Goal: Task Accomplishment & Management: Manage account settings

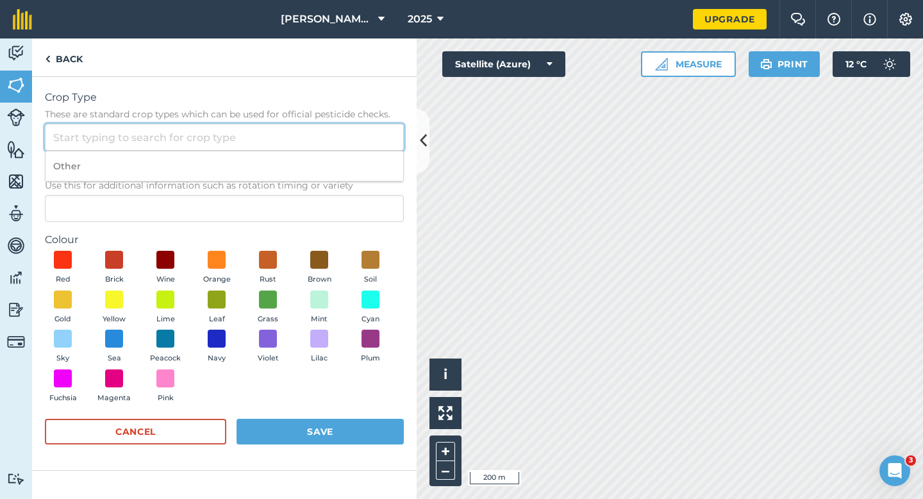
click at [348, 131] on input "Crop Type These are standard crop types which can be used for official pesticid…" at bounding box center [224, 137] width 359 height 27
click at [348, 148] on input "Crop Type These are standard crop types which can be used for official pesticid…" at bounding box center [224, 137] width 359 height 27
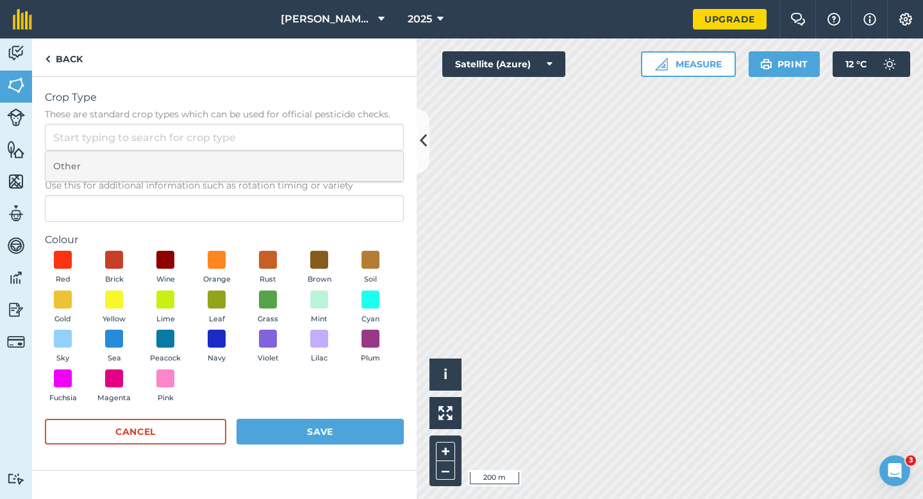
click at [348, 154] on li "Other" at bounding box center [225, 166] width 358 height 30
type input "Other"
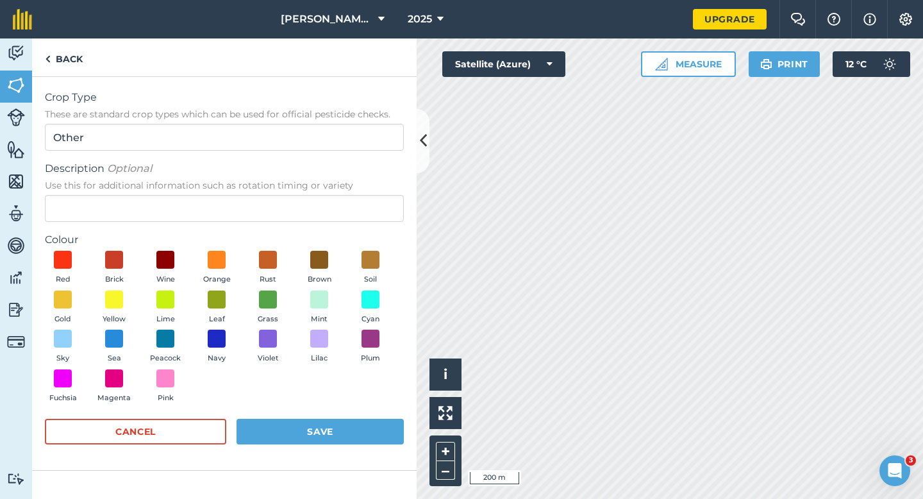
click at [344, 226] on form "Crop Type These are standard crop types which can be used for official pesticid…" at bounding box center [224, 273] width 359 height 367
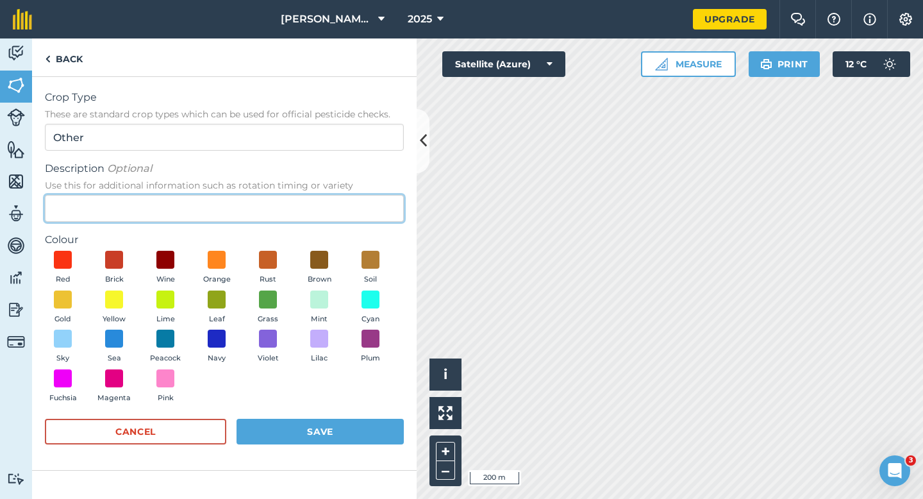
click at [344, 204] on input "Description Optional Use this for additional information such as rotation timin…" at bounding box center [224, 208] width 359 height 27
type input "Grass"
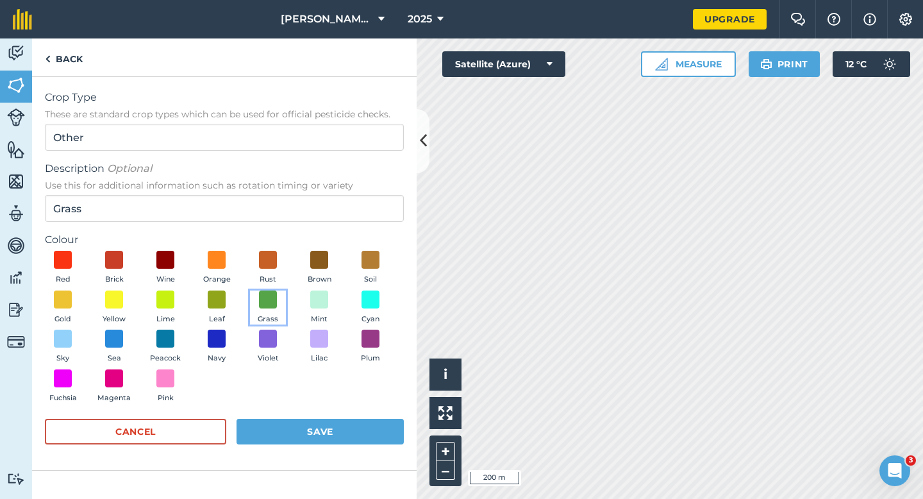
click at [258, 305] on button "Grass" at bounding box center [268, 308] width 36 height 35
click at [334, 427] on button "Save" at bounding box center [320, 432] width 167 height 26
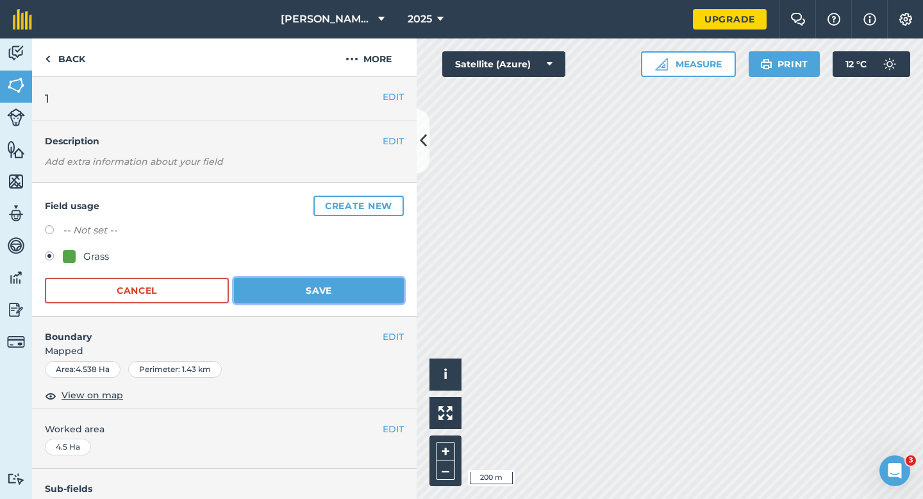
click at [369, 298] on button "Save" at bounding box center [319, 291] width 170 height 26
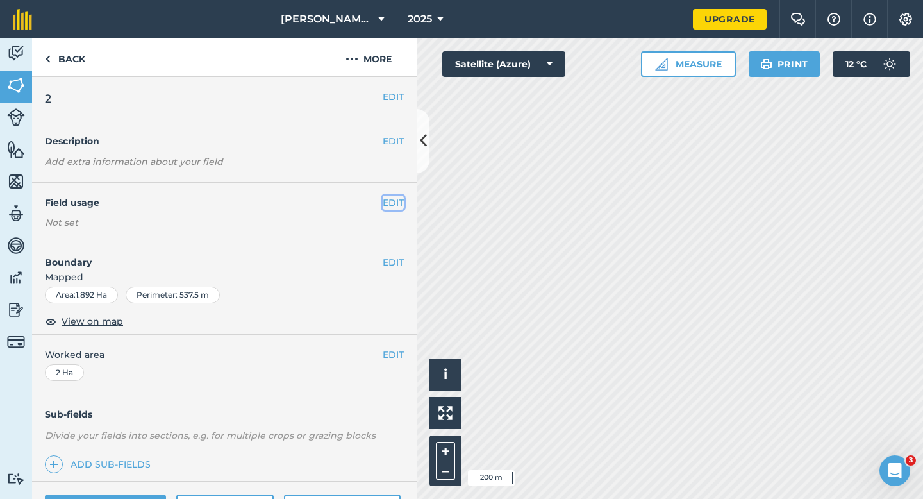
click at [395, 205] on button "EDIT" at bounding box center [393, 203] width 21 height 14
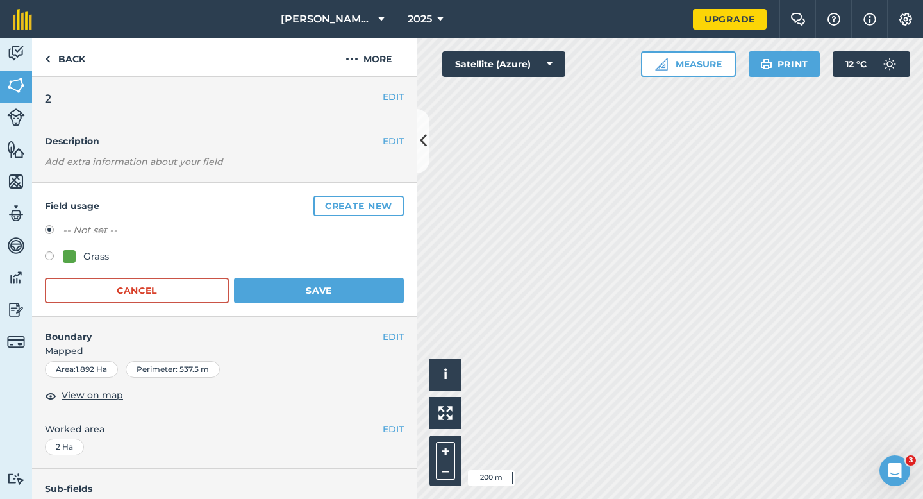
click at [100, 247] on div "-- Not set -- Grass" at bounding box center [224, 245] width 359 height 45
click at [100, 249] on div "Grass" at bounding box center [96, 256] width 26 height 15
radio input "true"
radio input "false"
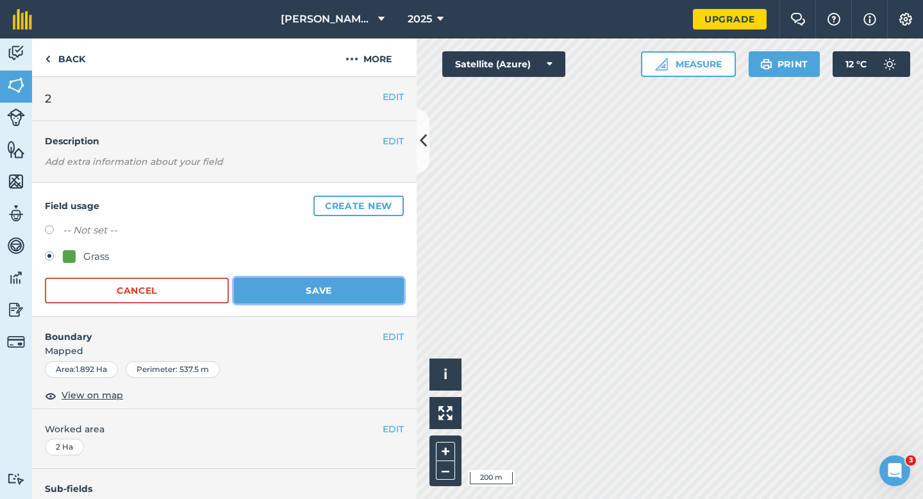
click at [305, 287] on button "Save" at bounding box center [319, 291] width 170 height 26
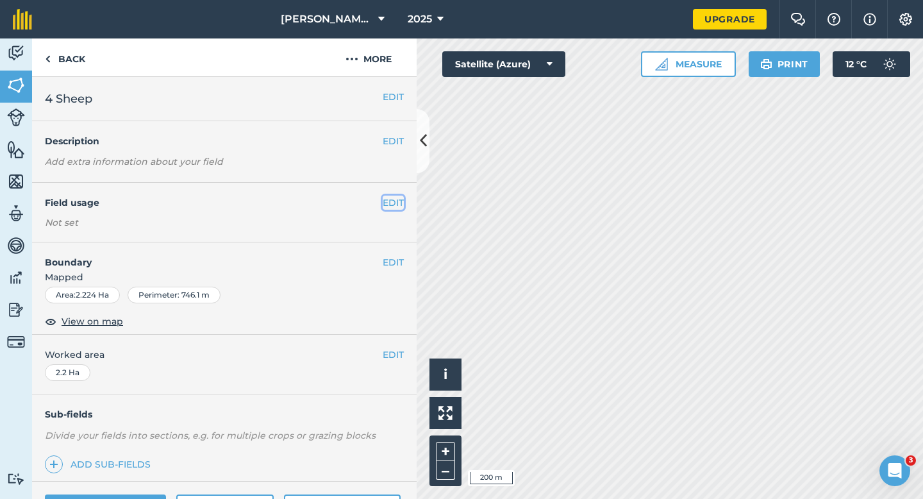
click at [392, 202] on button "EDIT" at bounding box center [393, 203] width 21 height 14
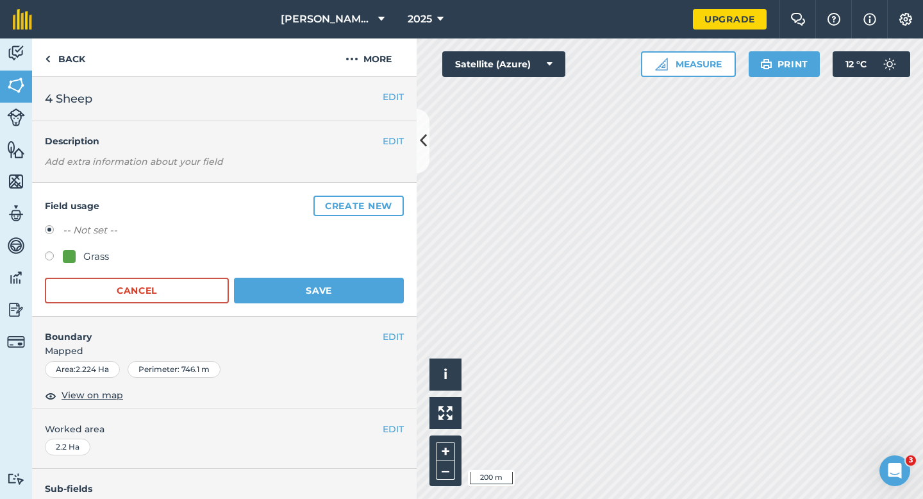
click at [64, 262] on div at bounding box center [69, 256] width 13 height 13
radio input "true"
radio input "false"
click at [317, 284] on button "Save" at bounding box center [319, 291] width 170 height 26
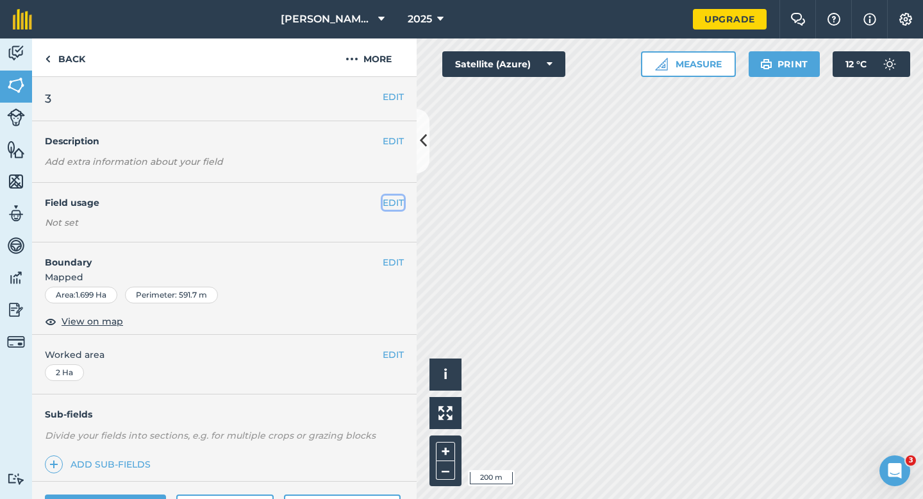
click at [389, 207] on button "EDIT" at bounding box center [393, 203] width 21 height 14
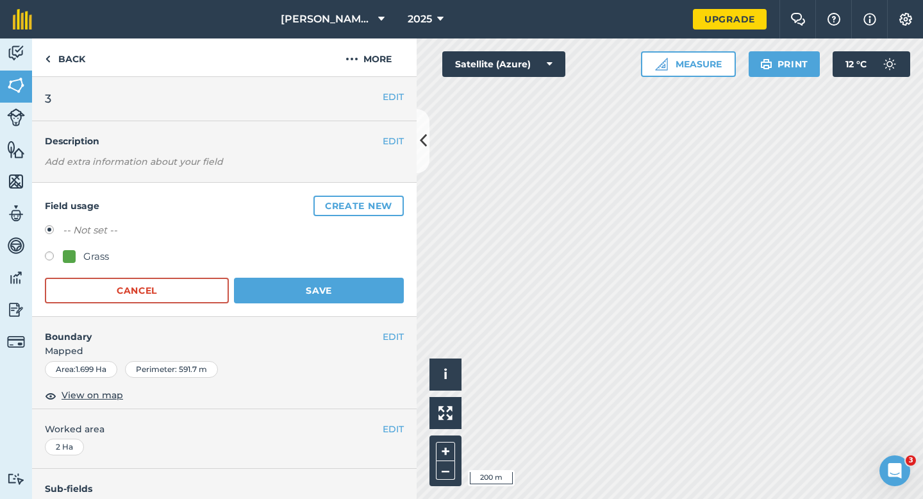
click at [96, 254] on div "Grass" at bounding box center [96, 256] width 26 height 15
radio input "true"
radio input "false"
click at [330, 288] on button "Save" at bounding box center [319, 291] width 170 height 26
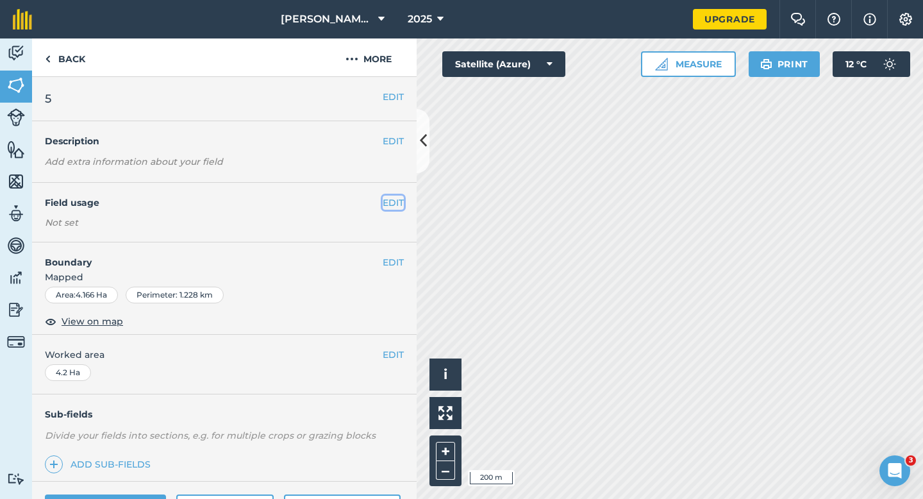
click at [385, 196] on button "EDIT" at bounding box center [393, 203] width 21 height 14
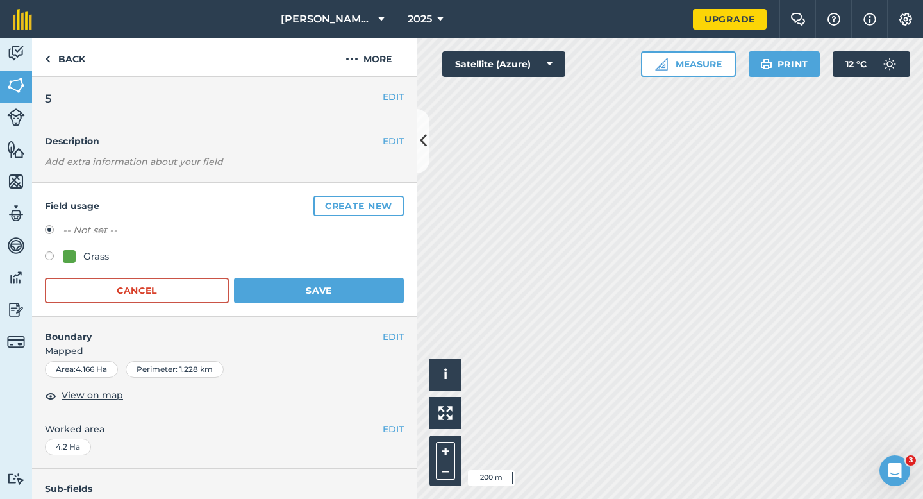
click at [91, 252] on div "Grass" at bounding box center [96, 256] width 26 height 15
radio input "true"
radio input "false"
click at [299, 271] on form "-- Not set -- Grass Cancel Save" at bounding box center [224, 263] width 359 height 81
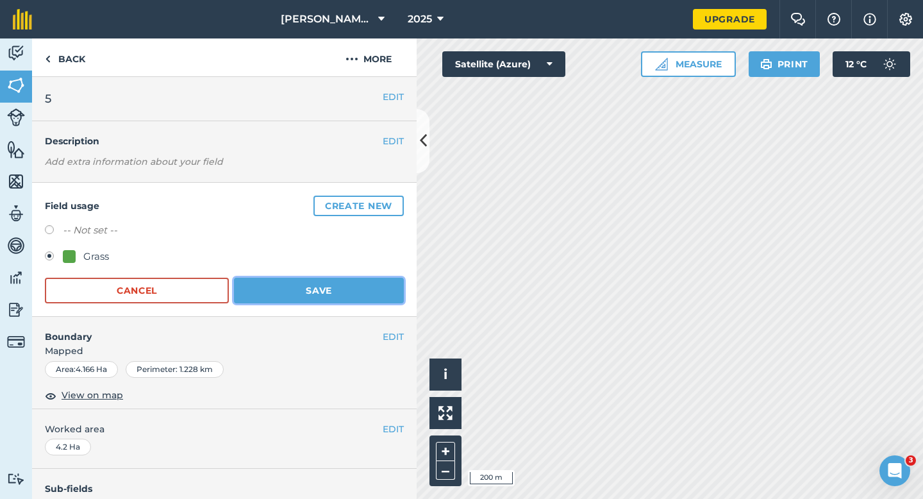
click at [299, 283] on button "Save" at bounding box center [319, 291] width 170 height 26
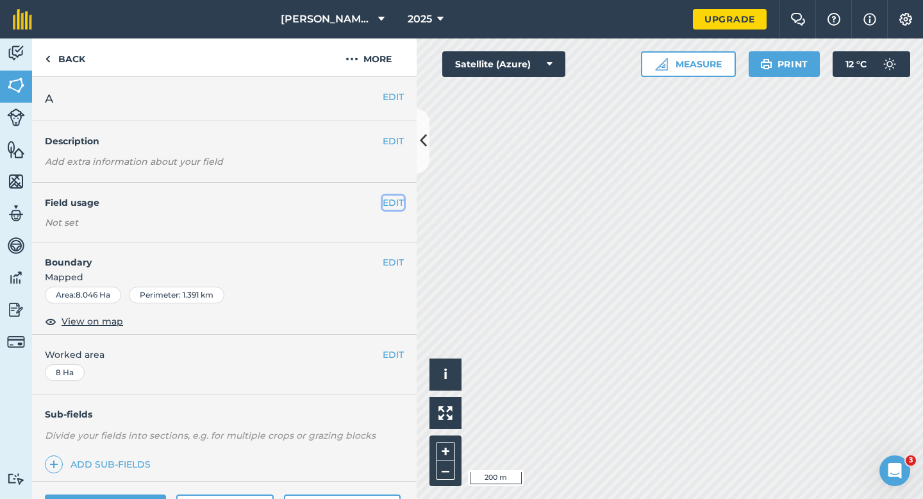
click at [392, 203] on button "EDIT" at bounding box center [393, 203] width 21 height 14
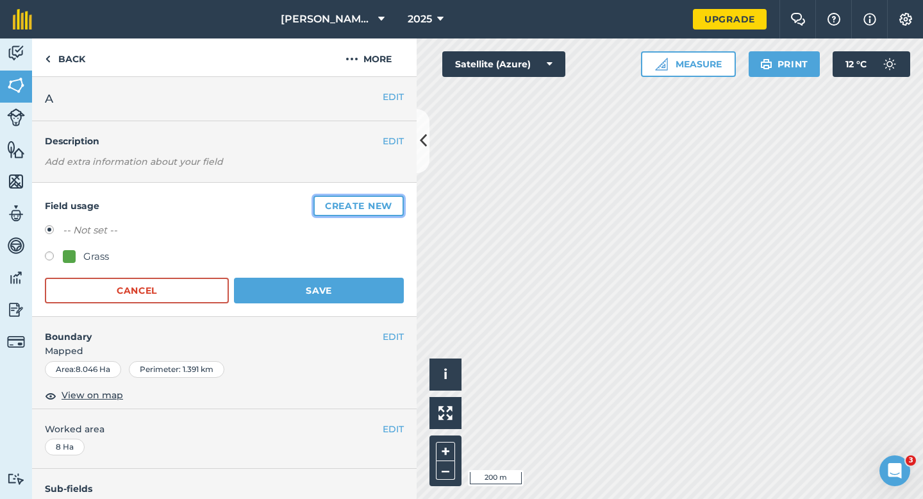
click at [392, 203] on button "Create new" at bounding box center [359, 206] width 90 height 21
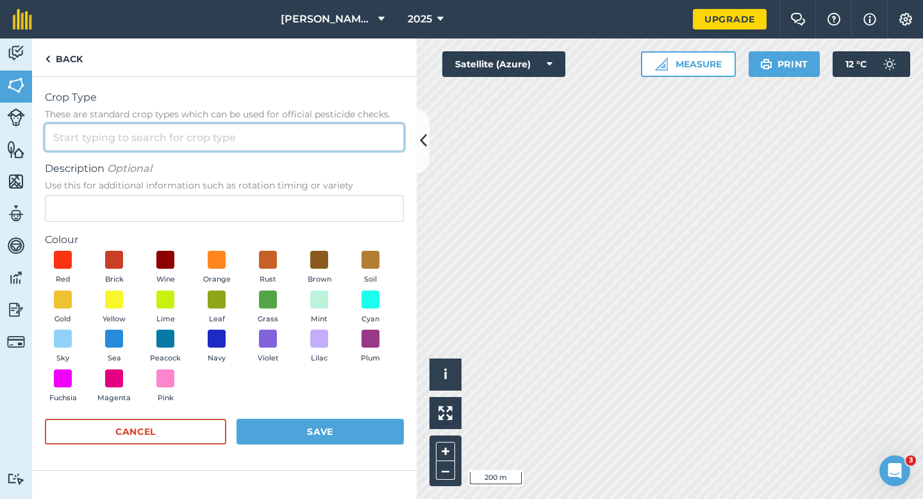
click at [337, 137] on input "Crop Type These are standard crop types which can be used for official pesticid…" at bounding box center [224, 137] width 359 height 27
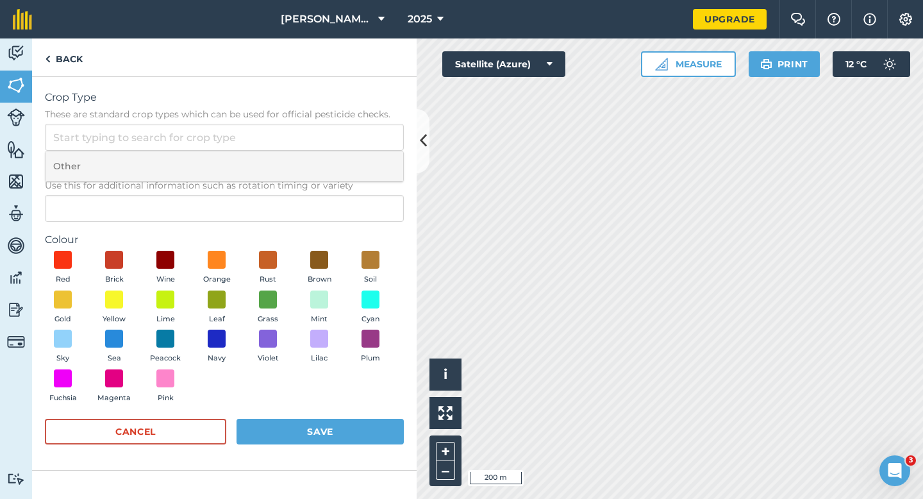
click at [337, 160] on li "Other" at bounding box center [225, 166] width 358 height 30
type input "Other"
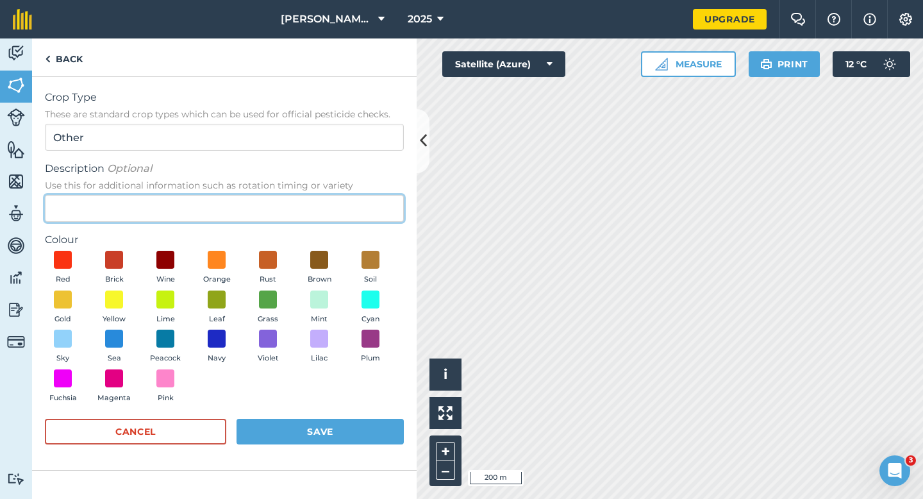
click at [337, 206] on input "Description Optional Use this for additional information such as rotation timin…" at bounding box center [224, 208] width 359 height 27
type input "Wheat"
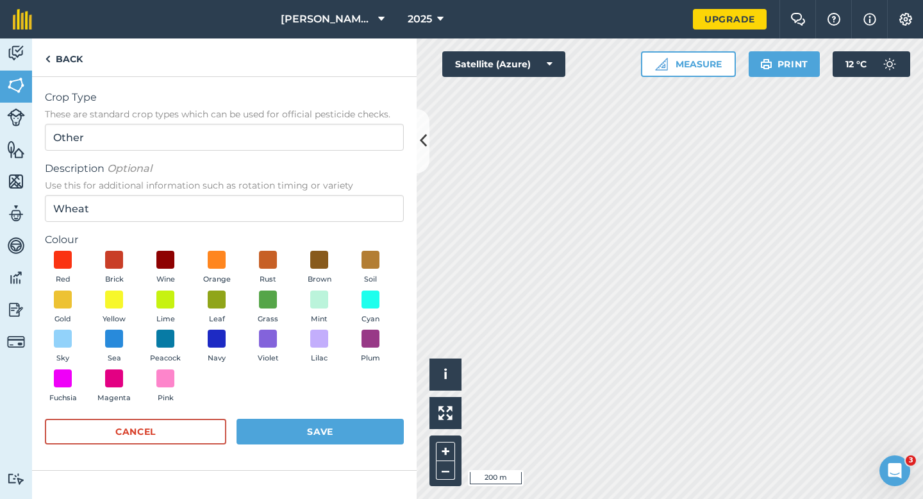
click at [58, 326] on div "Red Brick Wine Orange Rust Brown Soil Gold Yellow Lime Leaf Grass Mint Cyan Sky…" at bounding box center [224, 330] width 359 height 158
click at [58, 308] on button "Gold" at bounding box center [63, 308] width 36 height 35
click at [294, 440] on button "Save" at bounding box center [320, 432] width 167 height 26
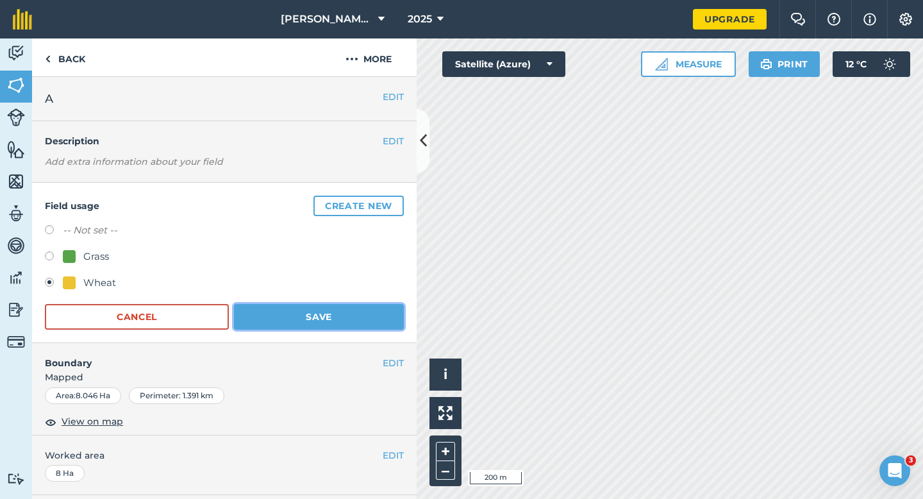
click at [346, 319] on button "Save" at bounding box center [319, 317] width 170 height 26
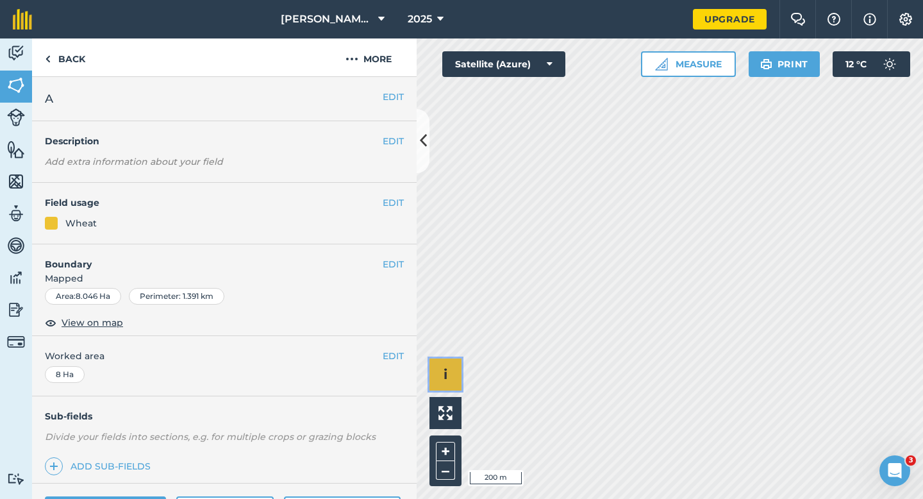
click at [446, 370] on span "i" at bounding box center [446, 374] width 4 height 16
click at [444, 364] on button "›" at bounding box center [446, 374] width 32 height 32
click at [395, 210] on div "EDIT Field usage Not set" at bounding box center [224, 213] width 385 height 60
click at [395, 207] on button "EDIT" at bounding box center [393, 203] width 21 height 14
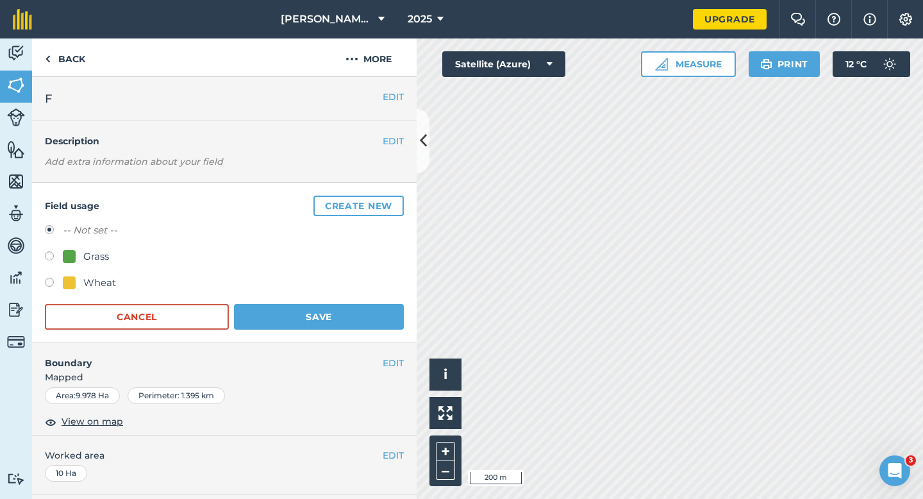
click at [108, 274] on div "-- Not set -- Grass Wheat" at bounding box center [224, 258] width 359 height 71
click at [115, 283] on div "Wheat" at bounding box center [224, 284] width 359 height 19
click at [89, 281] on div "Wheat" at bounding box center [99, 282] width 33 height 15
radio input "true"
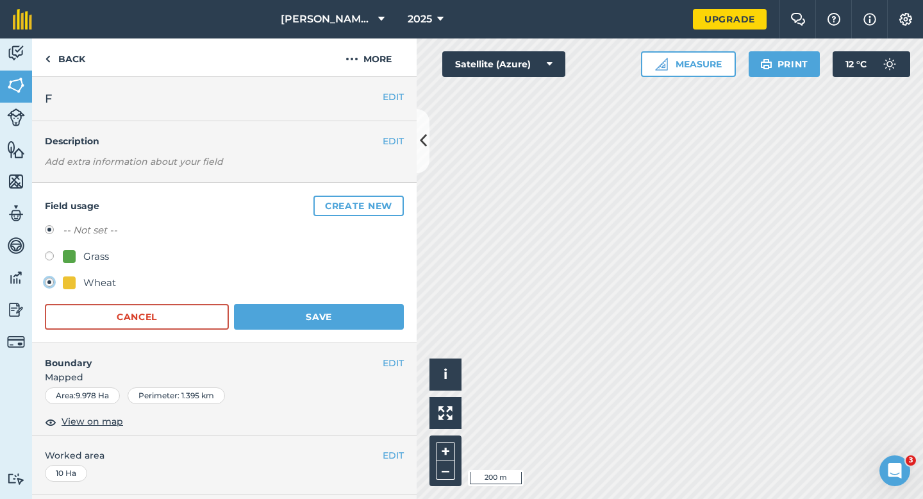
radio input "false"
click at [298, 307] on button "Save" at bounding box center [319, 317] width 170 height 26
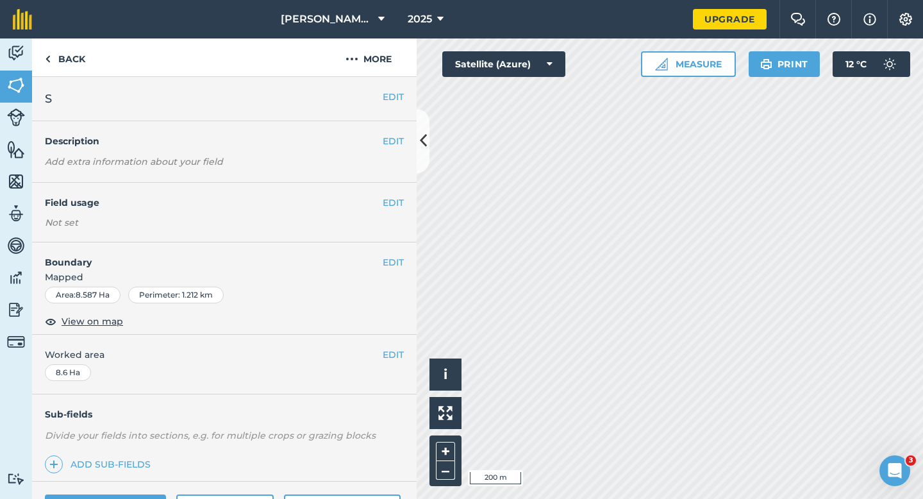
click at [394, 192] on div "EDIT Field usage Not set" at bounding box center [224, 213] width 385 height 60
click at [394, 198] on button "EDIT" at bounding box center [393, 203] width 21 height 14
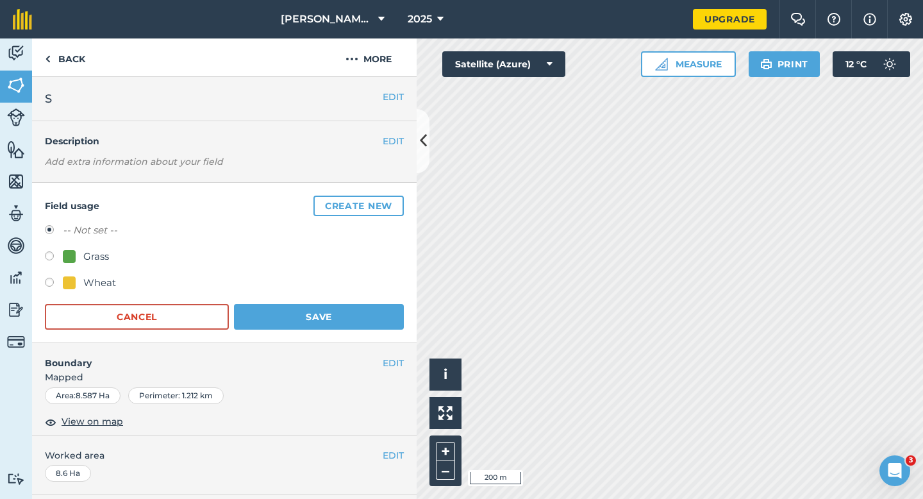
click at [62, 283] on label at bounding box center [54, 284] width 18 height 13
radio input "true"
radio input "false"
click at [280, 313] on button "Save" at bounding box center [319, 317] width 170 height 26
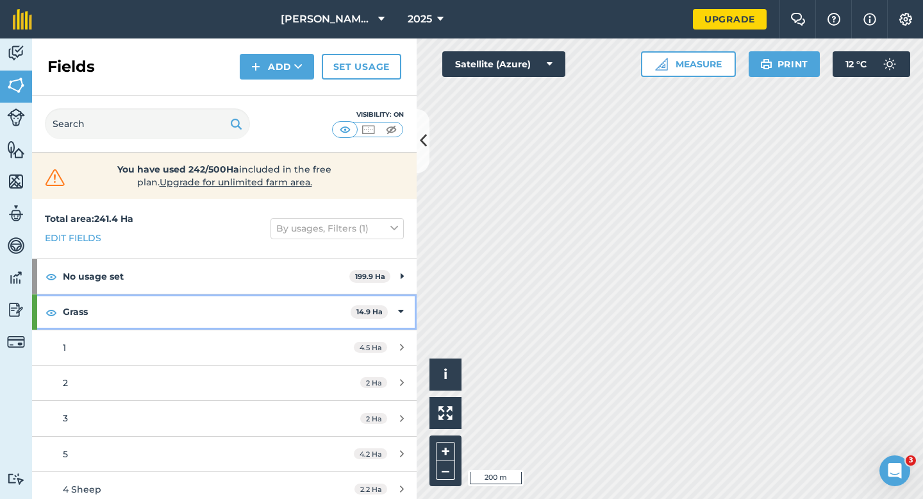
click at [389, 312] on div "Grass 14.9 Ha" at bounding box center [224, 311] width 385 height 35
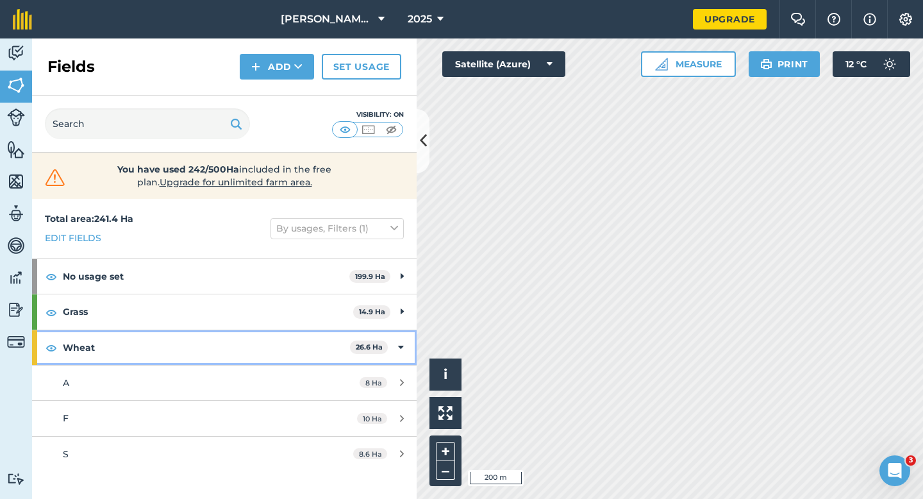
click at [393, 345] on div "Wheat 26.6 Ha" at bounding box center [224, 347] width 385 height 35
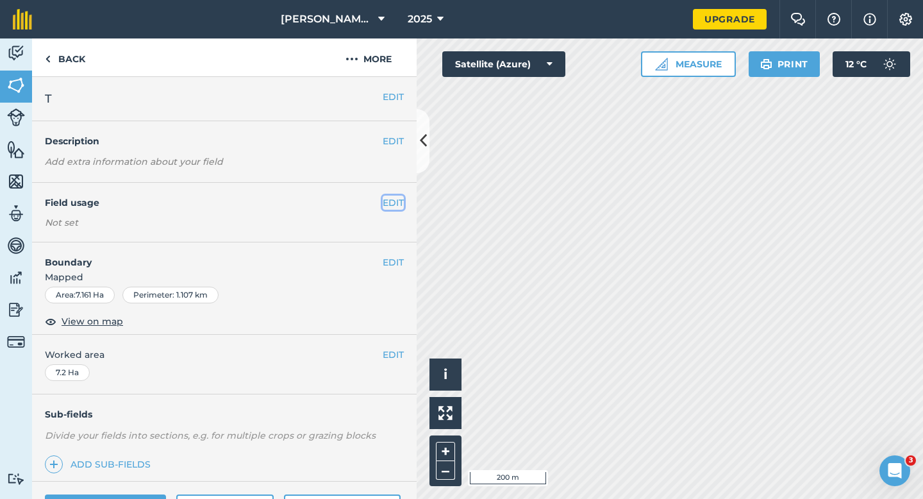
click at [392, 204] on button "EDIT" at bounding box center [393, 203] width 21 height 14
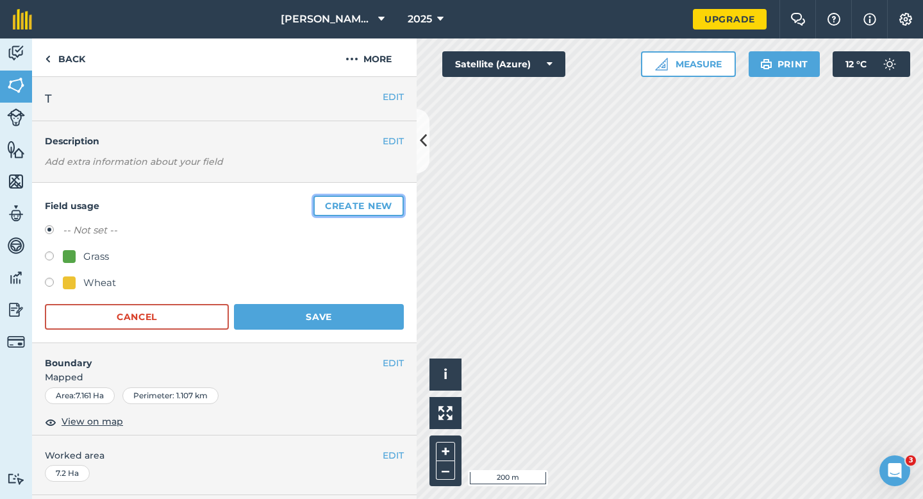
click at [392, 204] on button "Create new" at bounding box center [359, 206] width 90 height 21
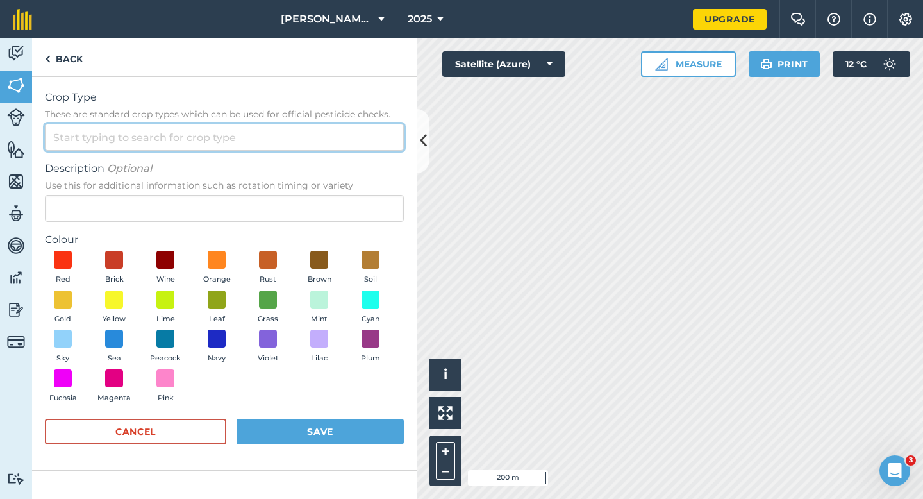
click at [348, 146] on input "Crop Type These are standard crop types which can be used for official pesticid…" at bounding box center [224, 137] width 359 height 27
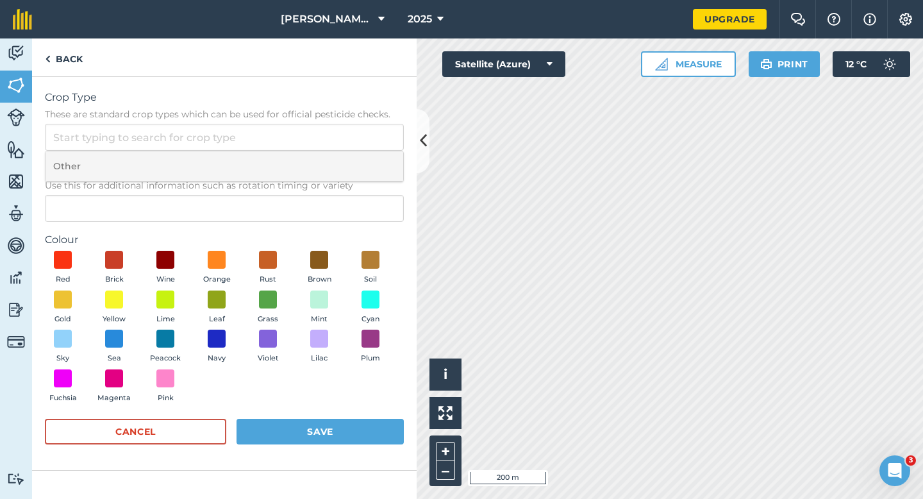
click at [348, 156] on li "Other" at bounding box center [225, 166] width 358 height 30
type input "Other"
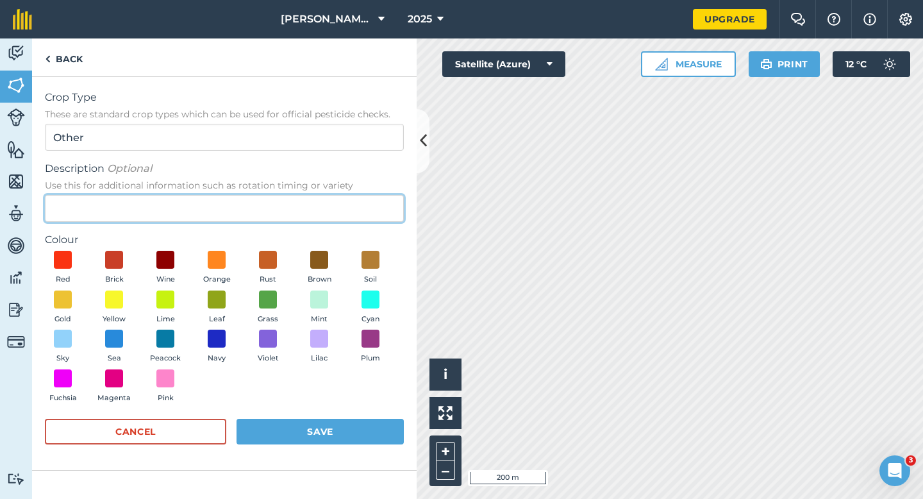
click at [348, 210] on input "Description Optional Use this for additional information such as rotation timin…" at bounding box center [224, 208] width 359 height 27
type input "Clover Seed"
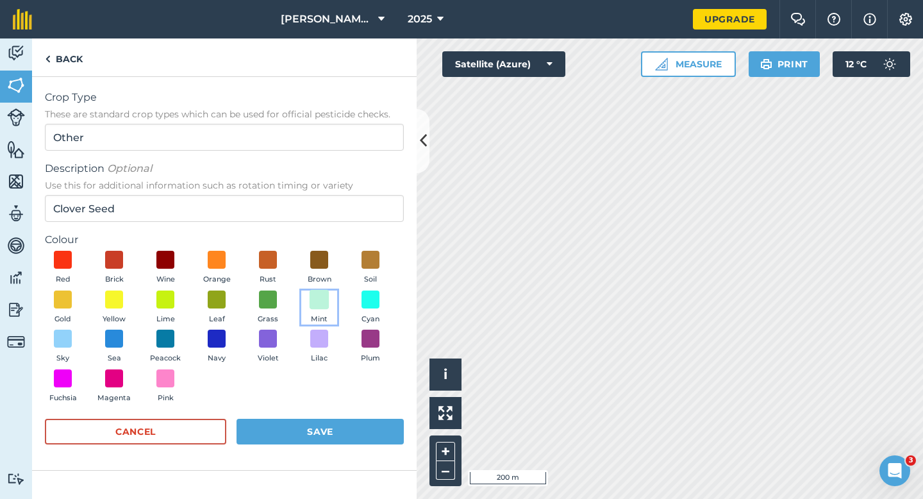
click at [326, 305] on span at bounding box center [320, 299] width 20 height 20
click at [360, 443] on button "Save" at bounding box center [320, 432] width 167 height 26
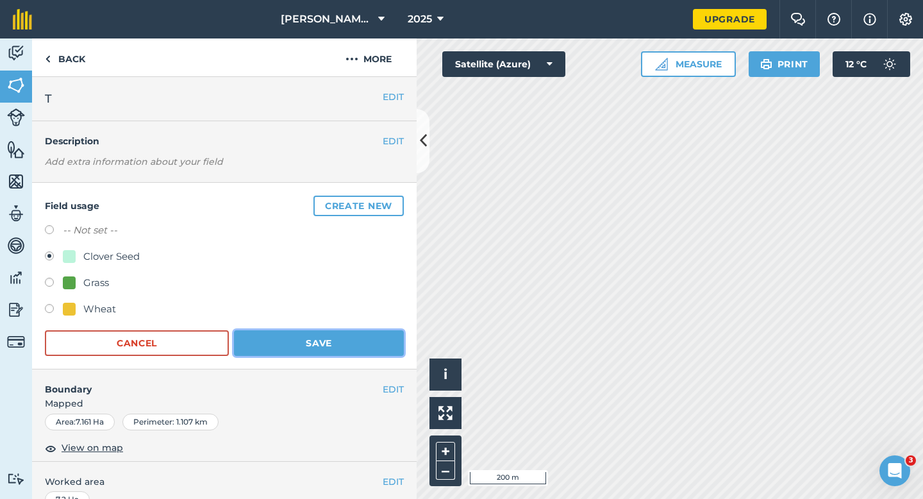
click at [280, 355] on button "Save" at bounding box center [319, 343] width 170 height 26
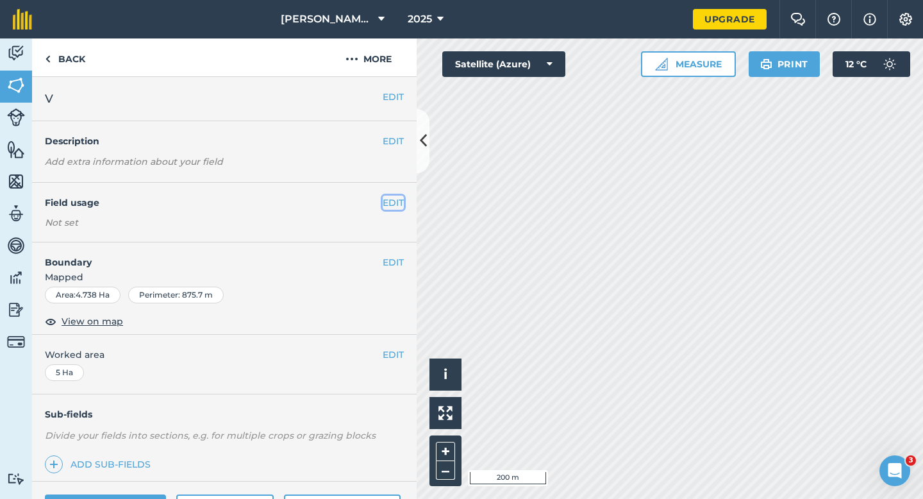
click at [391, 202] on button "EDIT" at bounding box center [393, 203] width 21 height 14
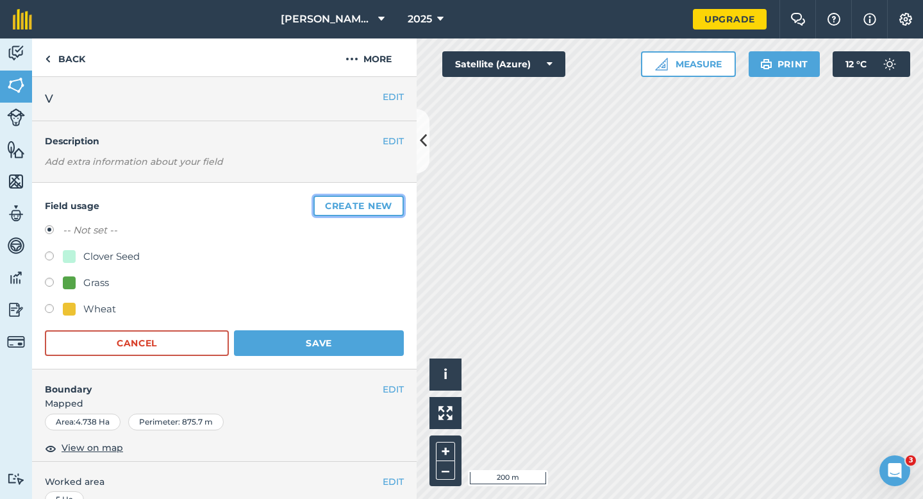
click at [362, 203] on button "Create new" at bounding box center [359, 206] width 90 height 21
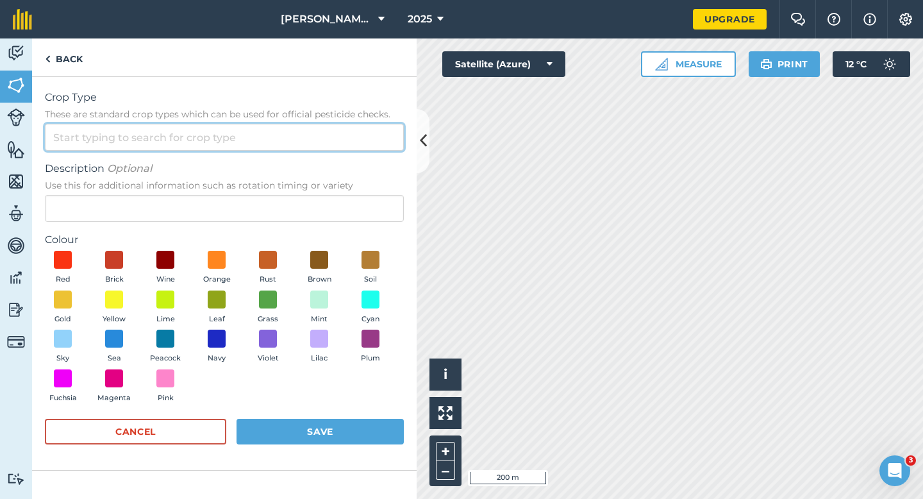
click at [335, 135] on input "Crop Type These are standard crop types which can be used for official pesticid…" at bounding box center [224, 137] width 359 height 27
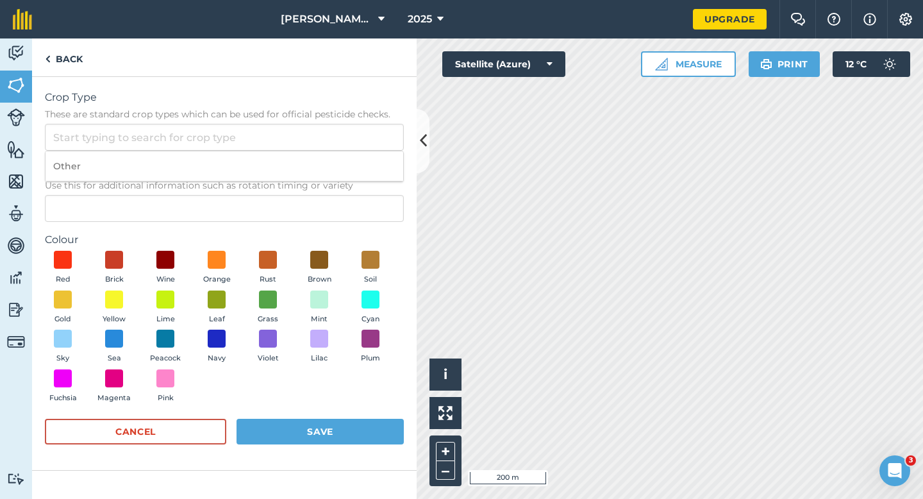
click at [335, 157] on li "Other" at bounding box center [225, 166] width 358 height 30
type input "Other"
click at [335, 225] on form "Crop Type These are standard crop types which can be used for official pesticid…" at bounding box center [224, 273] width 359 height 367
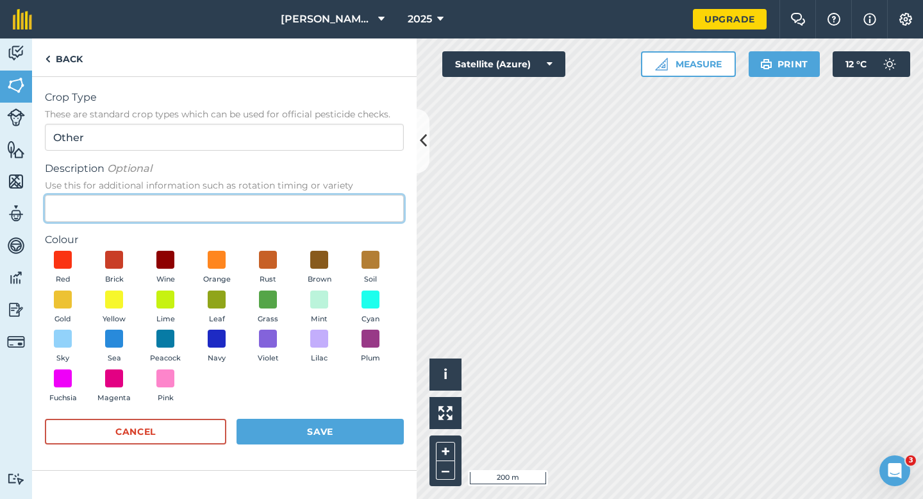
click at [335, 208] on input "Description Optional Use this for additional information such as rotation timin…" at bounding box center [224, 208] width 359 height 27
type input "Grass Seed"
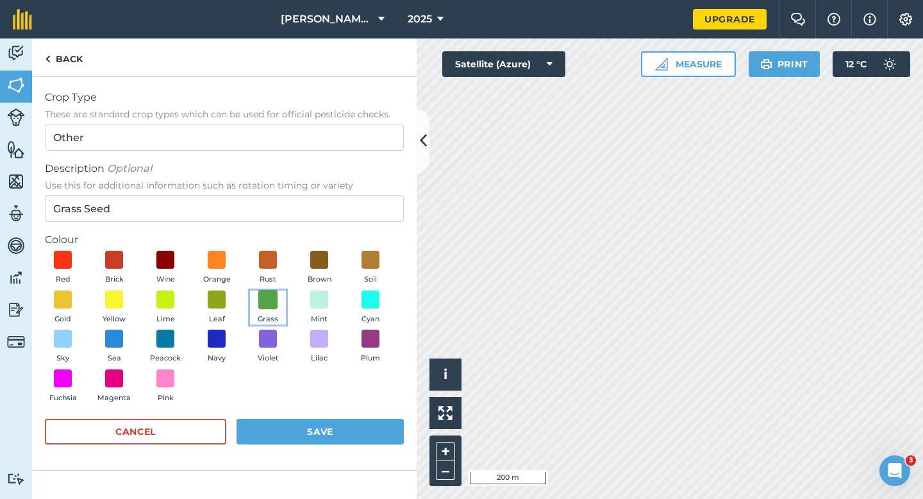
click at [258, 300] on span at bounding box center [268, 299] width 20 height 20
click at [335, 432] on button "Save" at bounding box center [320, 432] width 167 height 26
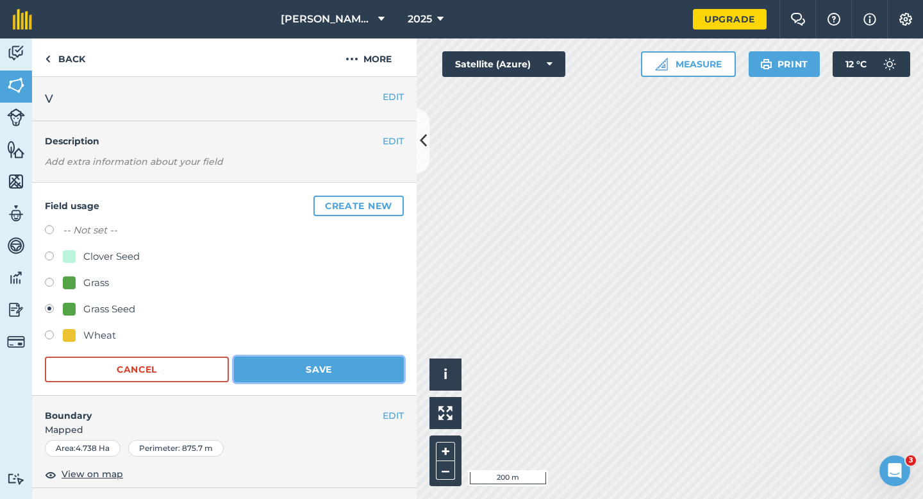
click at [355, 376] on button "Save" at bounding box center [319, 370] width 170 height 26
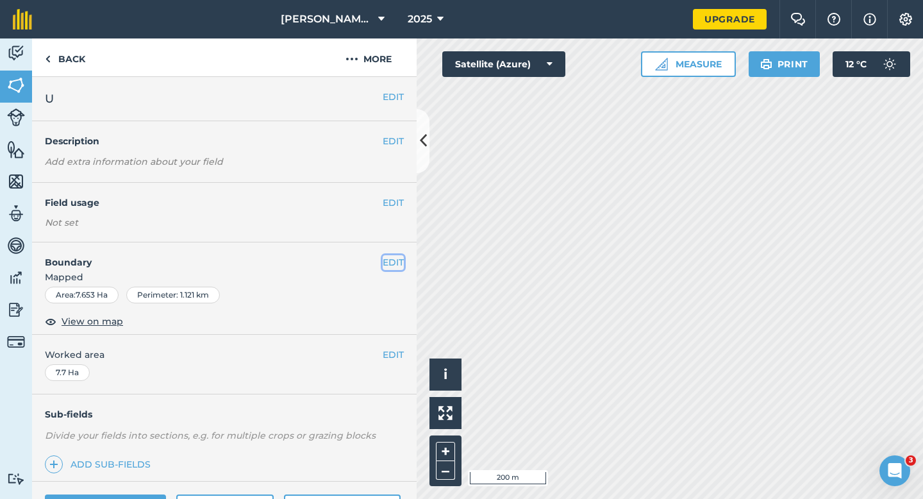
click at [399, 256] on button "EDIT" at bounding box center [393, 262] width 21 height 14
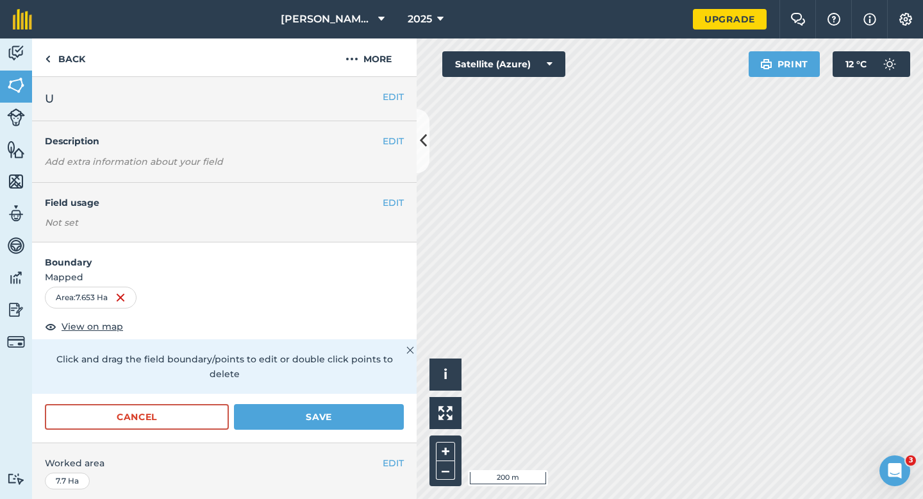
click at [394, 214] on div "EDIT Field usage Not set" at bounding box center [224, 213] width 385 height 60
click at [394, 211] on div "EDIT Field usage Not set" at bounding box center [224, 213] width 385 height 60
click at [395, 207] on button "EDIT" at bounding box center [393, 203] width 21 height 14
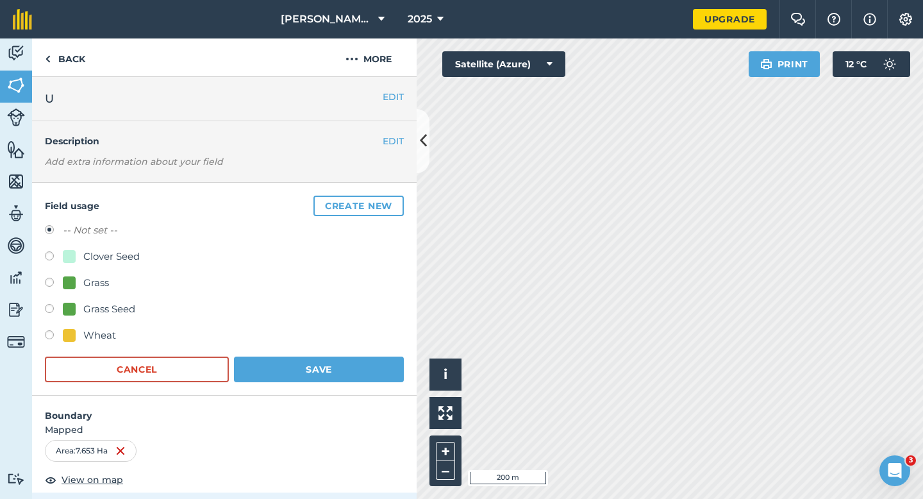
click at [108, 305] on div "Grass Seed" at bounding box center [109, 308] width 52 height 15
radio input "true"
radio input "false"
click at [339, 383] on div "Field usage Create new -- Not set -- Clover Seed Grass Grass Seed Wheat Cancel …" at bounding box center [224, 289] width 385 height 213
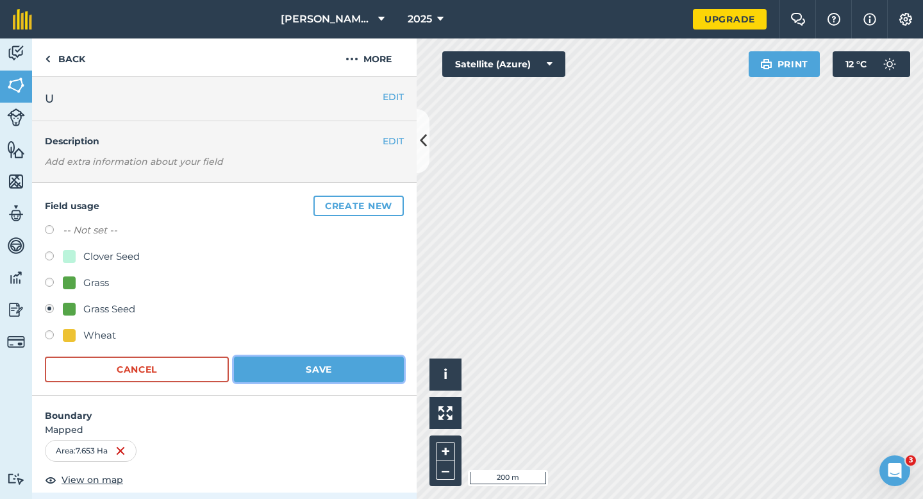
click at [289, 359] on button "Save" at bounding box center [319, 370] width 170 height 26
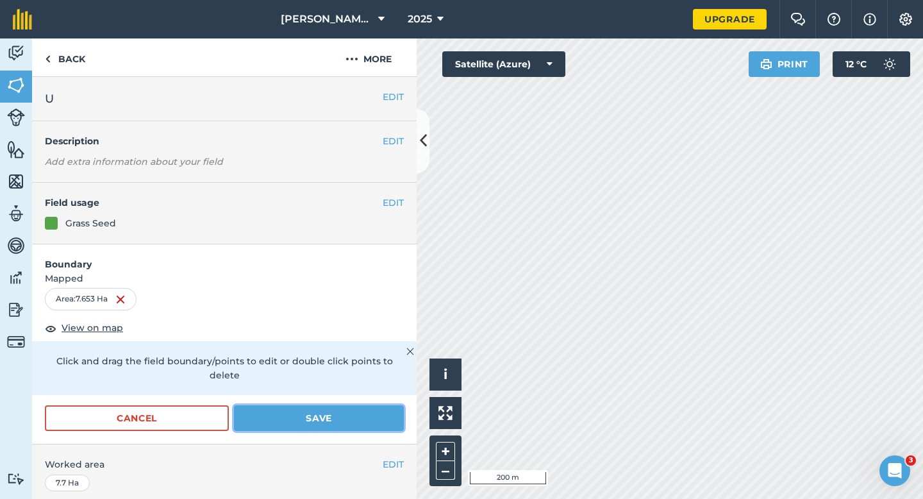
click at [360, 405] on button "Save" at bounding box center [319, 418] width 170 height 26
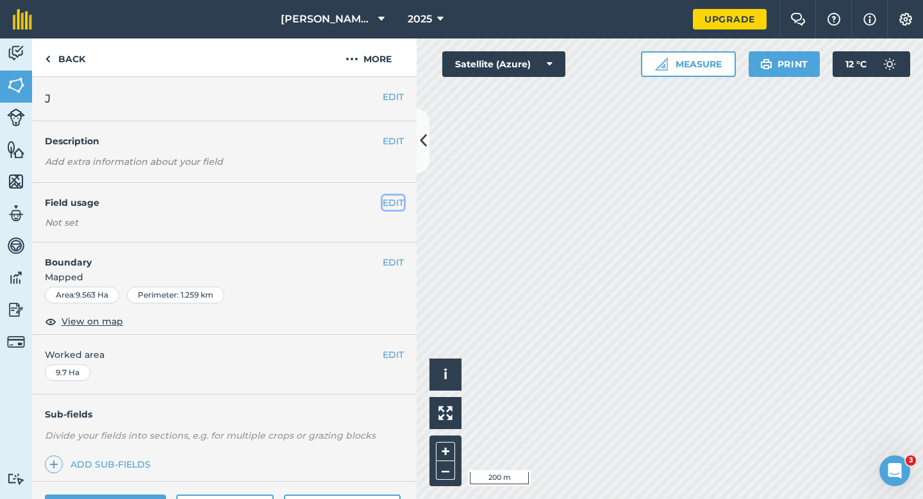
click at [399, 199] on button "EDIT" at bounding box center [393, 203] width 21 height 14
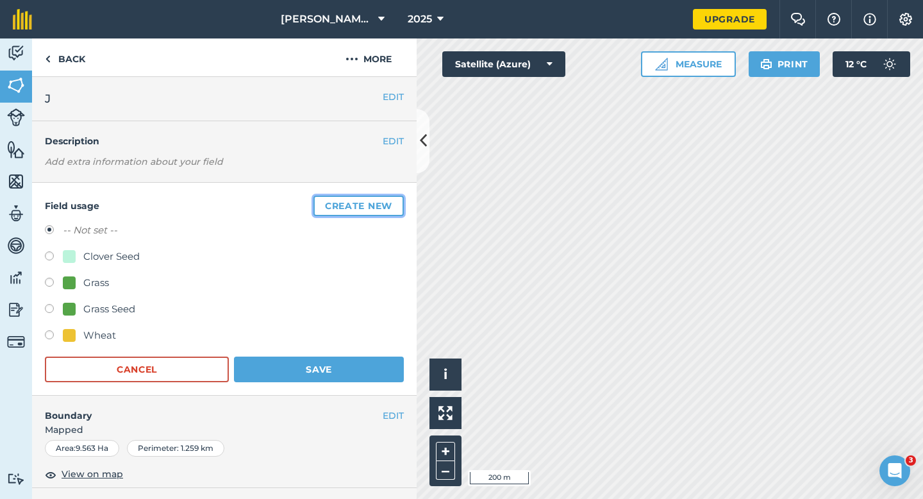
click at [388, 196] on button "Create new" at bounding box center [359, 206] width 90 height 21
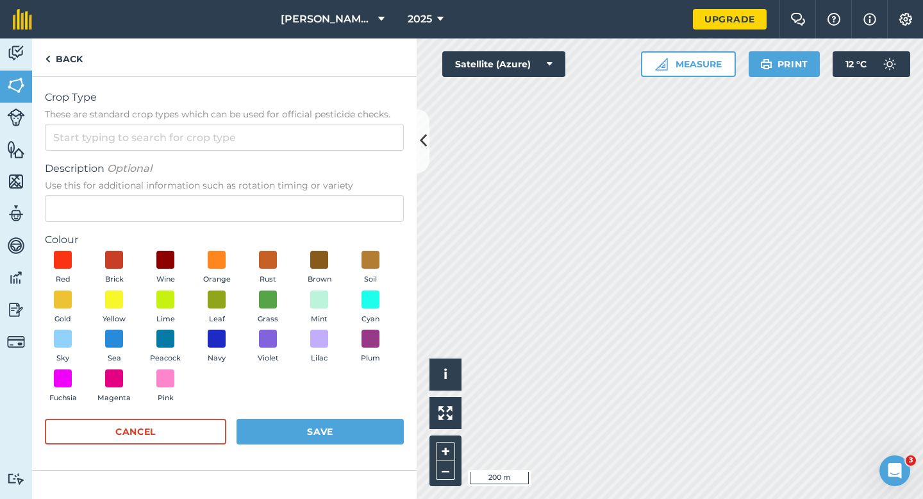
click at [316, 120] on span "These are standard crop types which can be used for official pesticide checks." at bounding box center [224, 114] width 359 height 13
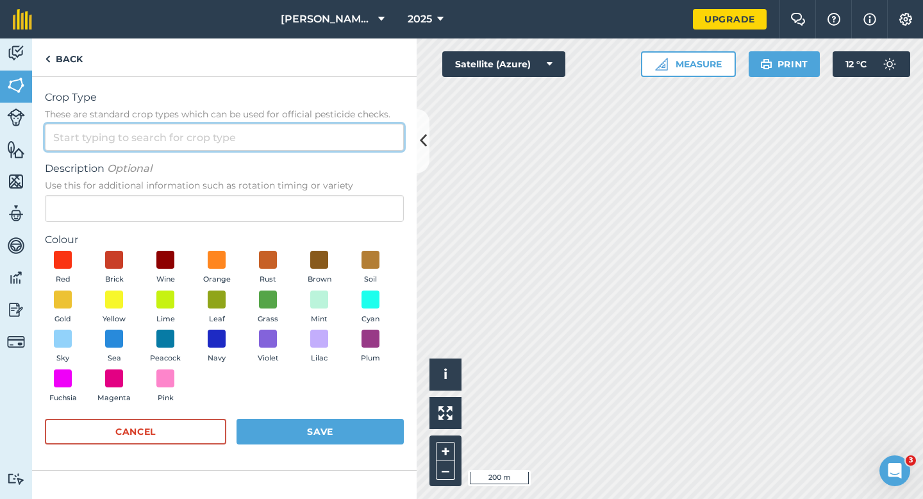
click at [316, 124] on input "Crop Type These are standard crop types which can be used for official pesticid…" at bounding box center [224, 137] width 359 height 27
click at [316, 140] on input "Crop Type These are standard crop types which can be used for official pesticid…" at bounding box center [224, 137] width 359 height 27
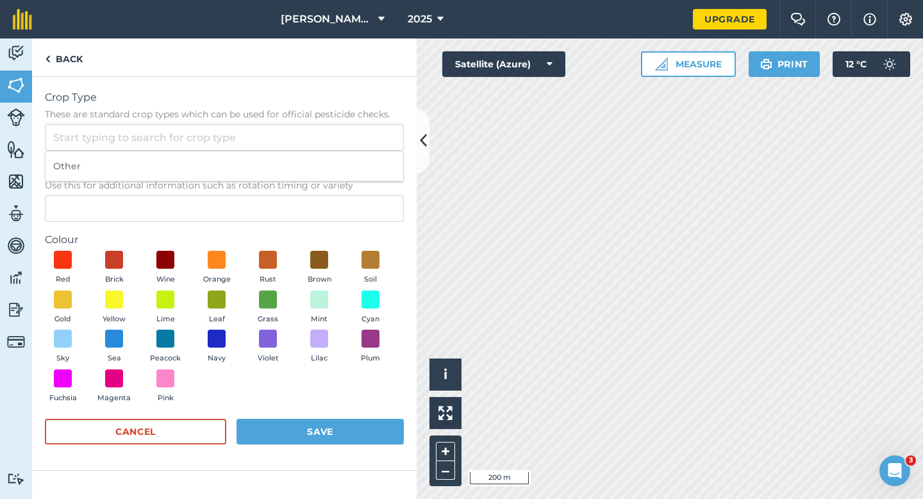
click at [316, 189] on span "Use this for additional information such as rotation timing or variety" at bounding box center [224, 185] width 359 height 13
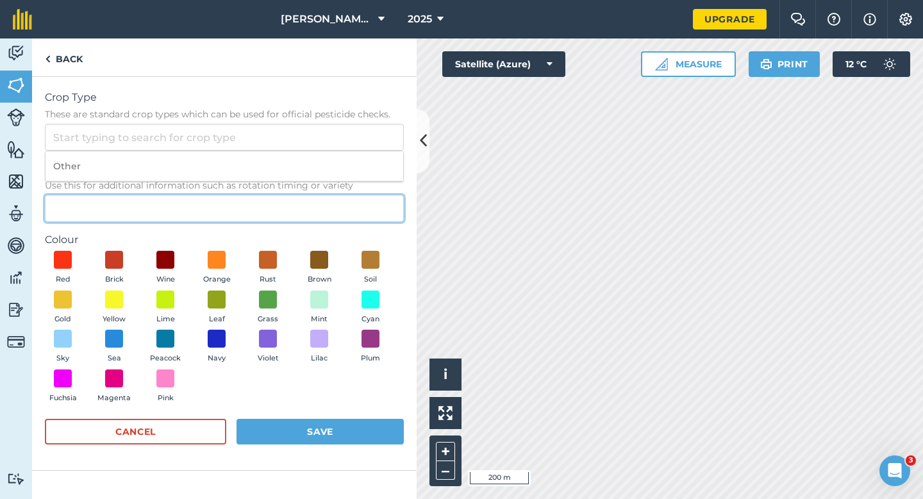
click at [316, 195] on input "Description Optional Use this for additional information such as rotation timin…" at bounding box center [224, 208] width 359 height 27
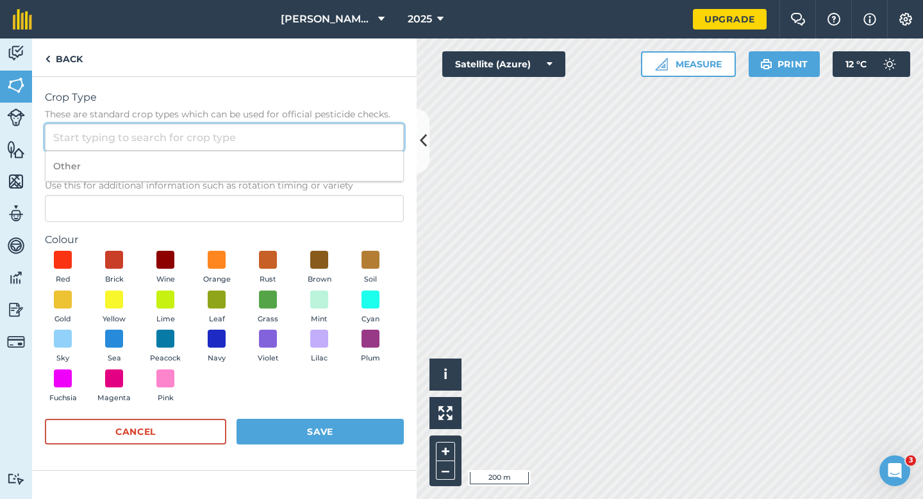
click at [308, 128] on input "Crop Type These are standard crop types which can be used for official pesticid…" at bounding box center [224, 137] width 359 height 27
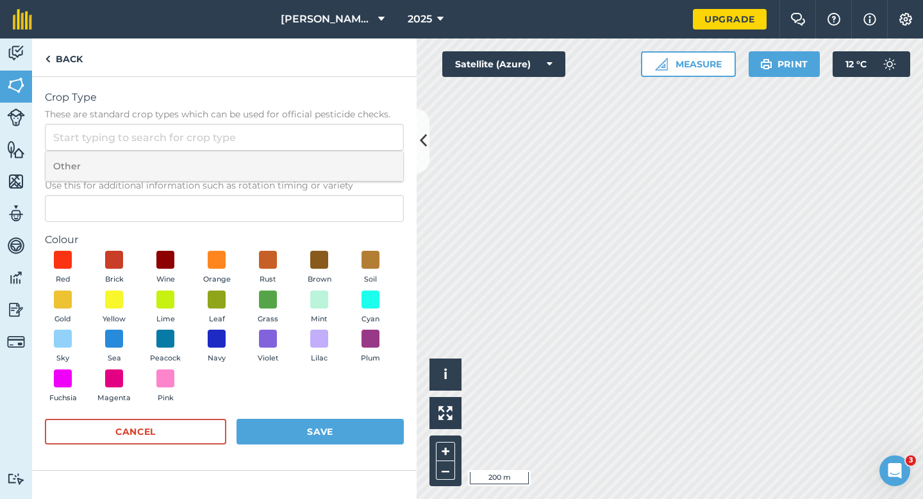
click at [308, 152] on li "Other" at bounding box center [225, 166] width 358 height 30
type input "Other"
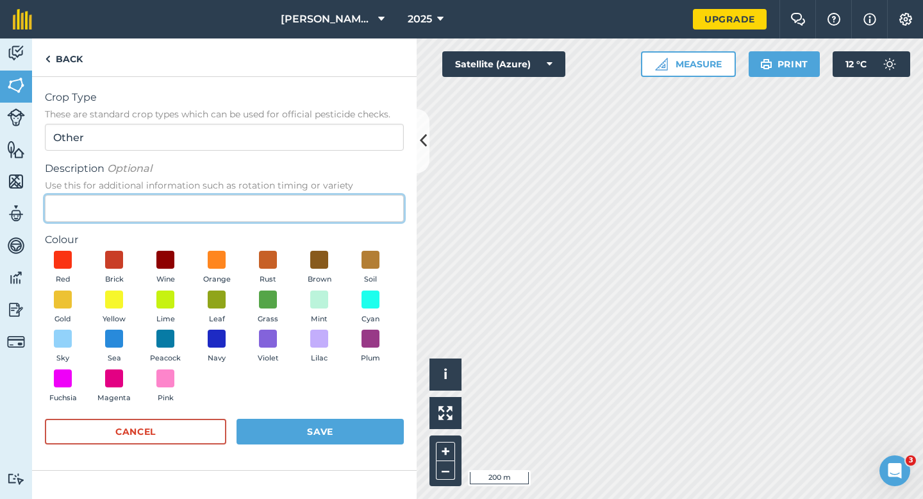
click at [308, 212] on input "Description Optional Use this for additional information such as rotation timin…" at bounding box center [224, 208] width 359 height 27
type input "Watties Peas"
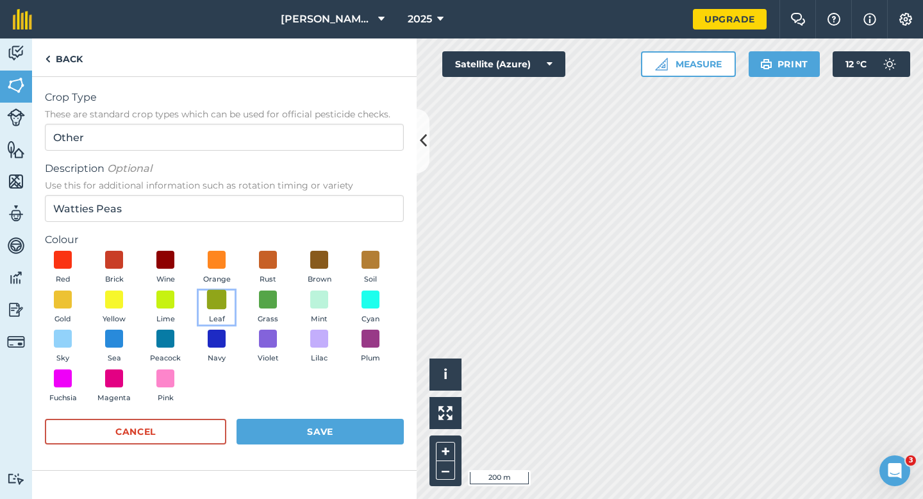
click at [219, 294] on span at bounding box center [217, 299] width 20 height 20
click at [310, 419] on button "Save" at bounding box center [320, 432] width 167 height 26
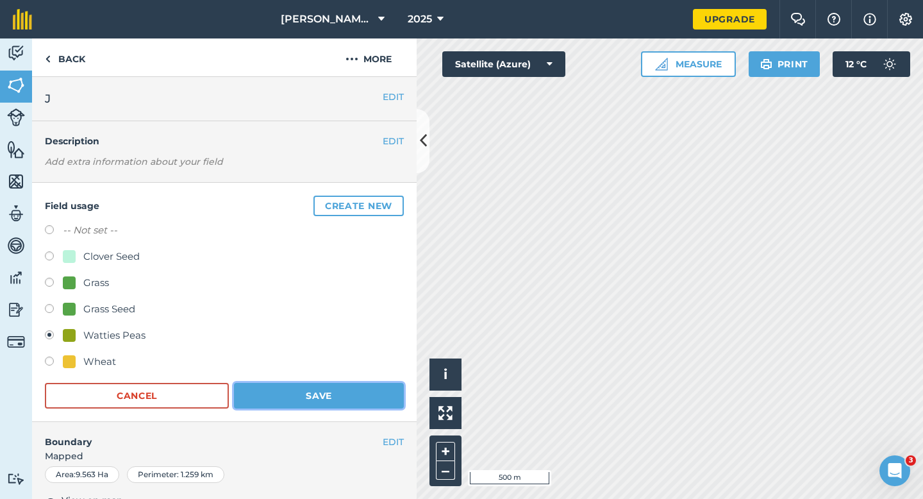
click at [378, 402] on button "Save" at bounding box center [319, 396] width 170 height 26
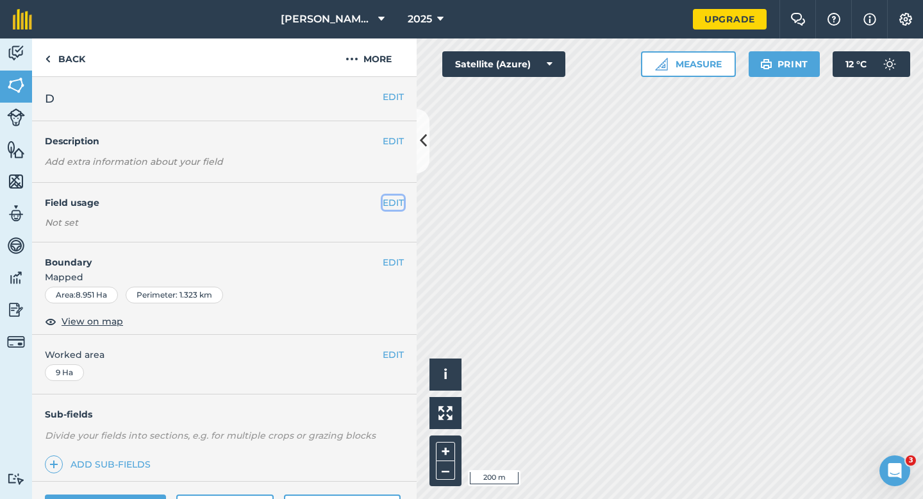
click at [392, 199] on button "EDIT" at bounding box center [393, 203] width 21 height 14
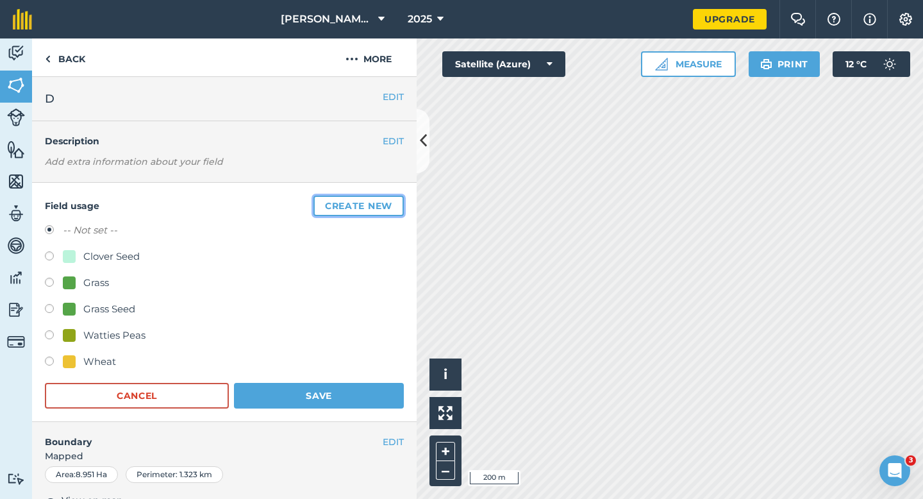
click at [392, 199] on button "Create new" at bounding box center [359, 206] width 90 height 21
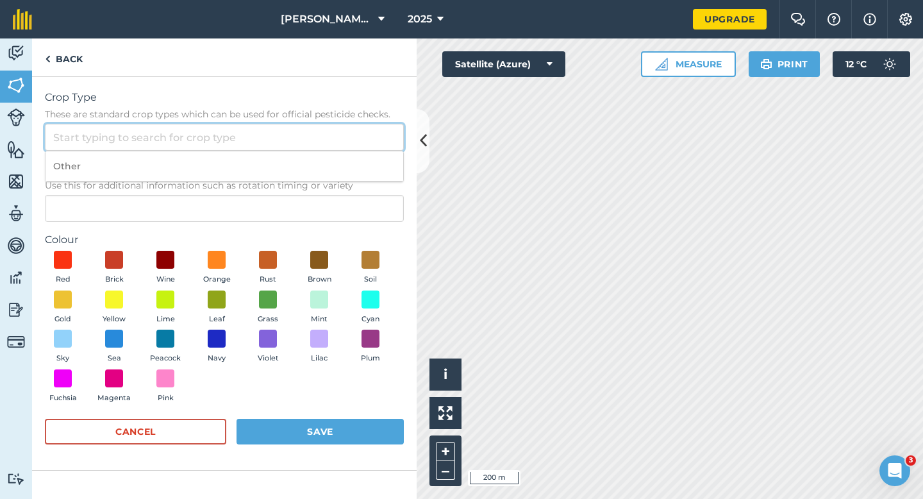
click at [355, 147] on input "Crop Type These are standard crop types which can be used for official pesticid…" at bounding box center [224, 137] width 359 height 27
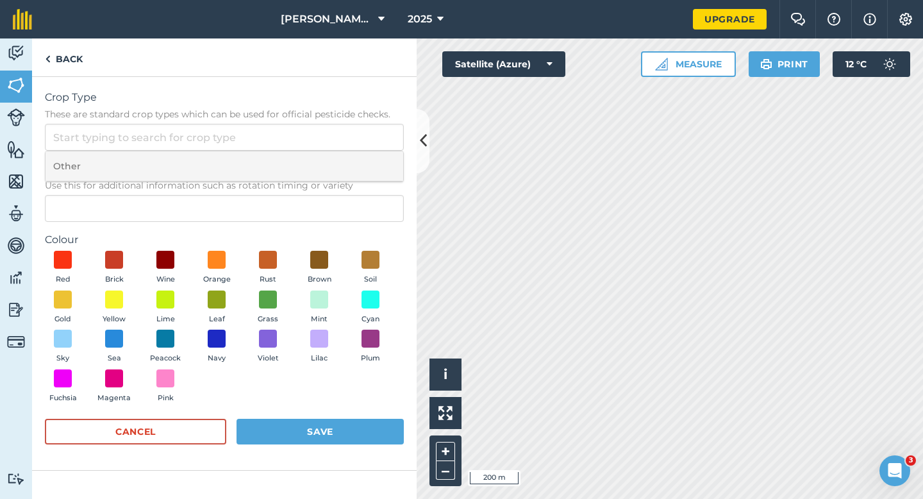
click at [355, 157] on li "Other" at bounding box center [225, 166] width 358 height 30
type input "Other"
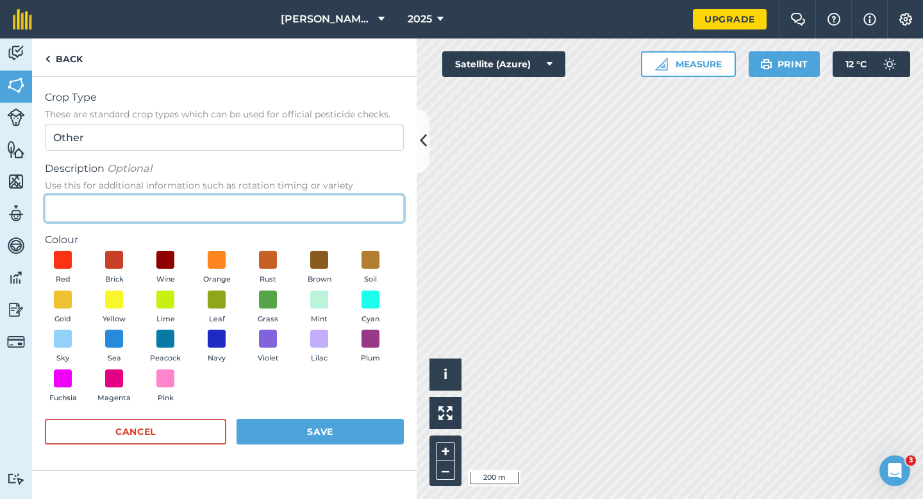
click at [348, 199] on input "Description Optional Use this for additional information such as rotation timin…" at bounding box center [224, 208] width 359 height 27
type input "Watties Broad Beans"
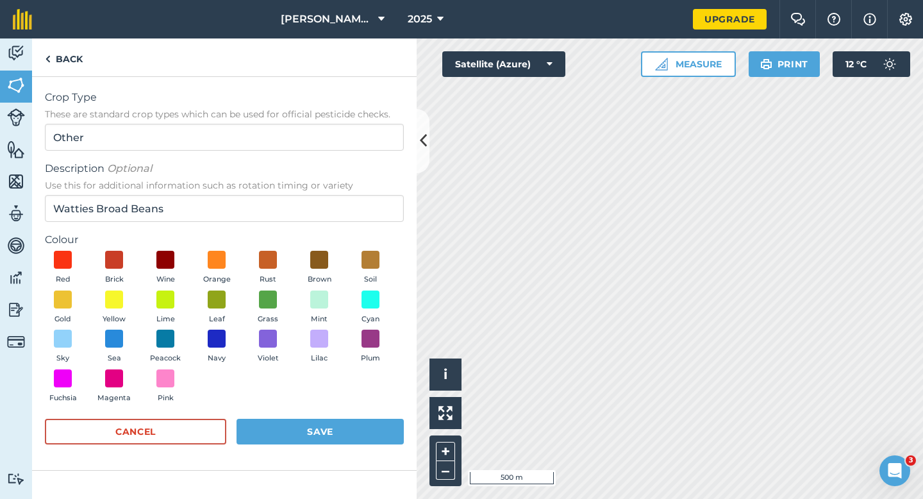
click at [192, 293] on div "Red Brick Wine Orange Rust Brown Soil Gold Yellow Lime Leaf Grass Mint Cyan Sky…" at bounding box center [224, 330] width 359 height 158
click at [215, 293] on span at bounding box center [217, 299] width 20 height 20
click at [347, 423] on button "Save" at bounding box center [320, 432] width 167 height 26
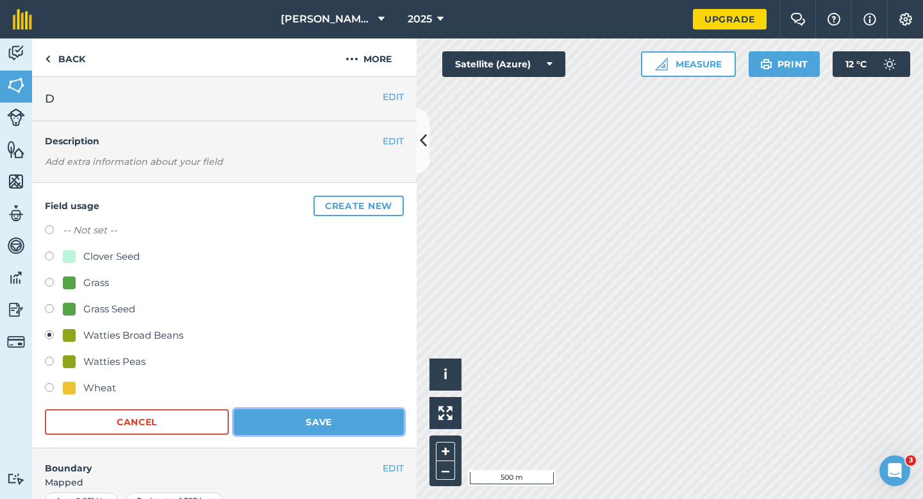
click at [333, 416] on button "Save" at bounding box center [319, 422] width 170 height 26
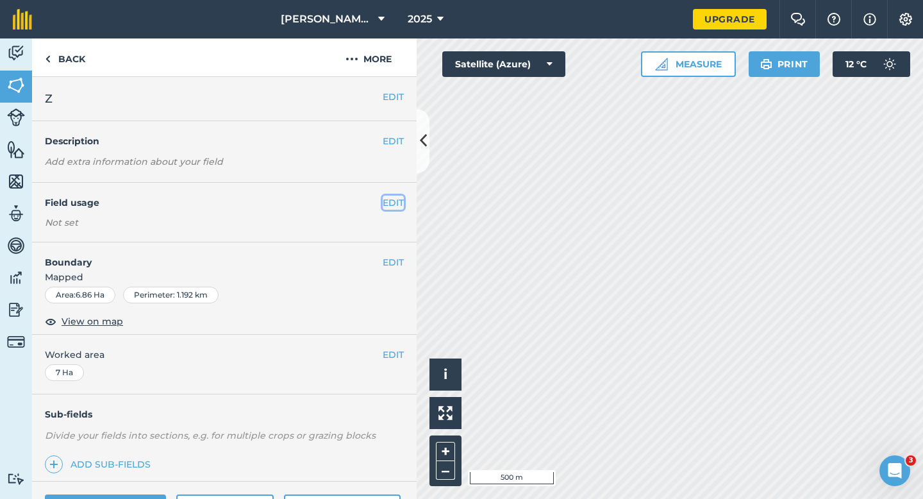
click at [392, 204] on button "EDIT" at bounding box center [393, 203] width 21 height 14
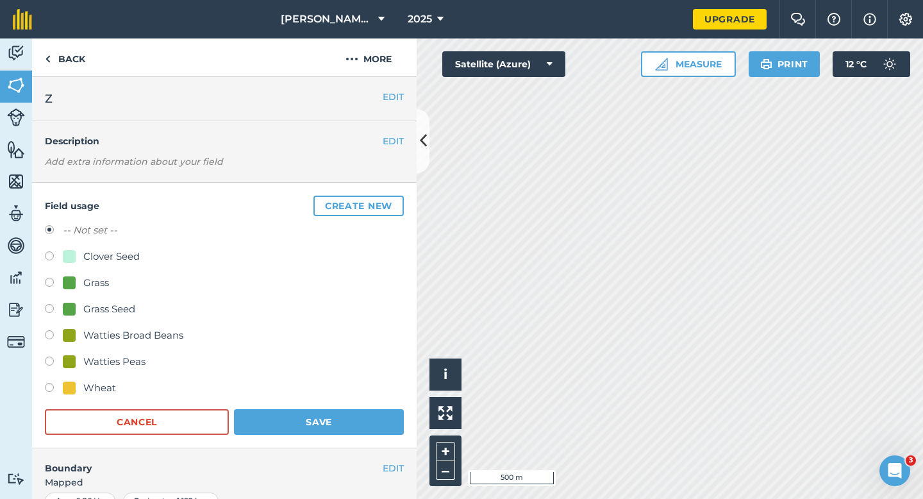
click at [392, 204] on button "Create new" at bounding box center [359, 206] width 90 height 21
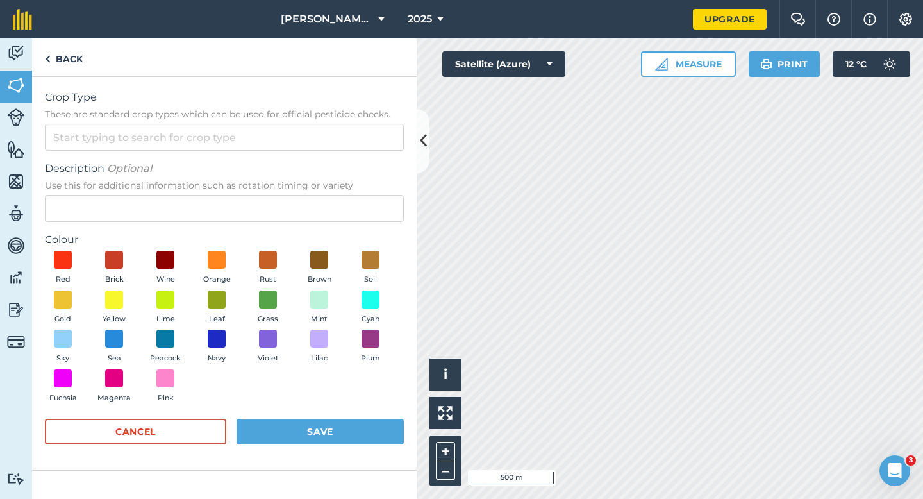
click at [370, 151] on form "Crop Type These are standard crop types which can be used for official pesticid…" at bounding box center [224, 273] width 359 height 367
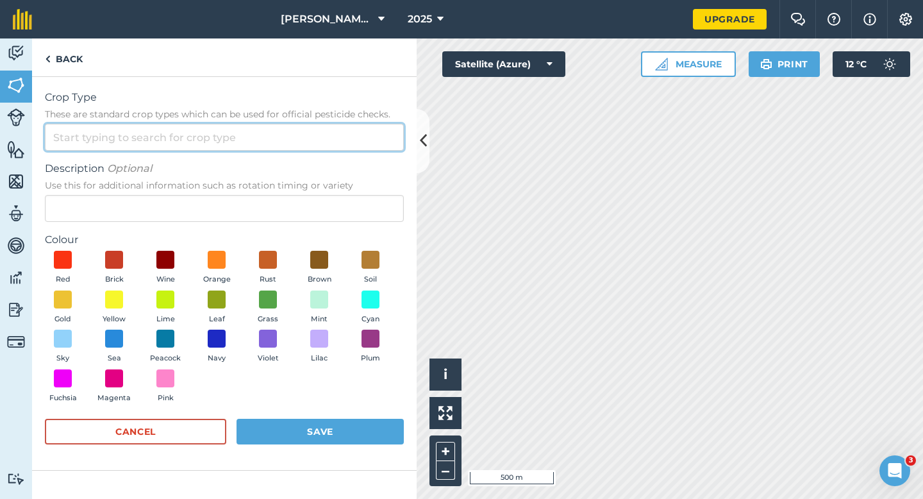
click at [370, 142] on input "Crop Type These are standard crop types which can be used for official pesticid…" at bounding box center [224, 137] width 359 height 27
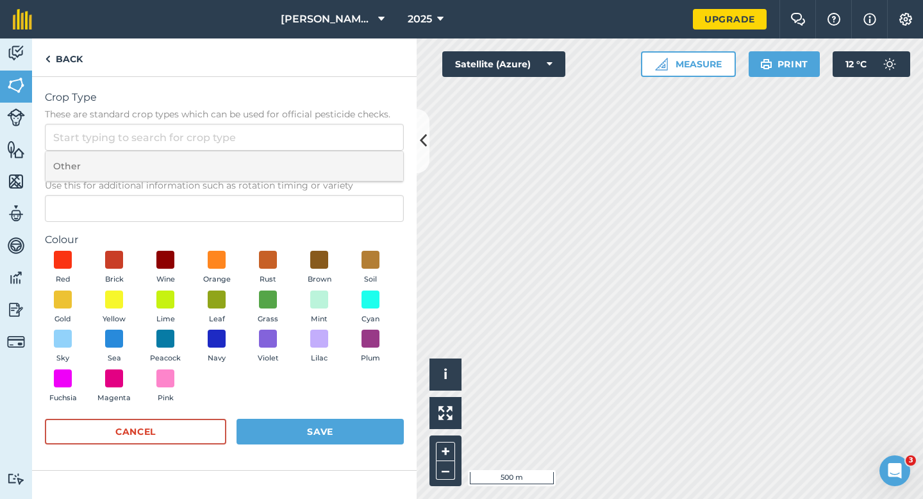
click at [370, 155] on li "Other" at bounding box center [225, 166] width 358 height 30
type input "Other"
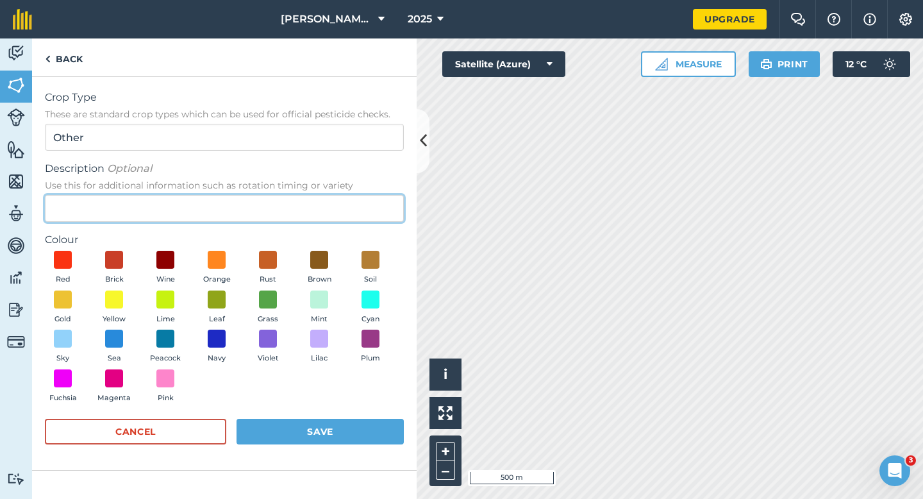
click at [366, 196] on input "Description Optional Use this for additional information such as rotation timin…" at bounding box center [224, 208] width 359 height 27
type input "Watties Beans"
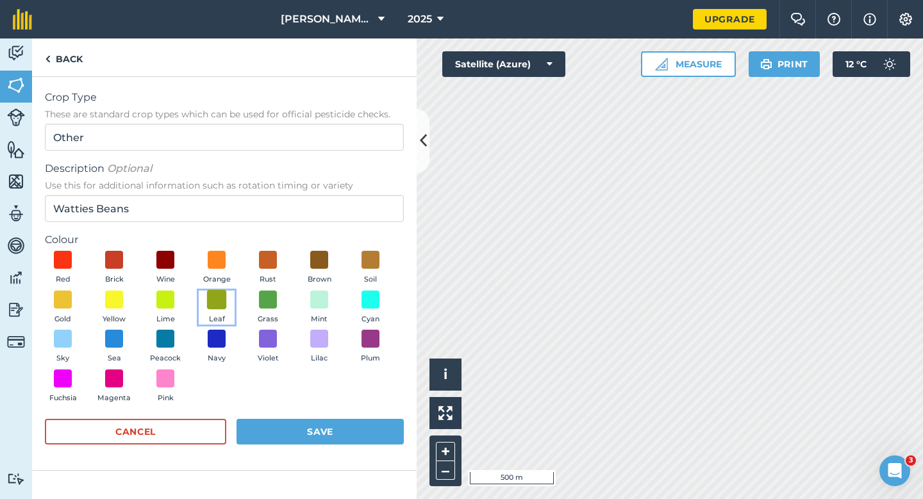
click at [221, 292] on span at bounding box center [217, 299] width 20 height 20
click at [331, 437] on button "Save" at bounding box center [320, 432] width 167 height 26
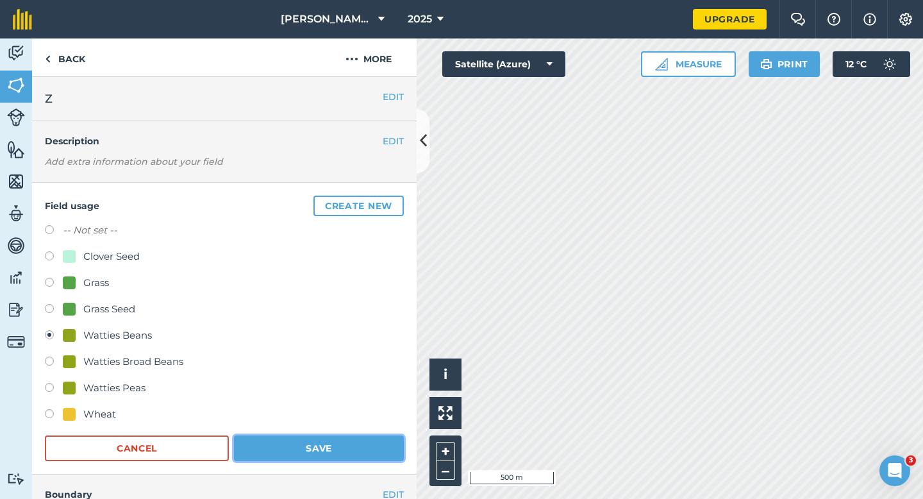
click at [334, 447] on button "Save" at bounding box center [319, 448] width 170 height 26
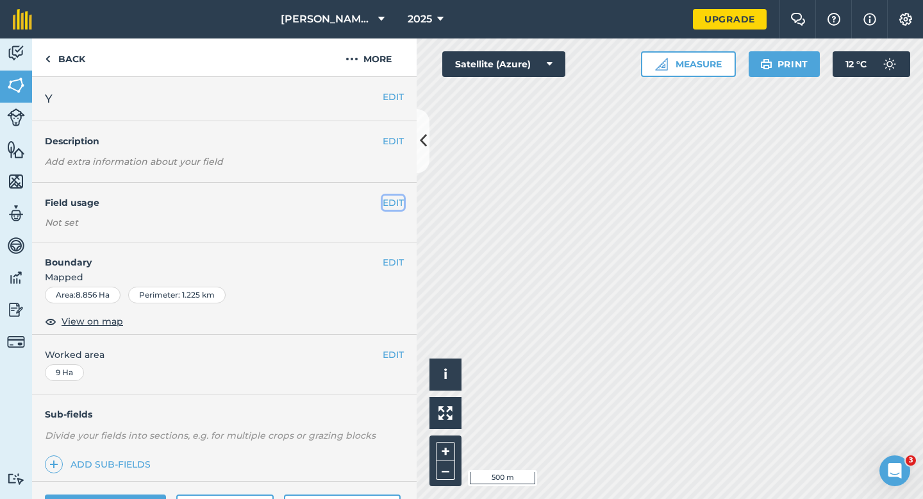
click at [391, 207] on button "EDIT" at bounding box center [393, 203] width 21 height 14
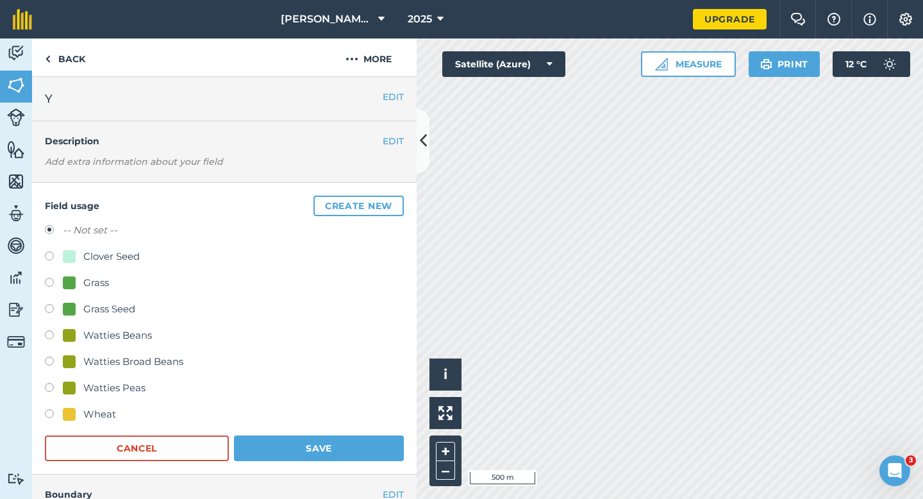
click at [391, 207] on button "Create new" at bounding box center [359, 206] width 90 height 21
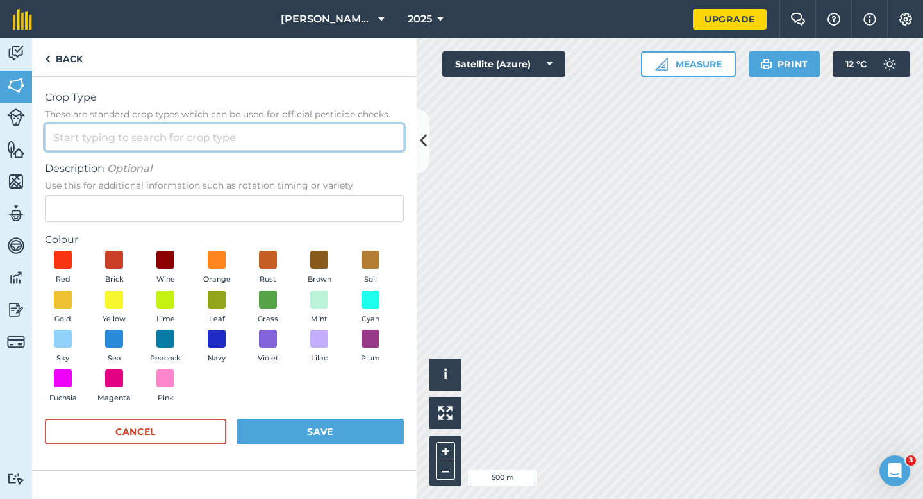
click at [357, 146] on input "Crop Type These are standard crop types which can be used for official pesticid…" at bounding box center [224, 137] width 359 height 27
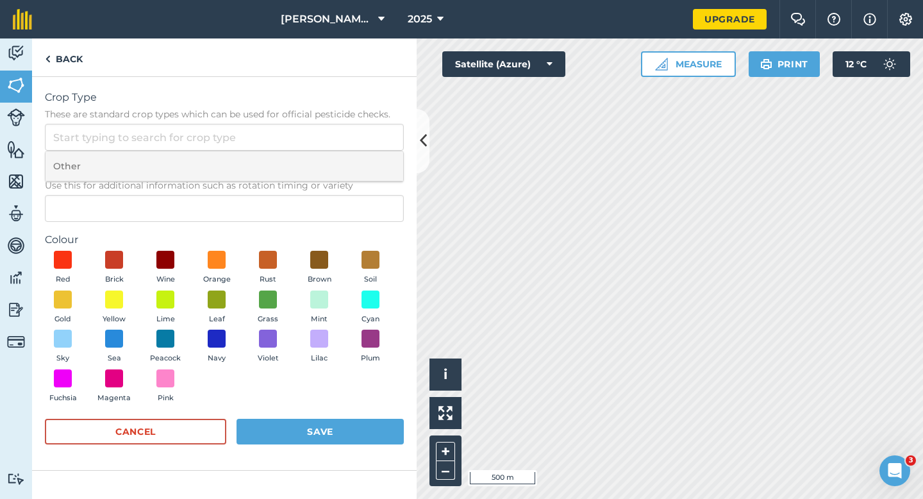
click at [357, 153] on li "Other" at bounding box center [225, 166] width 358 height 30
type input "Other"
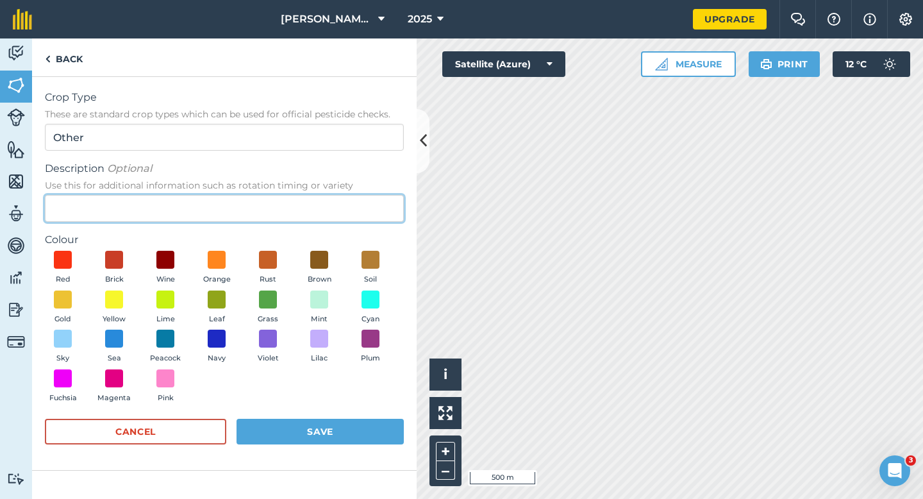
click at [357, 201] on input "Description Optional Use this for additional information such as rotation timin…" at bounding box center [224, 208] width 359 height 27
type input "Watties Peas"
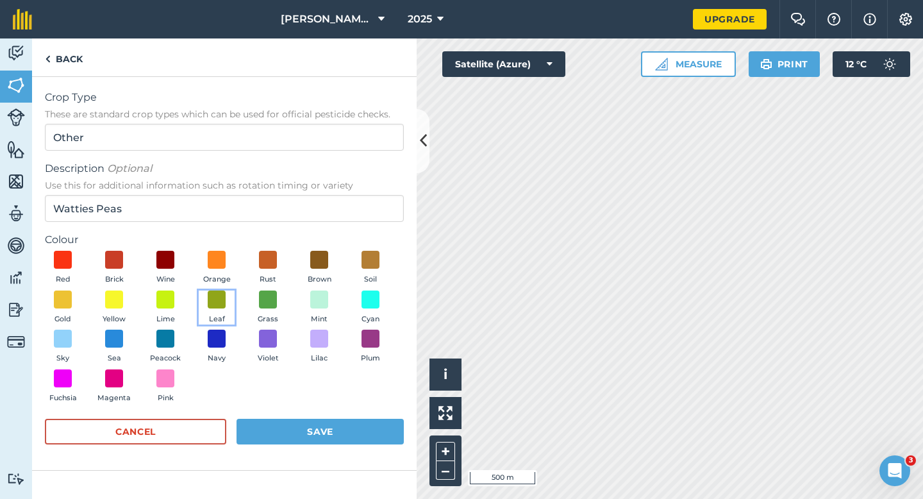
click at [223, 323] on span "Leaf" at bounding box center [217, 320] width 16 height 12
click at [303, 426] on button "Save" at bounding box center [320, 432] width 167 height 26
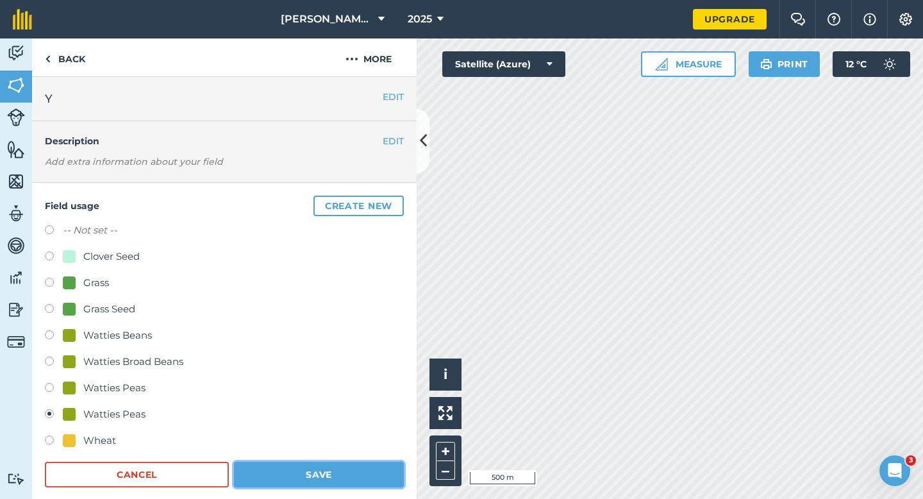
click at [380, 482] on button "Save" at bounding box center [319, 475] width 170 height 26
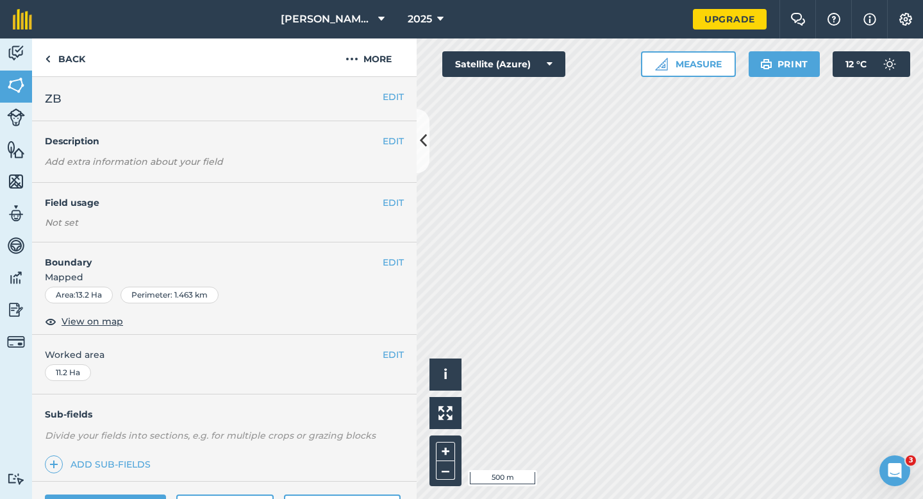
click at [392, 214] on div "EDIT Field usage Not set" at bounding box center [224, 213] width 385 height 60
click at [392, 210] on div "EDIT Field usage Not set" at bounding box center [224, 213] width 385 height 60
click at [391, 202] on button "EDIT" at bounding box center [393, 203] width 21 height 14
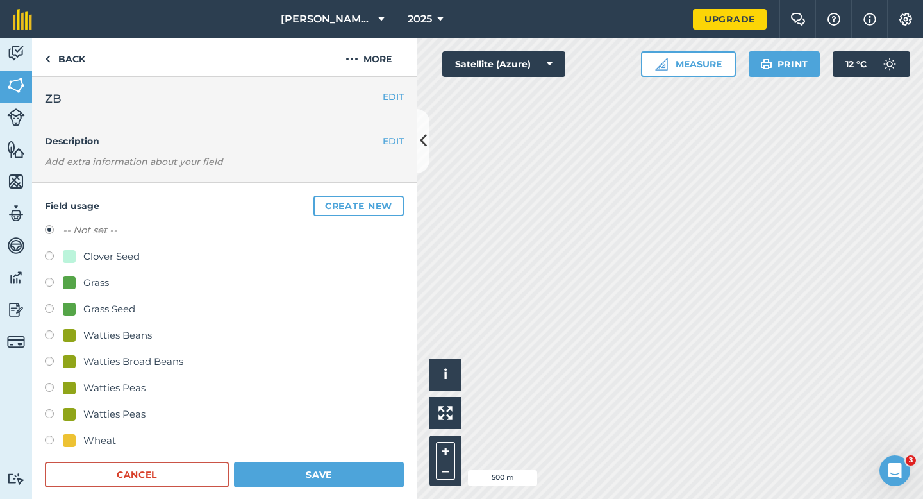
click at [71, 306] on div at bounding box center [69, 309] width 13 height 13
radio input "true"
radio input "false"
click at [331, 482] on button "Save" at bounding box center [319, 475] width 170 height 26
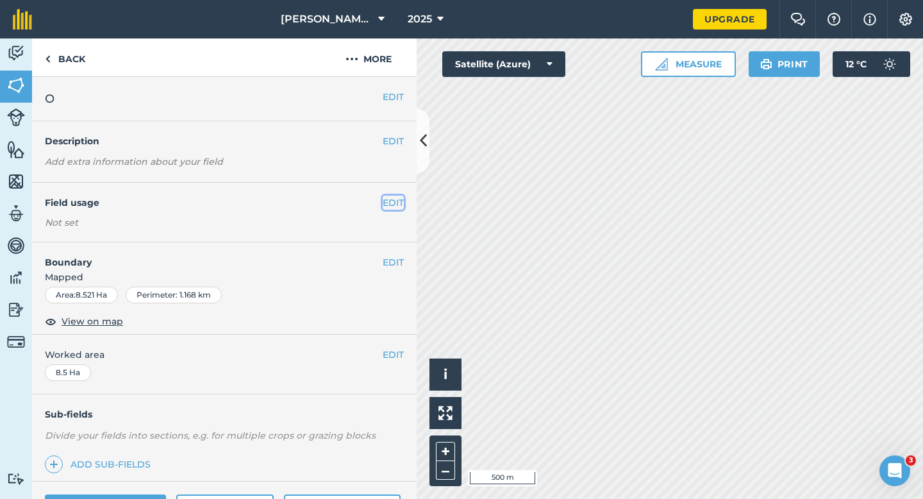
click at [393, 207] on button "EDIT" at bounding box center [393, 203] width 21 height 14
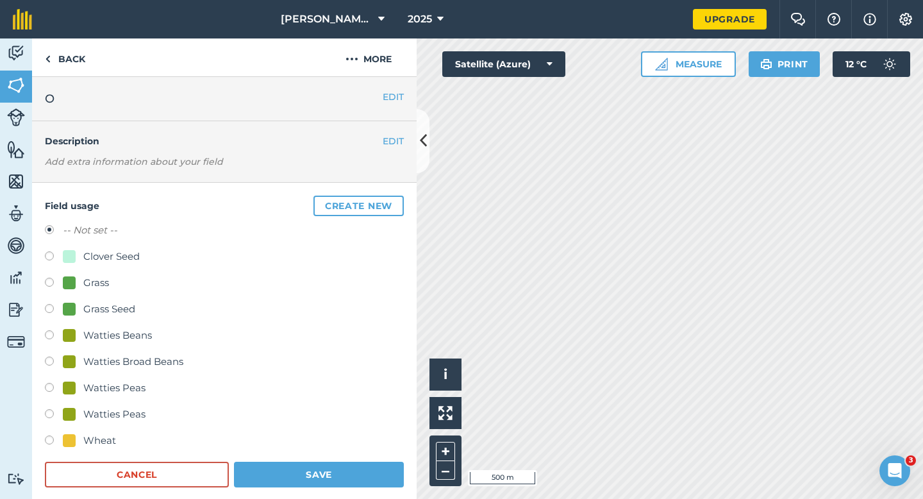
click at [134, 314] on div "Grass Seed" at bounding box center [109, 308] width 52 height 15
radio input "true"
radio input "false"
click at [294, 460] on form "-- Not set -- Clover Seed Grass Grass Seed Watties Beans Watties Broad Beans Wa…" at bounding box center [224, 355] width 359 height 265
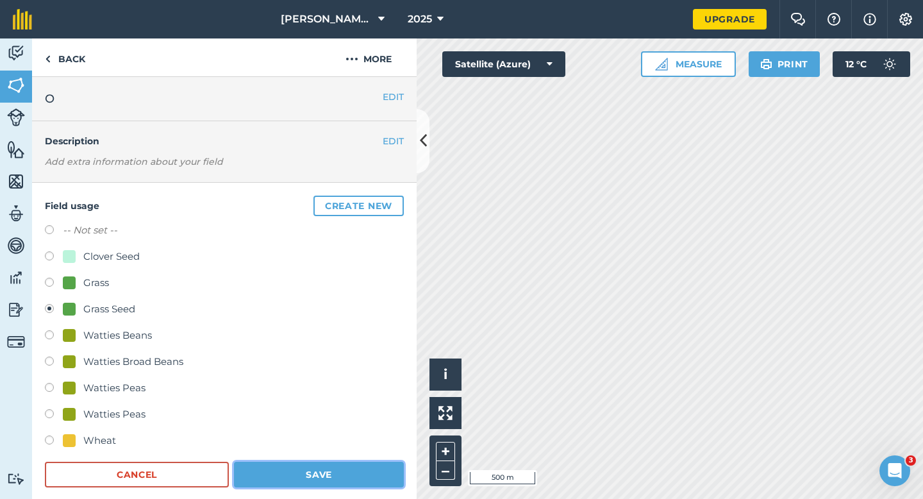
click at [315, 466] on button "Save" at bounding box center [319, 475] width 170 height 26
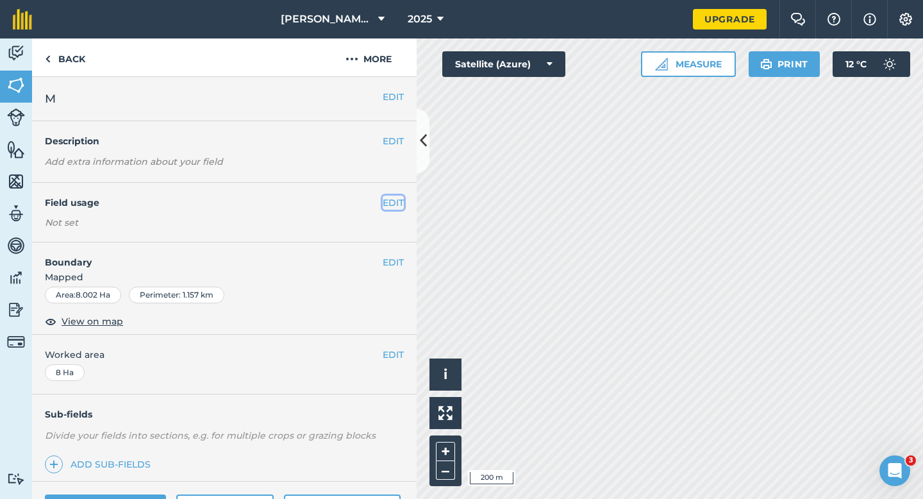
click at [392, 203] on button "EDIT" at bounding box center [393, 203] width 21 height 14
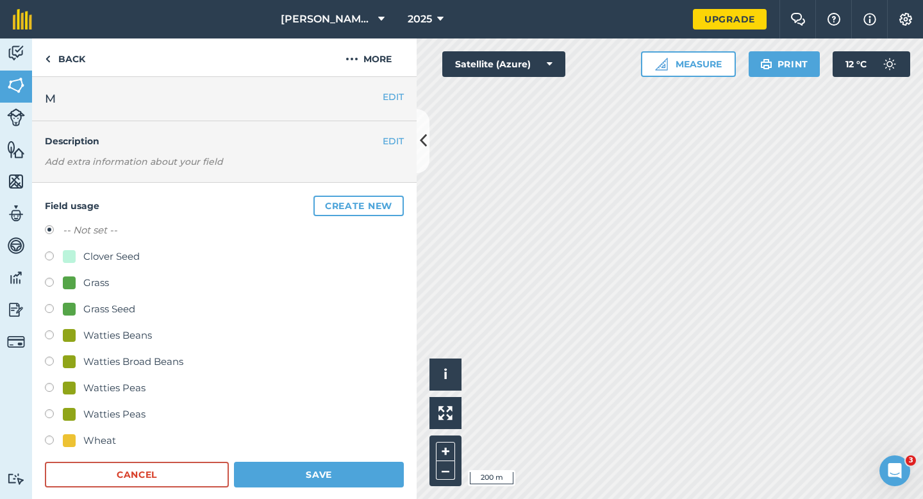
click at [97, 306] on div "Grass Seed" at bounding box center [109, 308] width 52 height 15
radio input "true"
radio input "false"
click at [290, 478] on button "Save" at bounding box center [319, 475] width 170 height 26
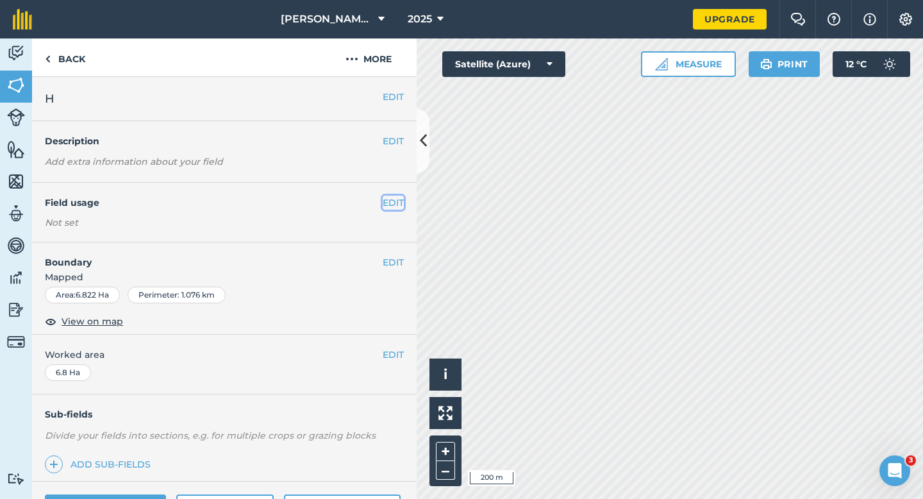
click at [396, 198] on button "EDIT" at bounding box center [393, 203] width 21 height 14
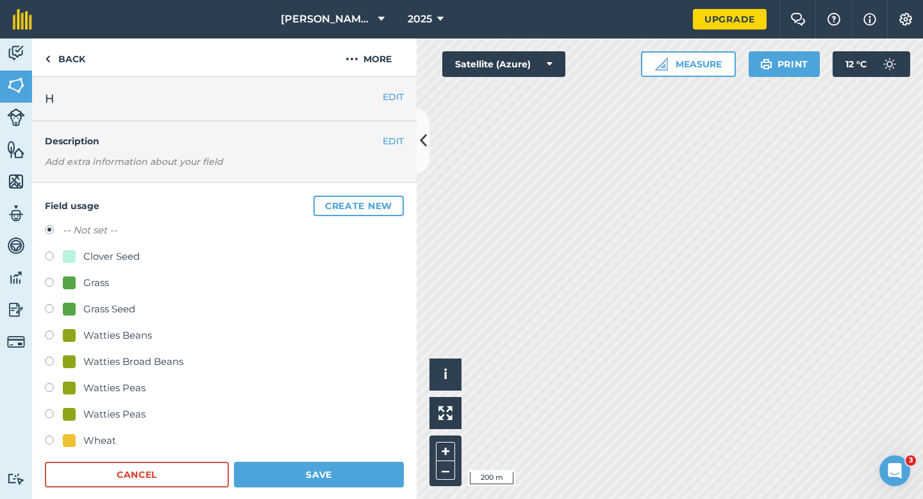
click at [107, 304] on div "Grass Seed" at bounding box center [109, 308] width 52 height 15
radio input "true"
radio input "false"
click at [296, 470] on button "Save" at bounding box center [319, 475] width 170 height 26
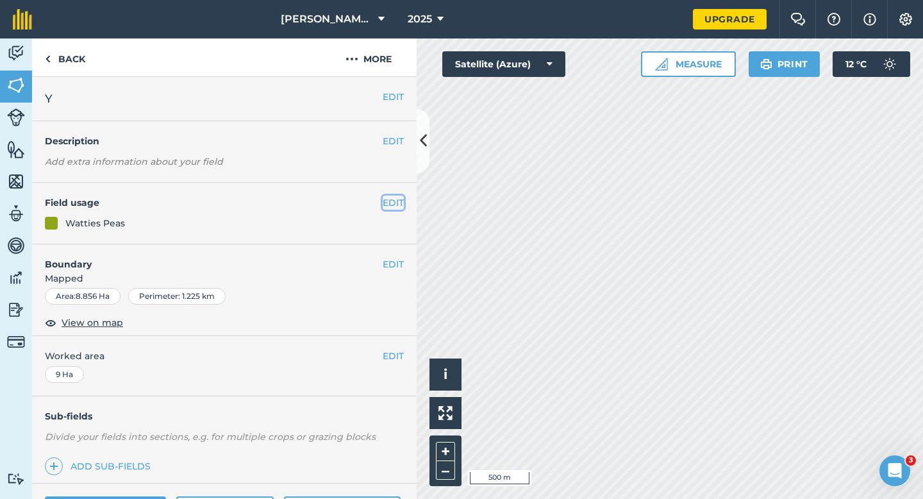
click at [398, 202] on button "EDIT" at bounding box center [393, 203] width 21 height 14
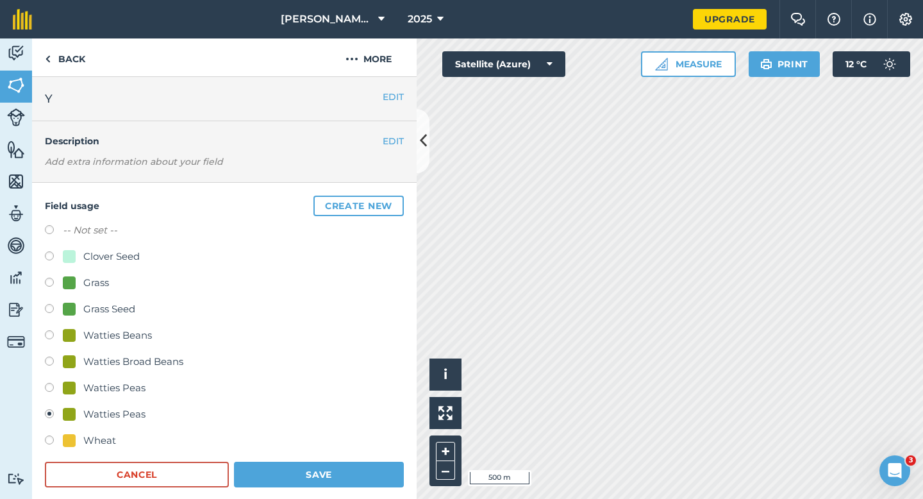
click at [99, 390] on div "Watties Peas" at bounding box center [114, 387] width 62 height 15
radio input "true"
radio input "false"
click at [330, 498] on div "Field usage Create new -- Not set -- Clover Seed Grass Grass Seed Watties Beans…" at bounding box center [224, 342] width 385 height 318
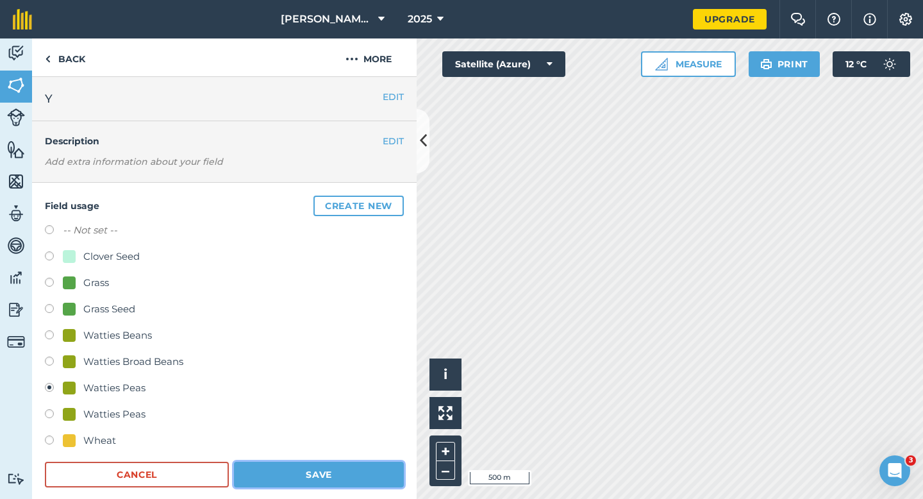
click at [330, 484] on button "Save" at bounding box center [319, 475] width 170 height 26
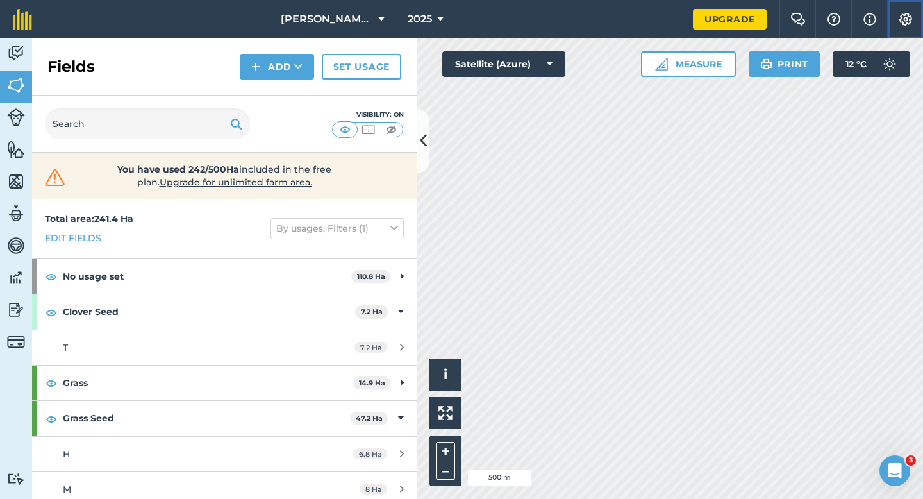
click at [896, 10] on button "Settings" at bounding box center [906, 19] width 36 height 38
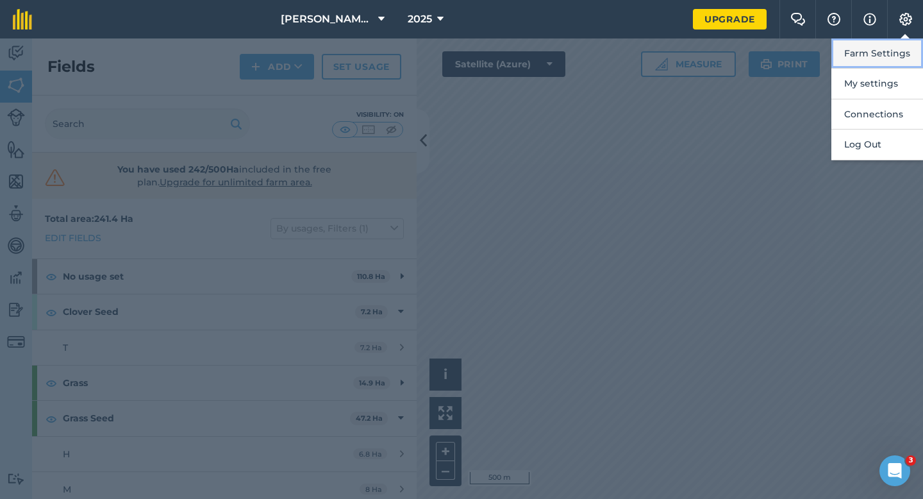
click at [893, 43] on button "Farm Settings" at bounding box center [878, 53] width 92 height 30
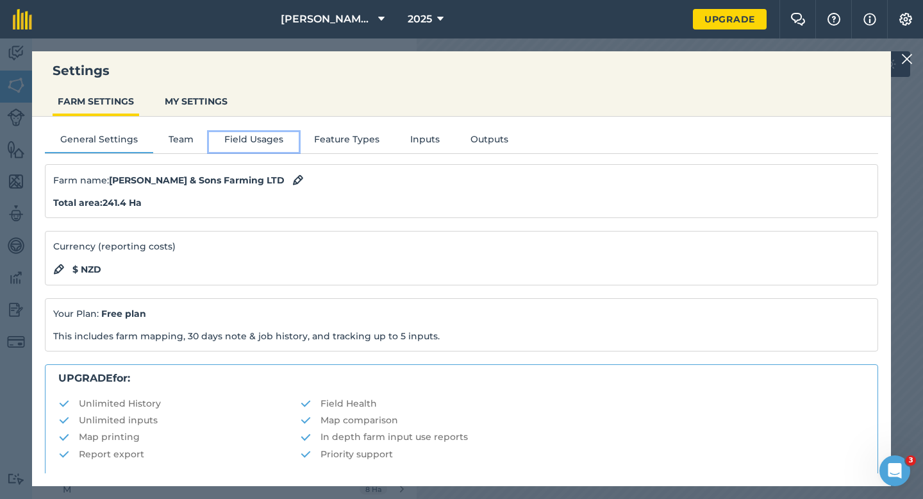
click at [240, 140] on button "Field Usages" at bounding box center [254, 141] width 90 height 19
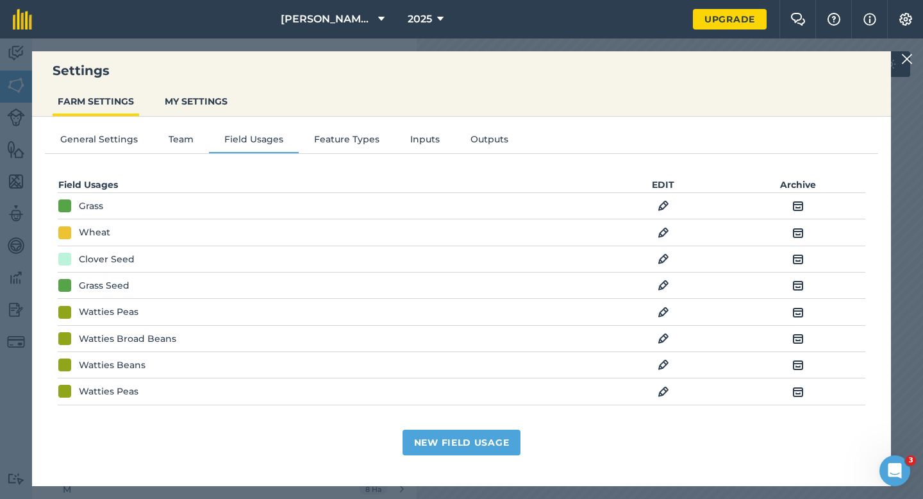
click at [665, 391] on img at bounding box center [664, 391] width 12 height 15
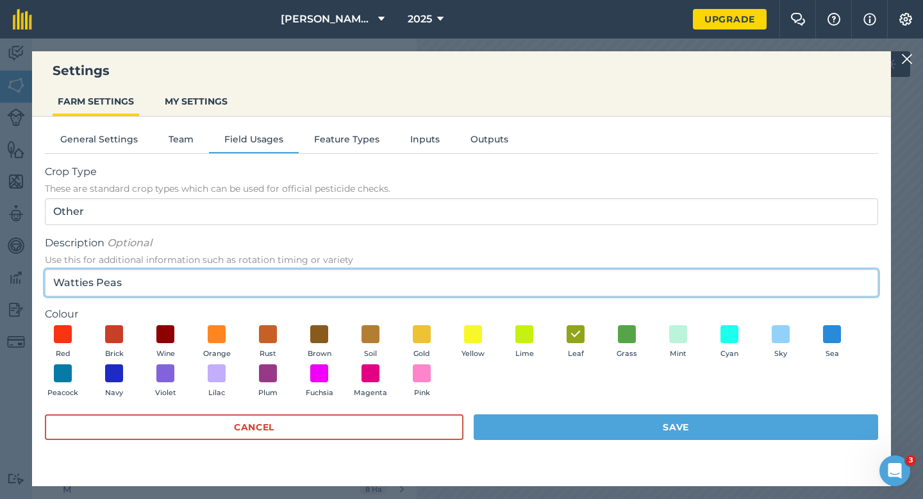
drag, startPoint x: 128, startPoint y: 278, endPoint x: 66, endPoint y: 278, distance: 61.6
click at [66, 278] on input "Watties Peas" at bounding box center [462, 282] width 834 height 27
type input "W"
type input "Barley"
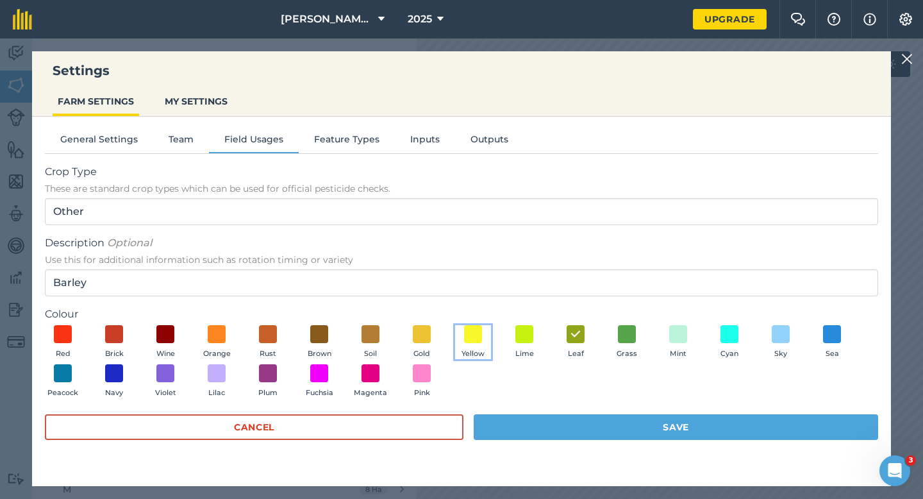
click at [456, 333] on button "Yellow" at bounding box center [473, 342] width 36 height 35
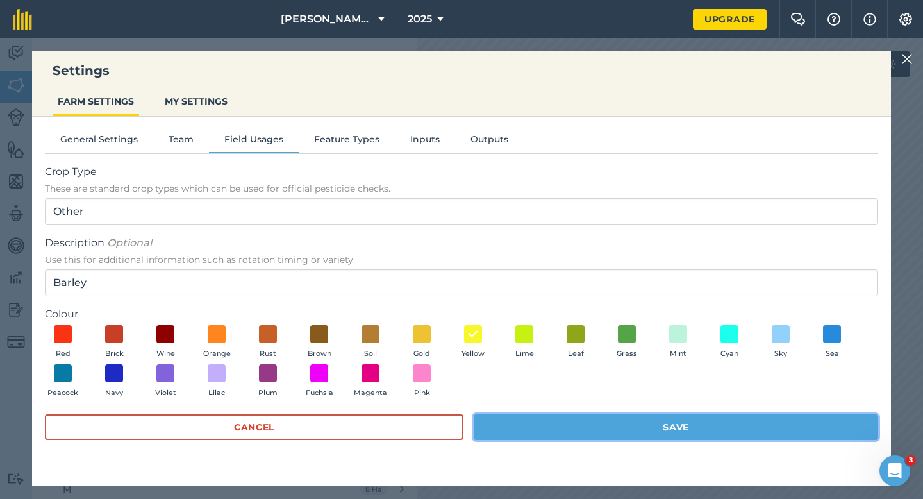
click at [513, 437] on button "Save" at bounding box center [676, 427] width 405 height 26
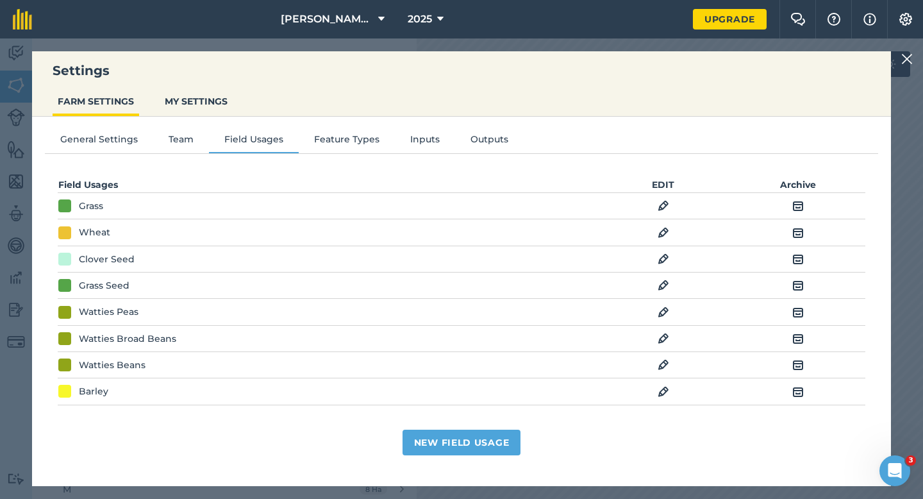
click at [906, 60] on img at bounding box center [908, 58] width 12 height 15
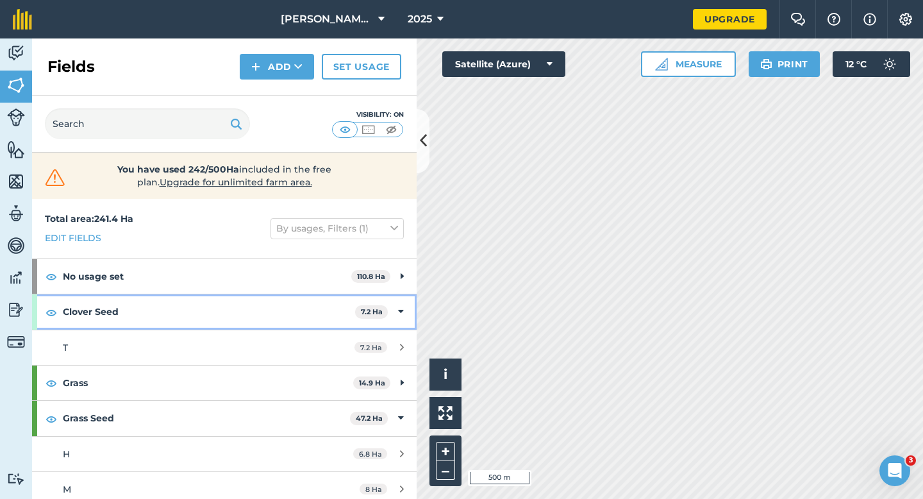
click at [383, 313] on strong "7.2 Ha" at bounding box center [372, 311] width 22 height 9
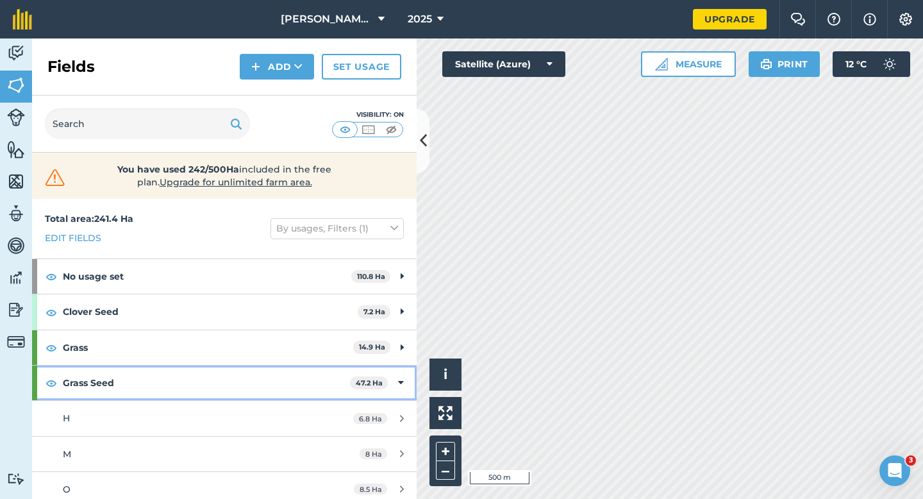
click at [403, 379] on icon at bounding box center [401, 383] width 6 height 14
click at [403, 382] on icon at bounding box center [402, 383] width 3 height 14
click at [402, 384] on icon at bounding box center [401, 383] width 6 height 14
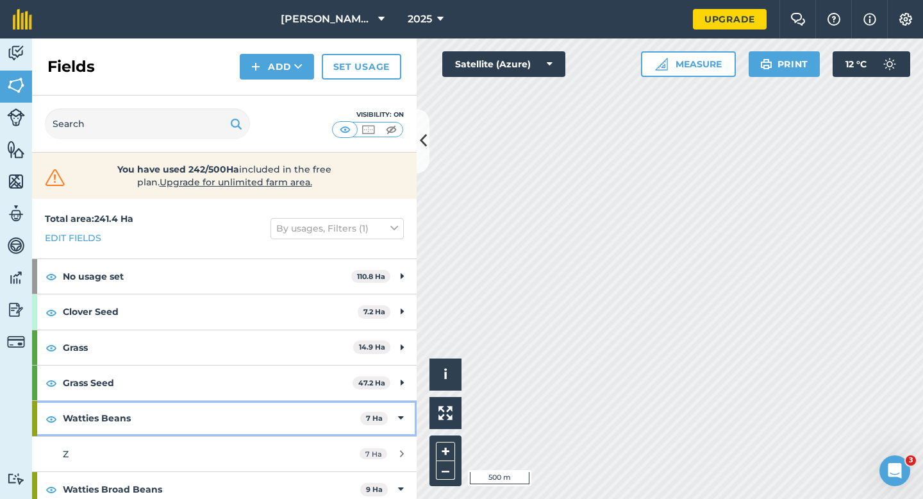
click at [403, 416] on icon at bounding box center [401, 418] width 6 height 14
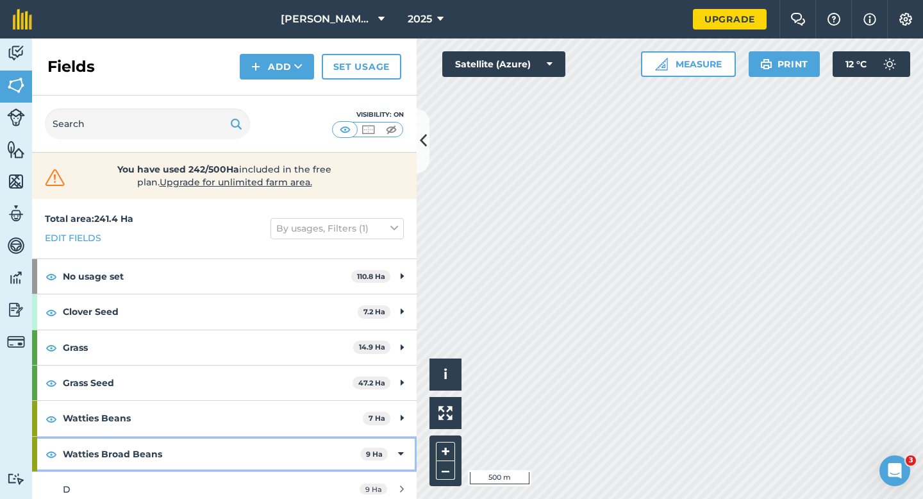
click at [403, 446] on div "Watties Broad Beans 9 Ha" at bounding box center [224, 454] width 385 height 35
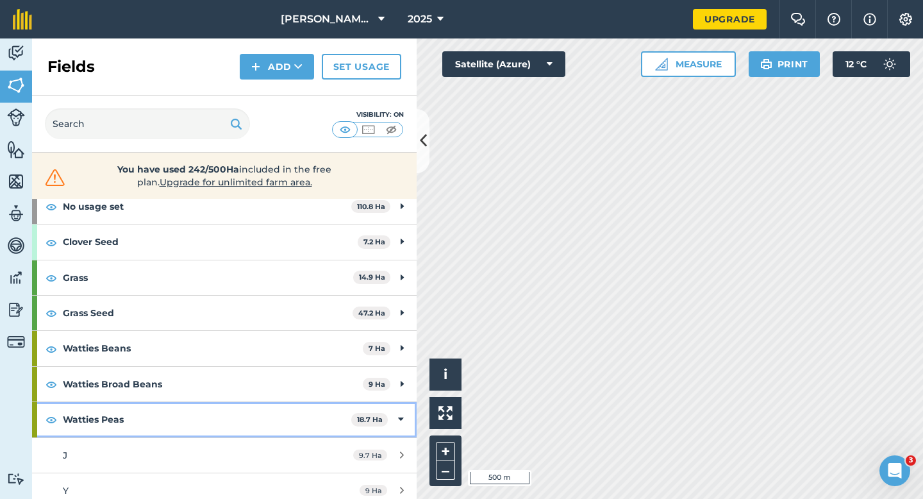
click at [399, 421] on icon at bounding box center [401, 419] width 6 height 14
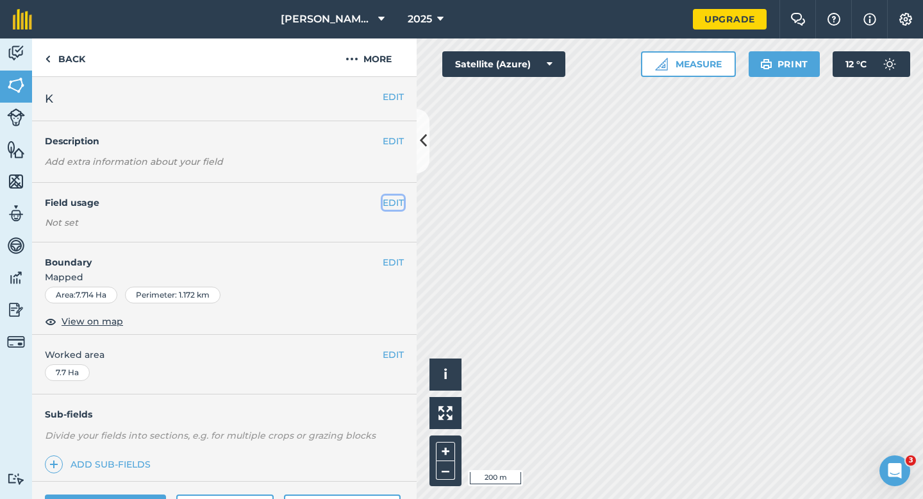
click at [402, 203] on button "EDIT" at bounding box center [393, 203] width 21 height 14
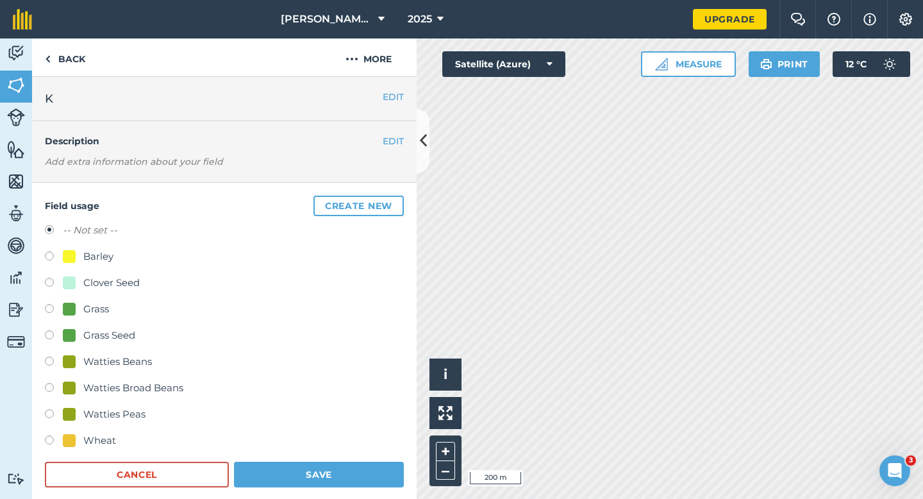
click at [105, 437] on div "Wheat" at bounding box center [99, 440] width 33 height 15
radio input "true"
radio input "false"
click at [317, 487] on button "Save" at bounding box center [319, 475] width 170 height 26
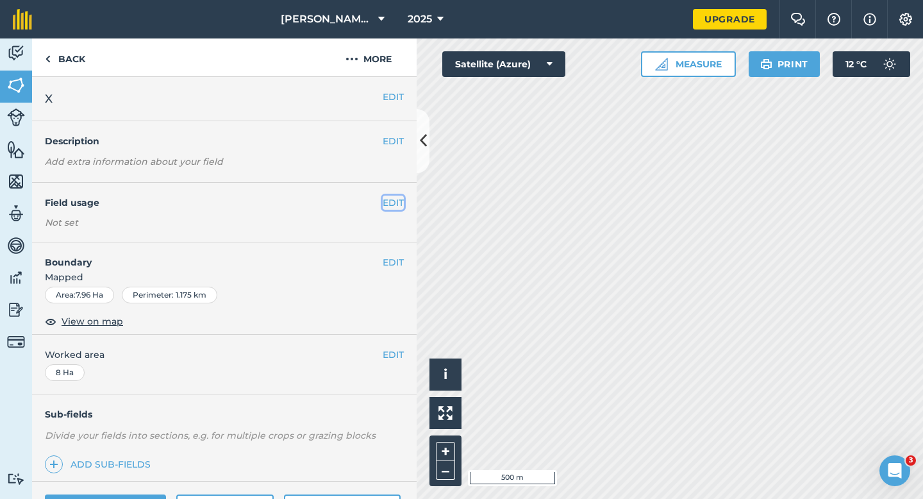
click at [391, 201] on button "EDIT" at bounding box center [393, 203] width 21 height 14
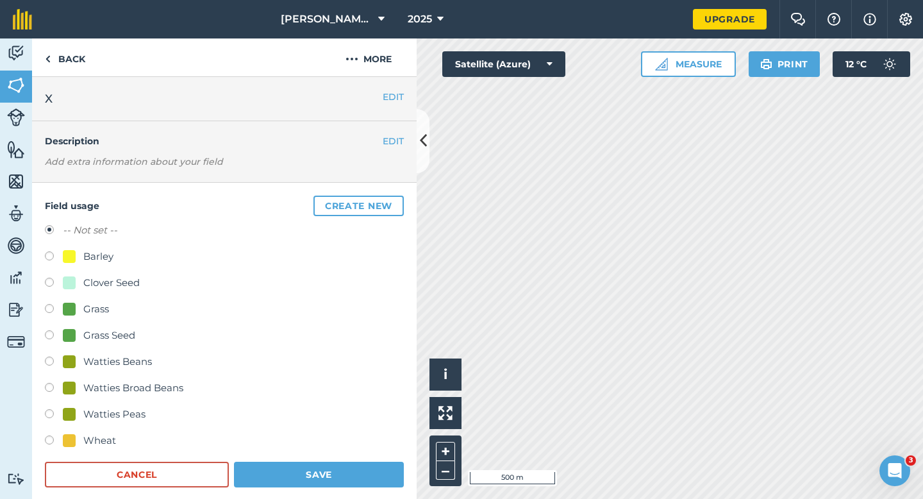
click at [71, 439] on div at bounding box center [69, 440] width 13 height 13
radio input "true"
radio input "false"
click at [316, 491] on div "Field usage Create new -- Not set -- Barley Clover Seed Grass Grass Seed Wattie…" at bounding box center [224, 342] width 385 height 318
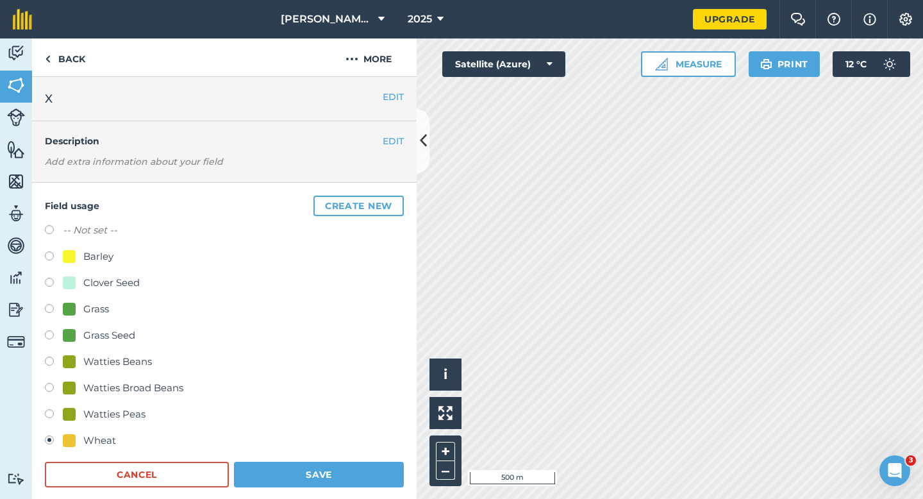
click at [383, 459] on form "-- Not set -- Barley Clover Seed Grass Grass Seed Watties Beans Watties Broad B…" at bounding box center [224, 355] width 359 height 265
click at [383, 471] on button "Save" at bounding box center [319, 475] width 170 height 26
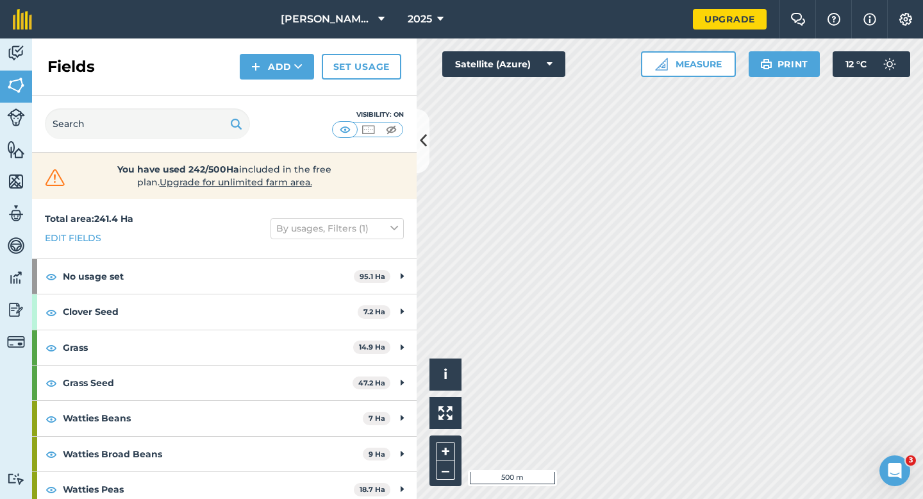
scroll to position [44, 0]
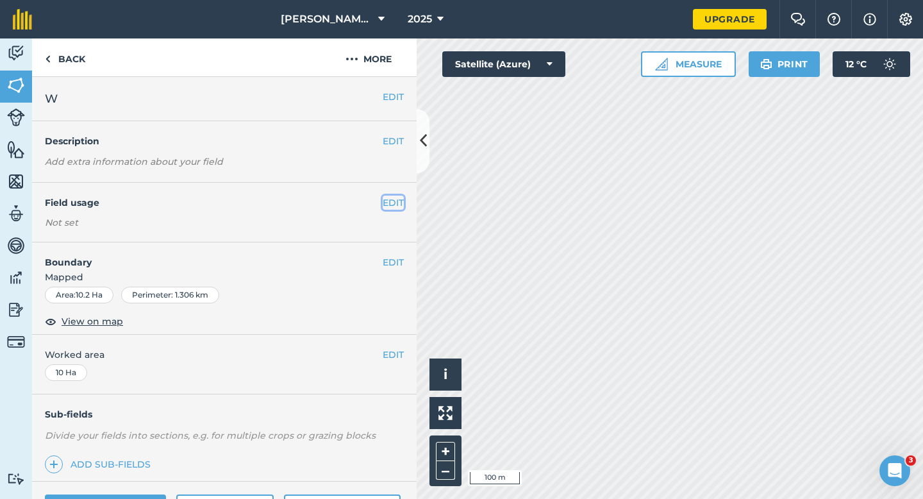
click at [390, 201] on button "EDIT" at bounding box center [393, 203] width 21 height 14
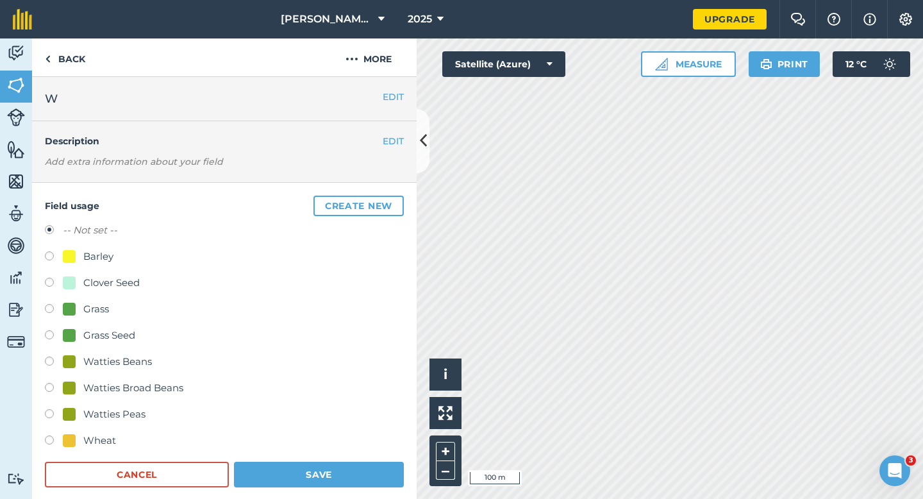
click at [71, 280] on div at bounding box center [69, 282] width 13 height 13
radio input "true"
radio input "false"
click at [281, 476] on button "Save" at bounding box center [319, 475] width 170 height 26
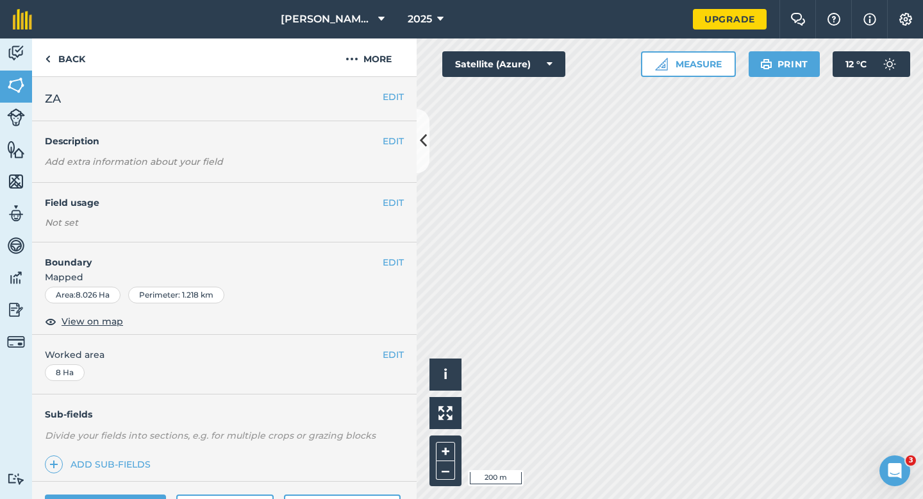
click at [407, 190] on div "EDIT Field usage Not set" at bounding box center [224, 213] width 385 height 60
click at [394, 201] on button "EDIT" at bounding box center [393, 203] width 21 height 14
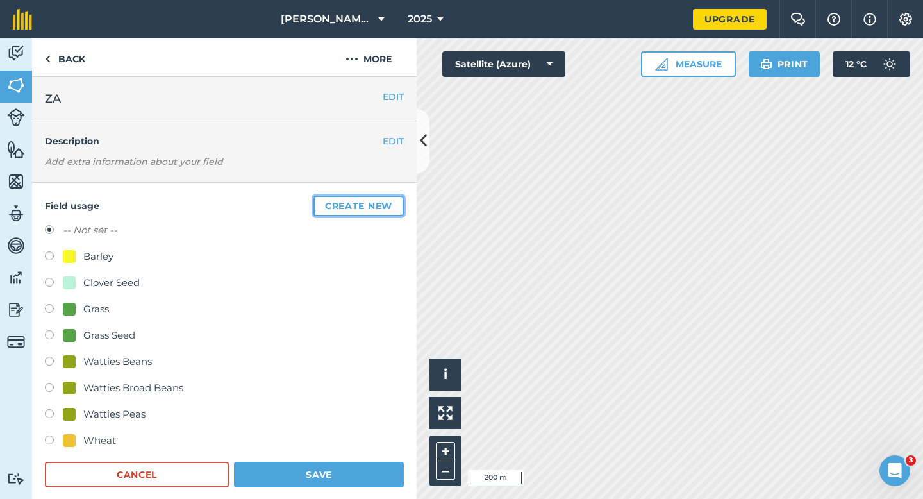
click at [394, 201] on button "Create new" at bounding box center [359, 206] width 90 height 21
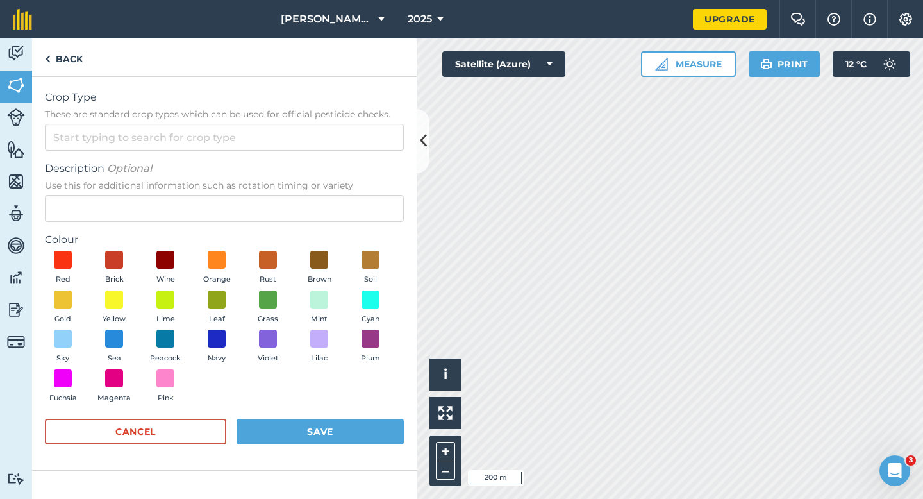
click at [366, 153] on form "Crop Type These are standard crop types which can be used for official pesticid…" at bounding box center [224, 273] width 359 height 367
click at [366, 148] on input "Crop Type These are standard crop types which can be used for official pesticid…" at bounding box center [224, 137] width 359 height 27
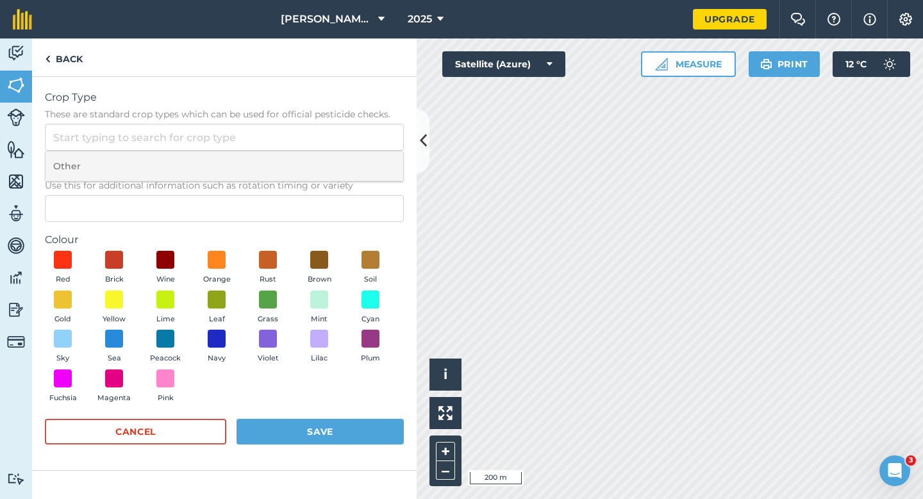
click at [366, 159] on li "Other" at bounding box center [225, 166] width 358 height 30
type input "Other"
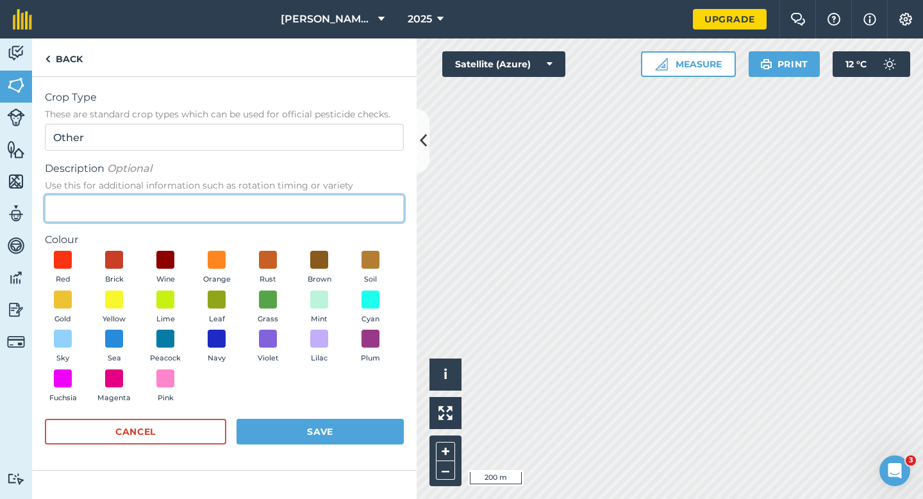
click at [362, 208] on input "Description Optional Use this for additional information such as rotation timin…" at bounding box center [224, 208] width 359 height 27
drag, startPoint x: 123, startPoint y: 210, endPoint x: 15, endPoint y: 210, distance: 108.4
click at [15, 210] on div "Activity Fields Livestock Features Maps Team Vehicles Data Reporting Billing Tu…" at bounding box center [461, 268] width 923 height 460
type input "Kale Seed"
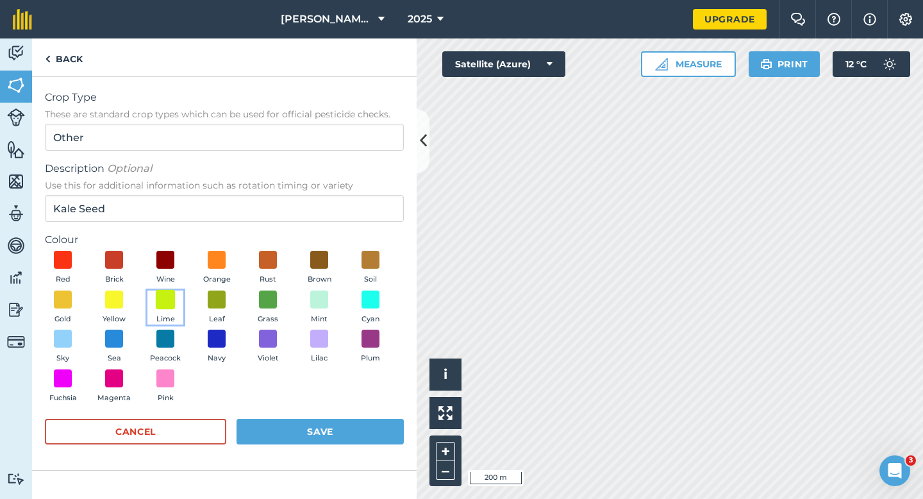
click at [158, 295] on span at bounding box center [166, 299] width 20 height 20
click at [363, 439] on button "Save" at bounding box center [320, 432] width 167 height 26
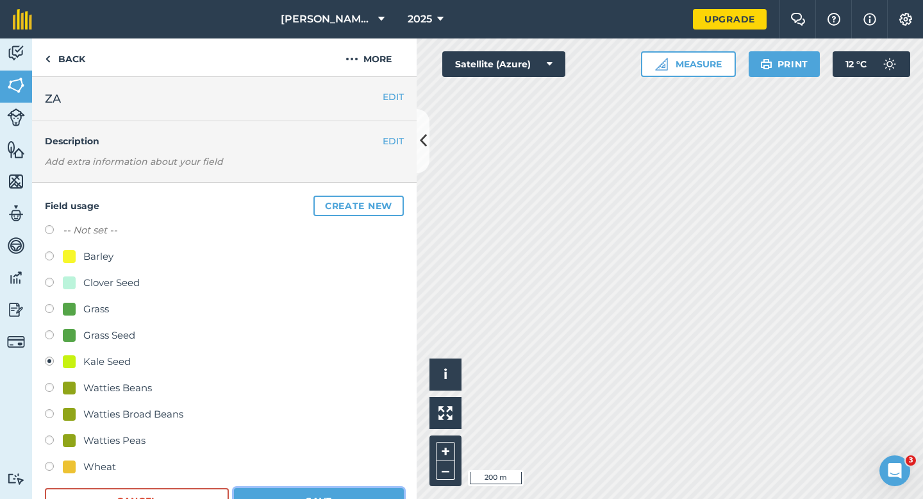
click at [344, 496] on button "Save" at bounding box center [319, 501] width 170 height 26
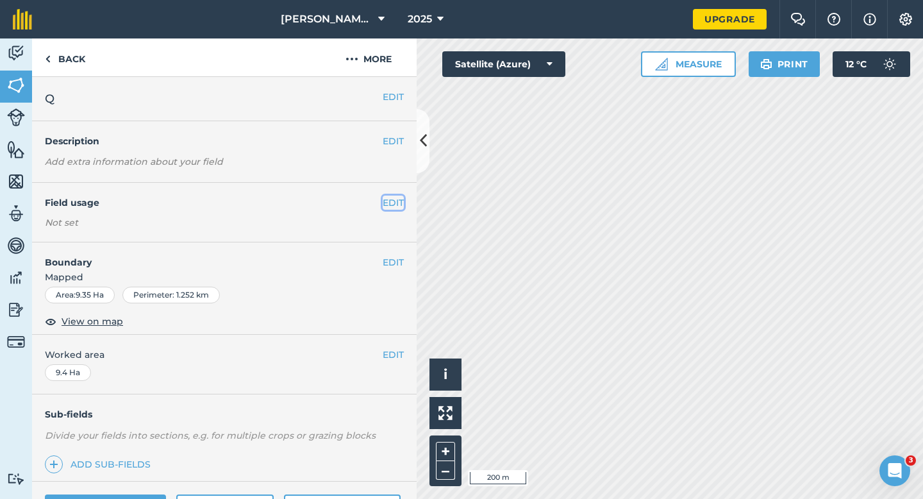
click at [396, 197] on button "EDIT" at bounding box center [393, 203] width 21 height 14
click at [389, 205] on button "EDIT" at bounding box center [393, 203] width 21 height 14
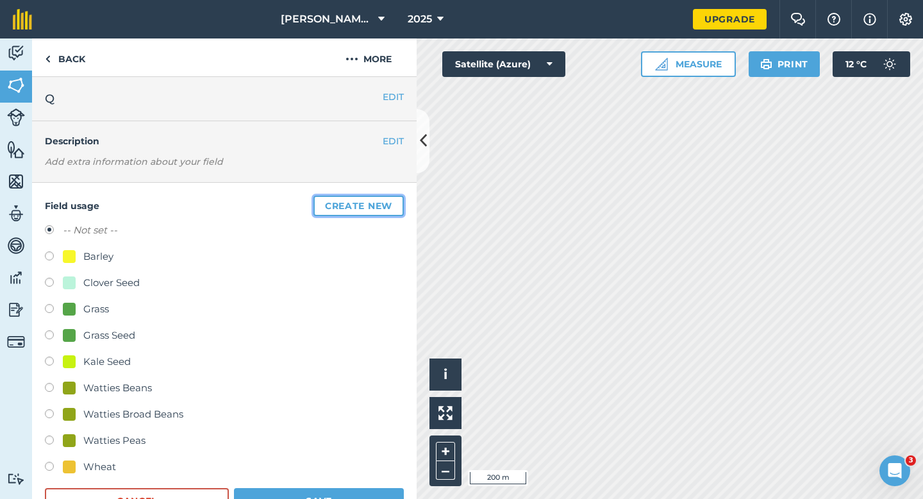
click at [339, 203] on button "Create new" at bounding box center [359, 206] width 90 height 21
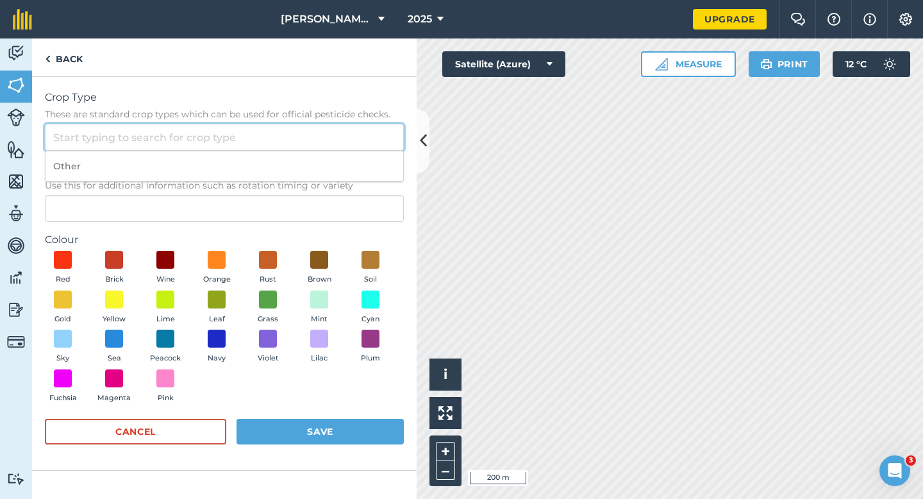
click at [299, 132] on input "Crop Type These are standard crop types which can be used for official pesticid…" at bounding box center [224, 137] width 359 height 27
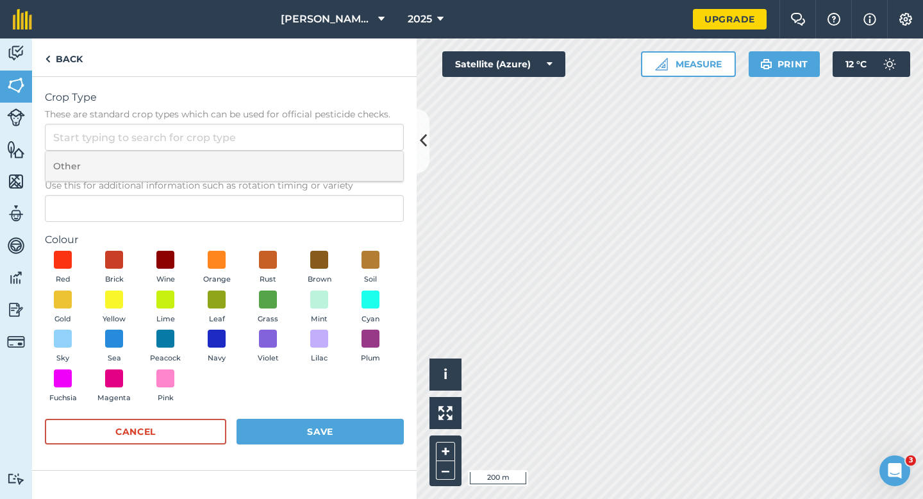
click at [299, 158] on li "Other" at bounding box center [225, 166] width 358 height 30
type input "Other"
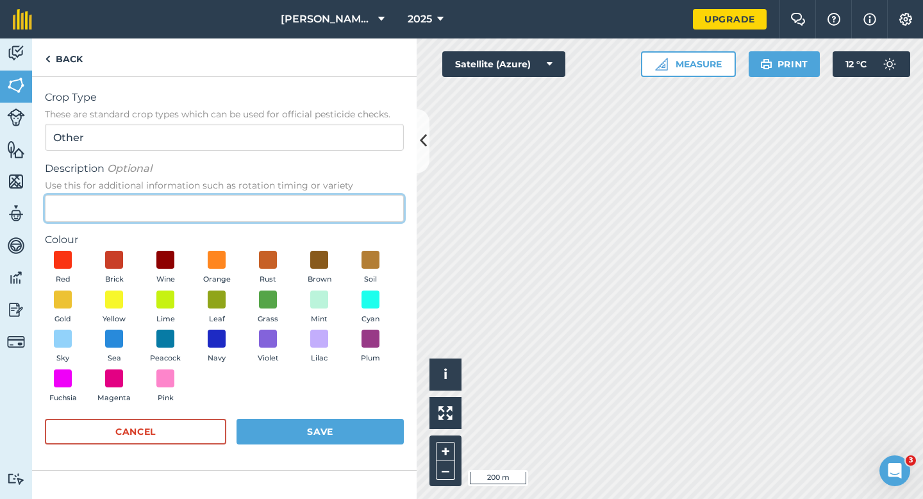
click at [299, 205] on input "Description Optional Use this for additional information such as rotation timin…" at bounding box center [224, 208] width 359 height 27
type input "Radish Seed"
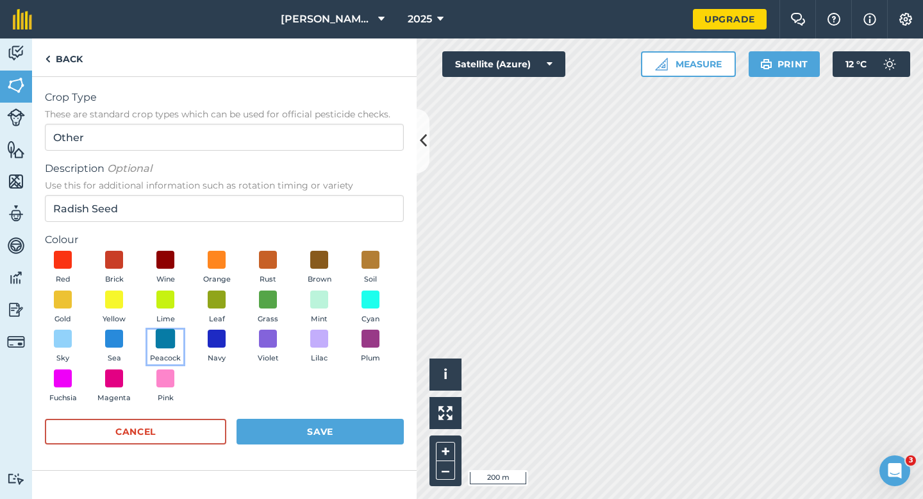
click at [173, 339] on span at bounding box center [166, 339] width 20 height 20
click at [282, 440] on button "Save" at bounding box center [320, 432] width 167 height 26
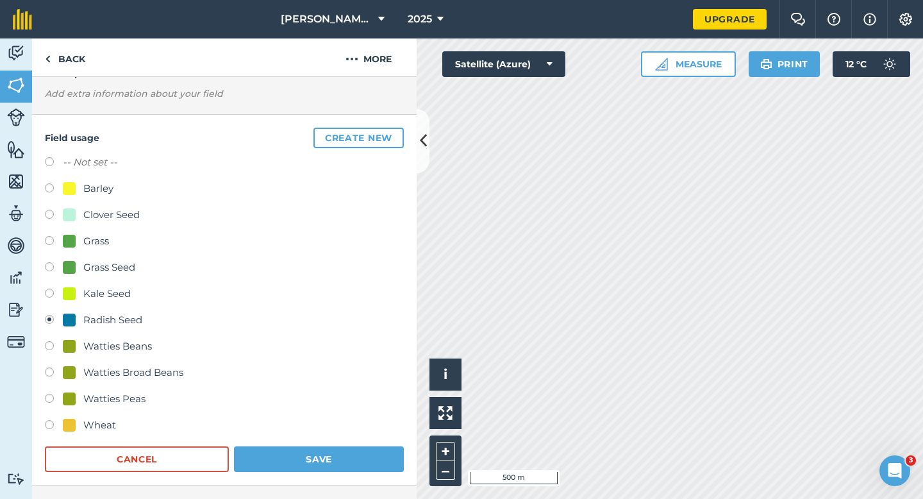
scroll to position [81, 0]
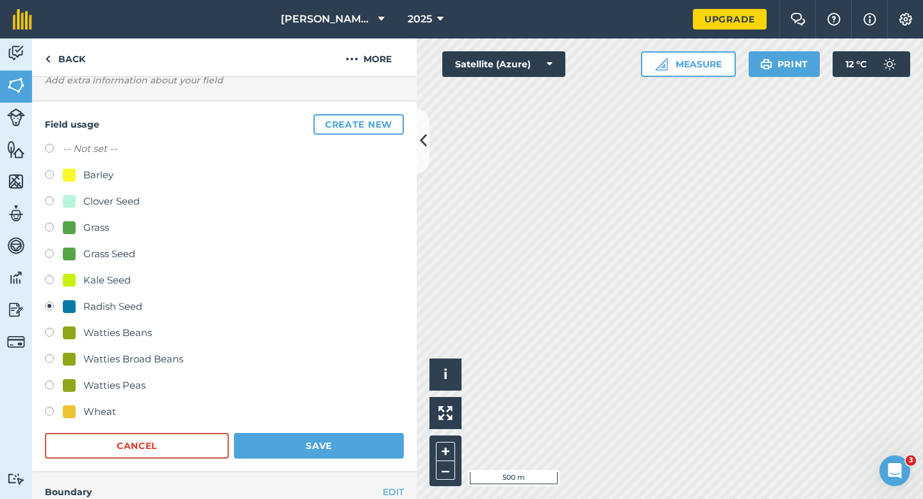
click at [334, 462] on div "Field usage Create new -- Not set -- Barley Clover Seed Grass Grass Seed Kale S…" at bounding box center [224, 286] width 385 height 371
click at [334, 455] on button "Save" at bounding box center [319, 446] width 170 height 26
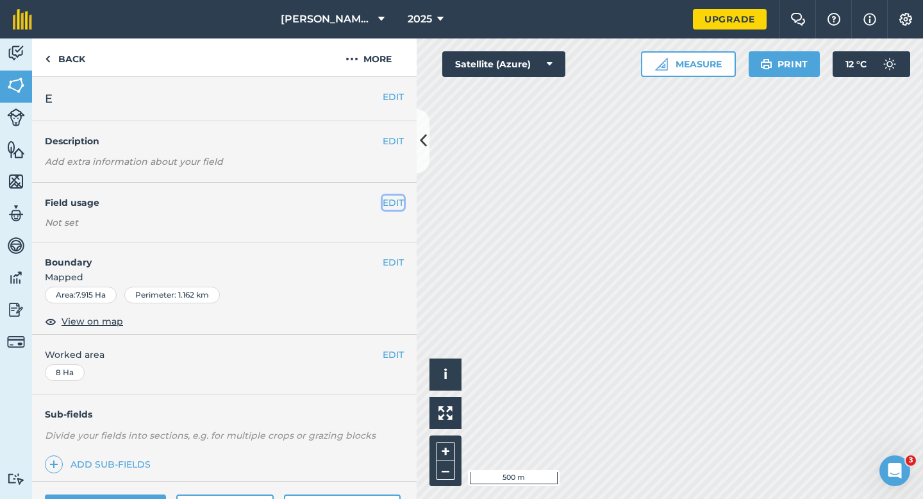
click at [392, 197] on button "EDIT" at bounding box center [393, 203] width 21 height 14
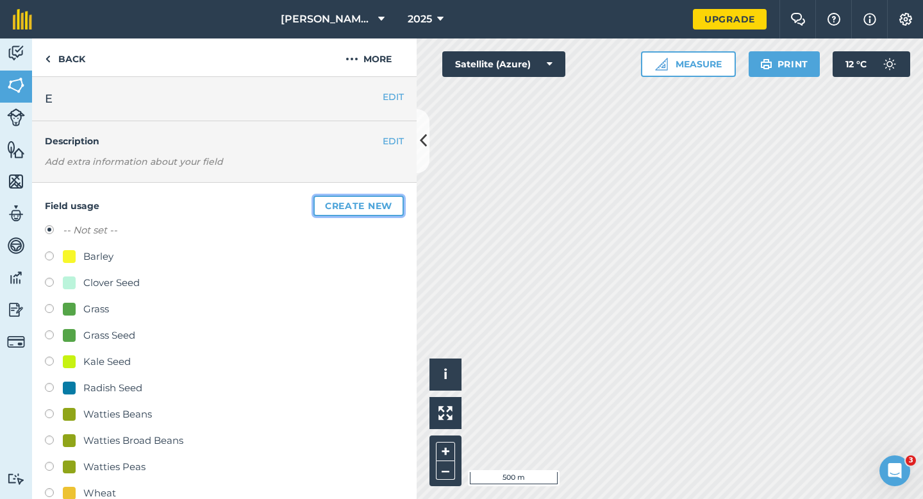
click at [392, 197] on button "Create new" at bounding box center [359, 206] width 90 height 21
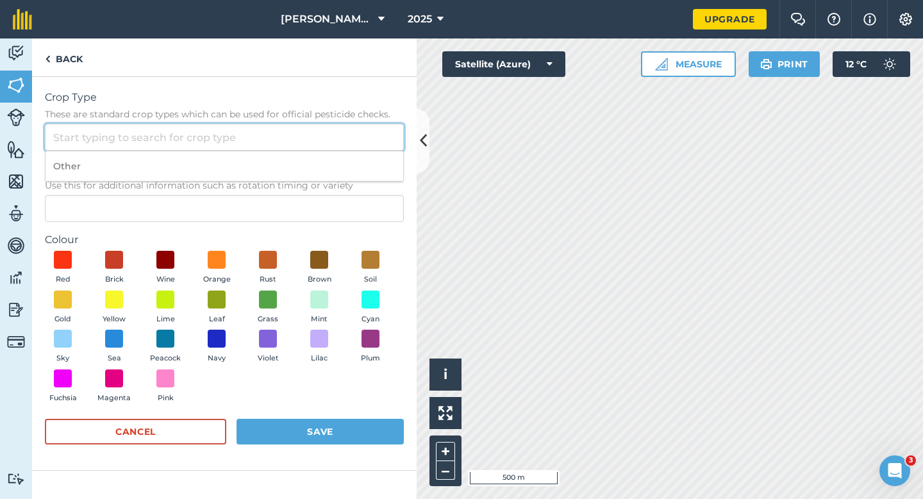
click at [366, 142] on input "Crop Type These are standard crop types which can be used for official pesticid…" at bounding box center [224, 137] width 359 height 27
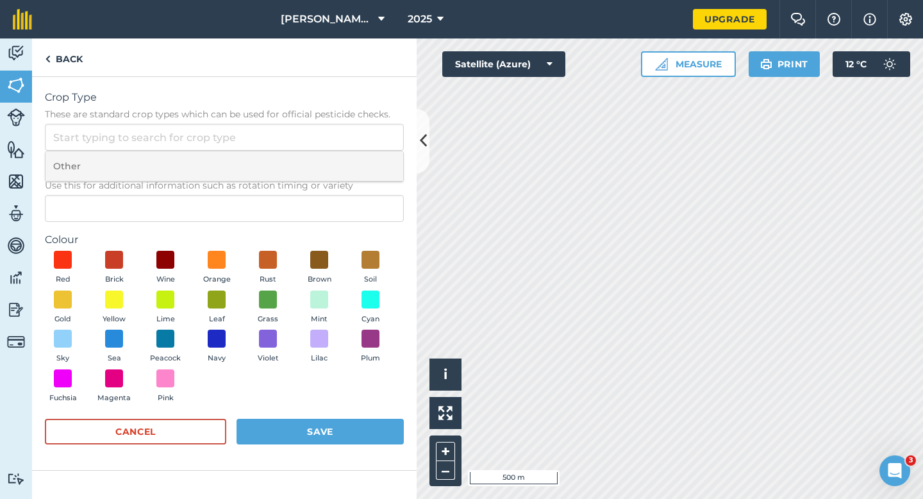
click at [366, 163] on li "Other" at bounding box center [225, 166] width 358 height 30
type input "Other"
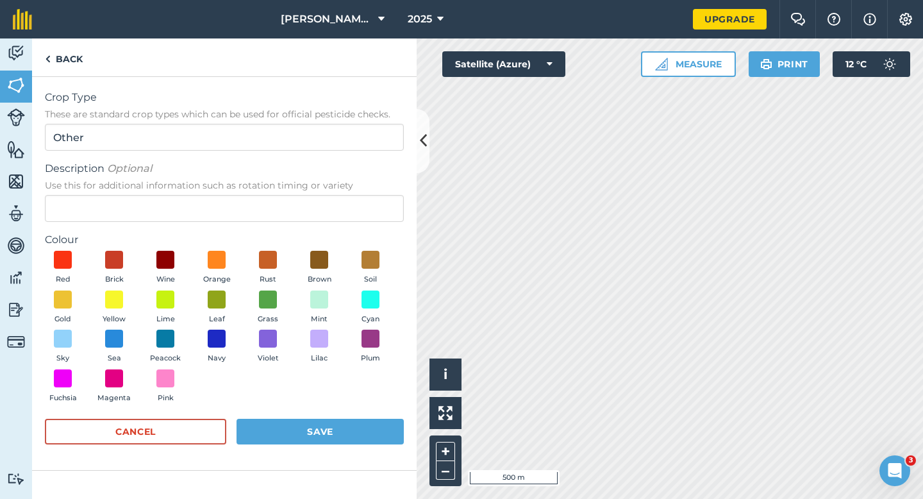
click at [364, 194] on div "Description Optional Use this for additional information such as rotation timin…" at bounding box center [224, 191] width 359 height 61
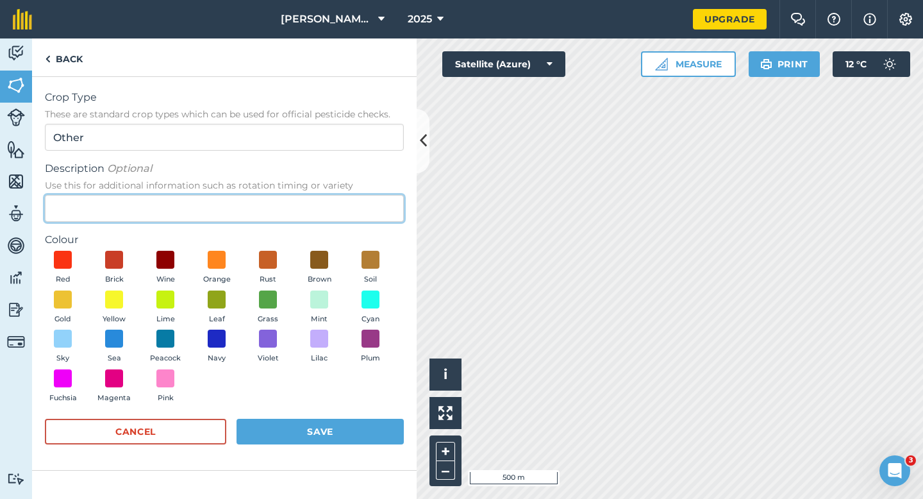
click at [364, 202] on input "Description Optional Use this for additional information such as rotation timin…" at bounding box center [224, 208] width 359 height 27
type input "Chard Seed"
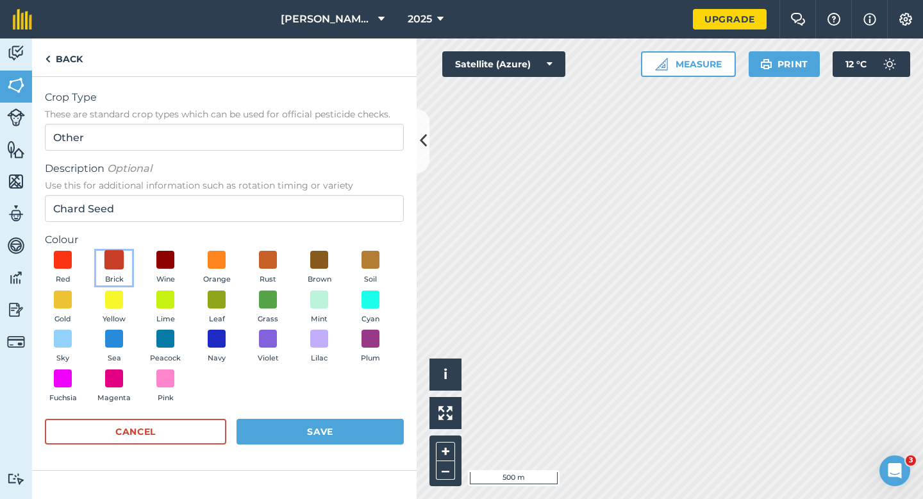
click at [110, 260] on span at bounding box center [115, 260] width 20 height 20
click at [322, 434] on button "Save" at bounding box center [320, 432] width 167 height 26
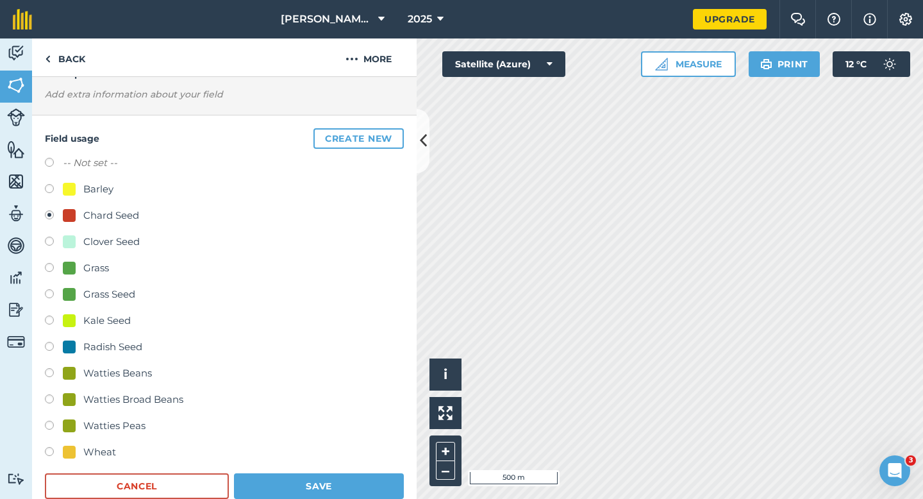
scroll to position [131, 0]
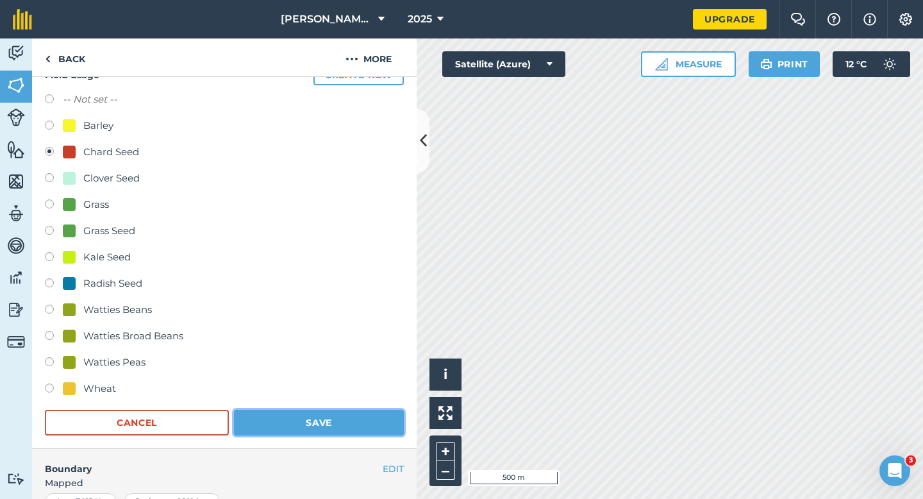
click at [341, 414] on button "Save" at bounding box center [319, 423] width 170 height 26
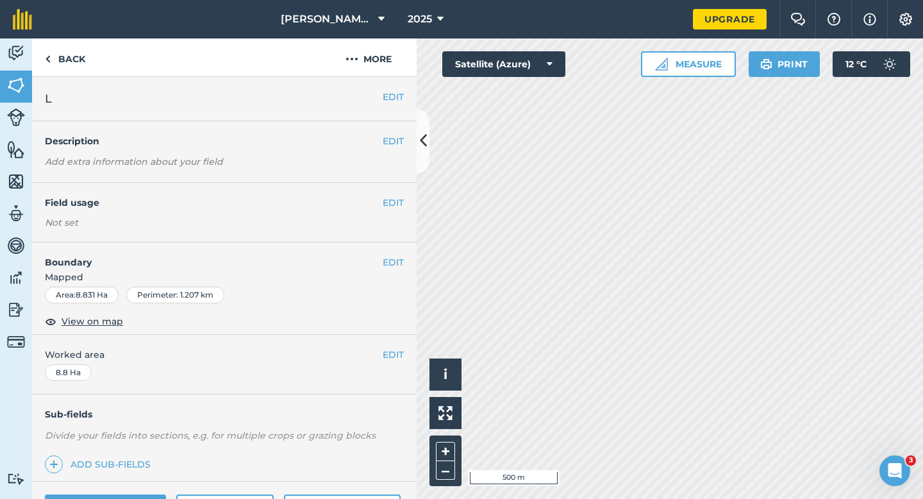
click at [391, 194] on div "EDIT Field usage Not set" at bounding box center [224, 213] width 385 height 60
click at [391, 196] on button "EDIT" at bounding box center [393, 203] width 21 height 14
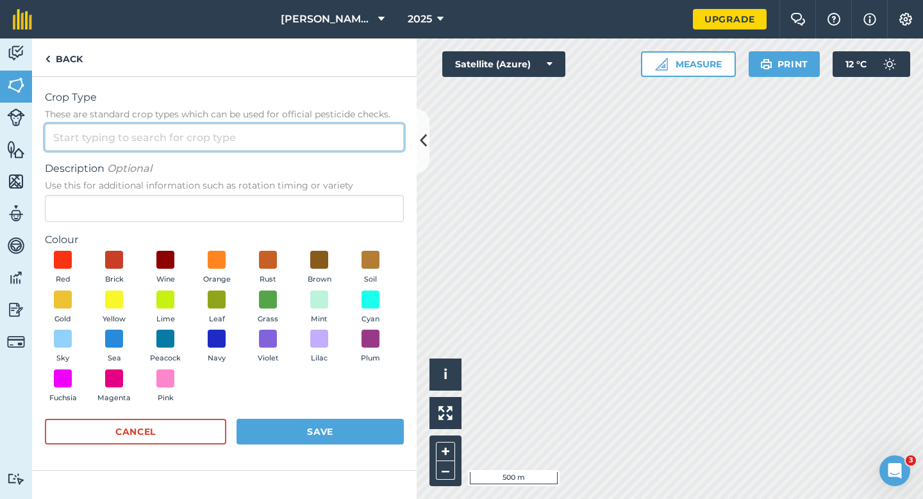
click at [362, 143] on input "Crop Type These are standard crop types which can be used for official pesticid…" at bounding box center [224, 137] width 359 height 27
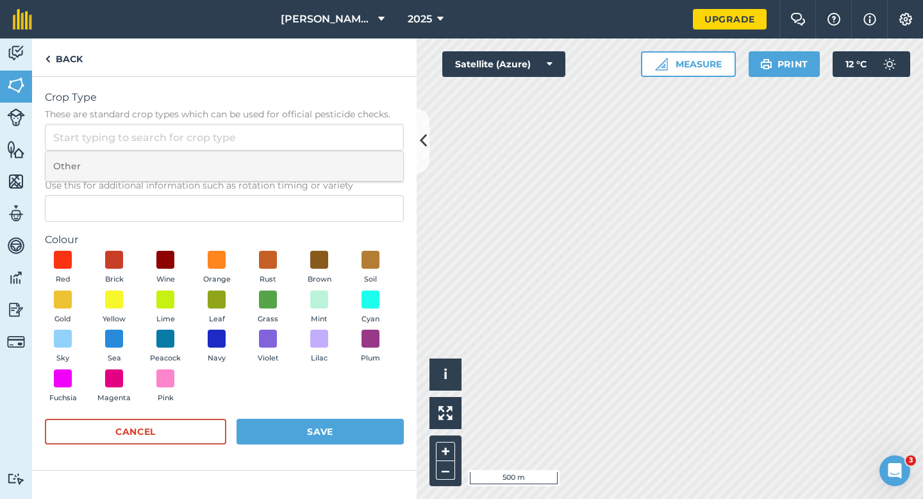
click at [362, 171] on li "Other" at bounding box center [225, 166] width 358 height 30
type input "Other"
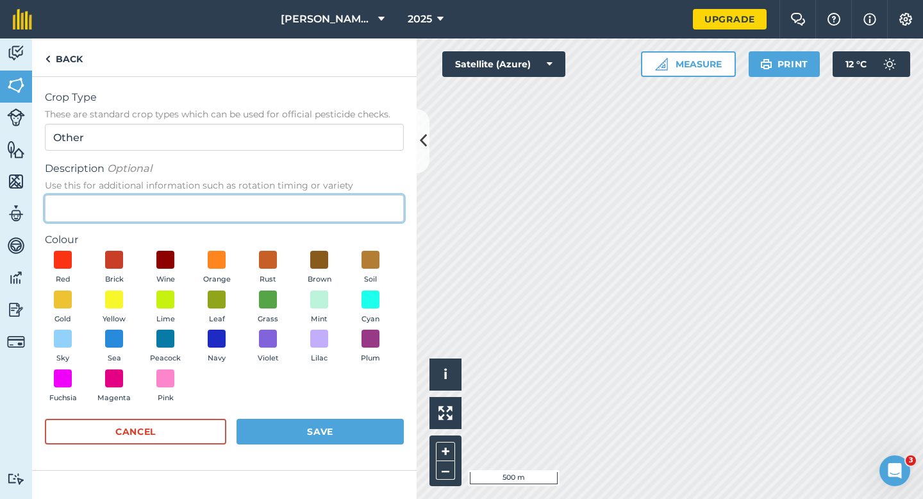
click at [362, 214] on input "Description Optional Use this for additional information such as rotation timin…" at bounding box center [224, 208] width 359 height 27
type input "Oilseed Rape"
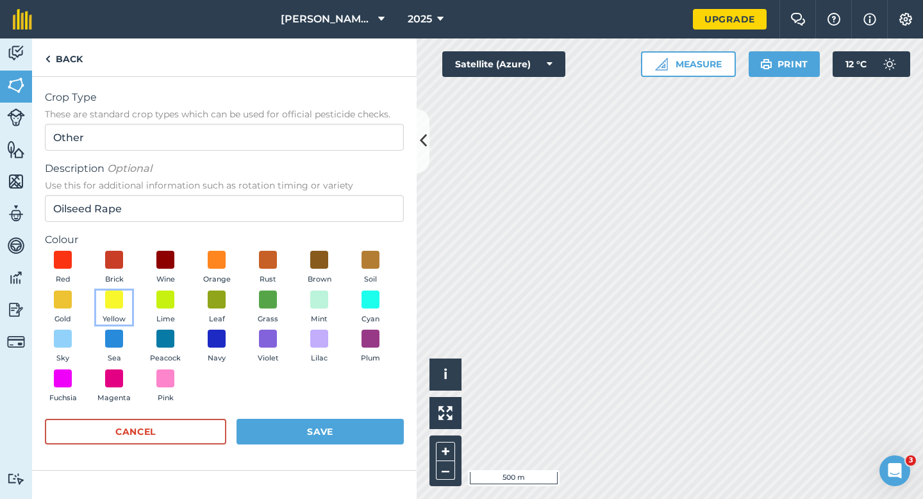
click at [130, 294] on button "Yellow" at bounding box center [114, 308] width 36 height 35
click at [277, 410] on form "Crop Type These are standard crop types which can be used for official pesticid…" at bounding box center [224, 273] width 359 height 367
click at [277, 417] on form "Crop Type These are standard crop types which can be used for official pesticid…" at bounding box center [224, 273] width 359 height 367
click at [294, 427] on button "Save" at bounding box center [320, 432] width 167 height 26
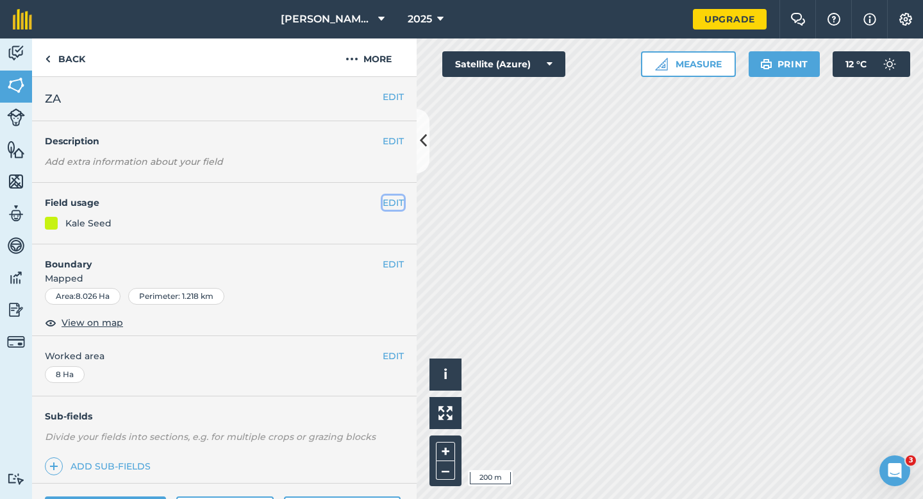
click at [384, 199] on button "EDIT" at bounding box center [393, 203] width 21 height 14
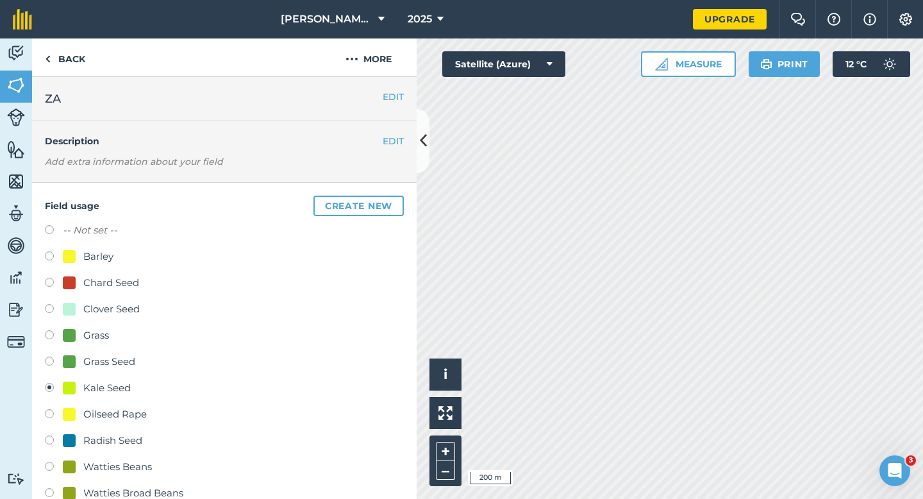
click at [117, 438] on div "Radish Seed" at bounding box center [112, 440] width 59 height 15
radio input "true"
radio input "false"
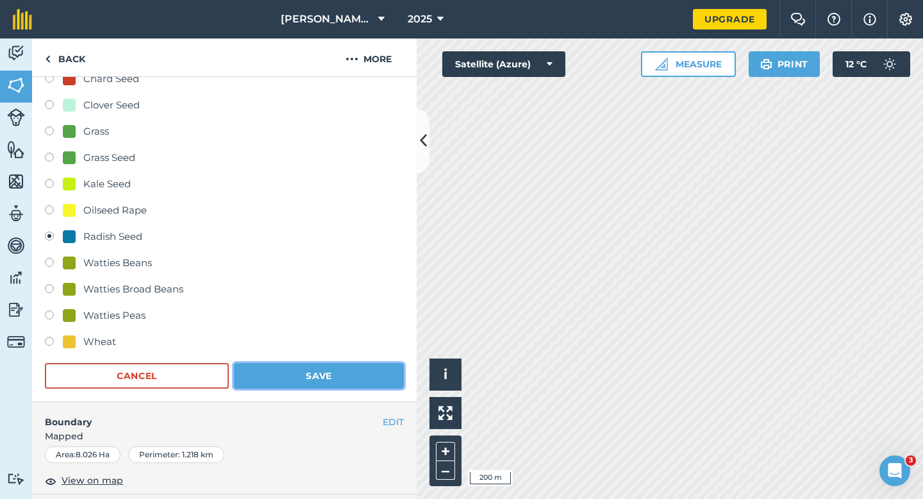
click at [264, 372] on button "Save" at bounding box center [319, 376] width 170 height 26
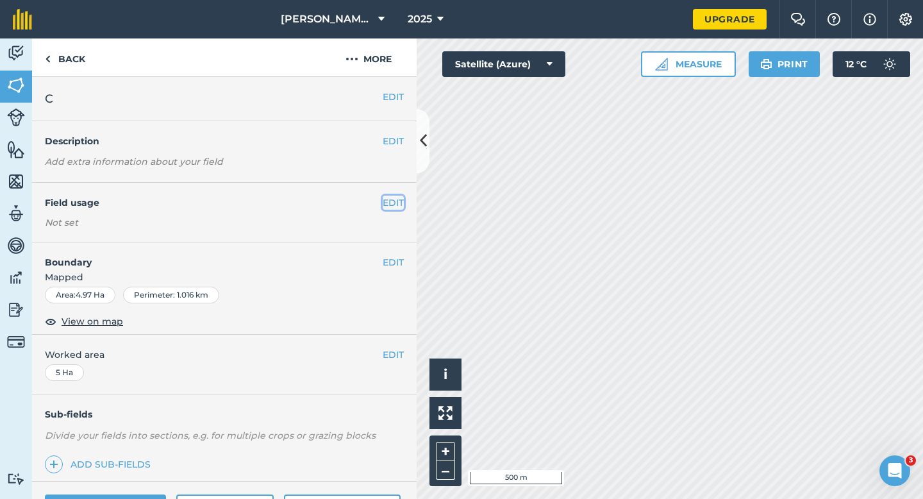
click at [393, 203] on button "EDIT" at bounding box center [393, 203] width 21 height 14
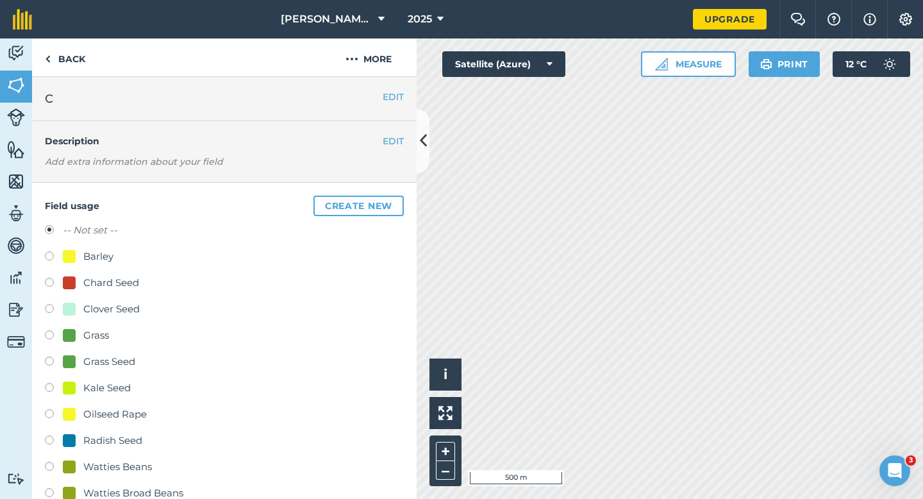
click at [80, 311] on div "Clover Seed" at bounding box center [101, 308] width 77 height 15
radio input "true"
radio input "false"
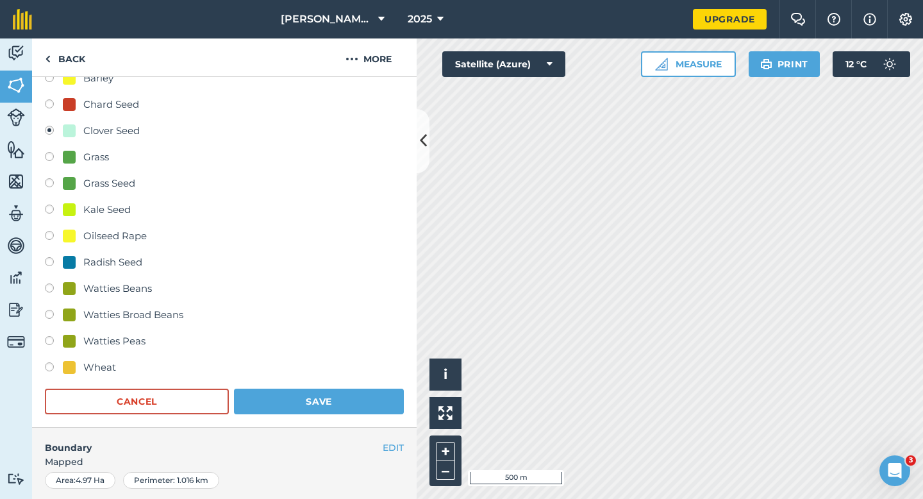
click at [253, 385] on form "-- Not set -- Barley Chard Seed Clover Seed Grass Grass Seed Kale Seed Oilseed …" at bounding box center [224, 229] width 359 height 370
click at [264, 395] on button "Save" at bounding box center [319, 402] width 170 height 26
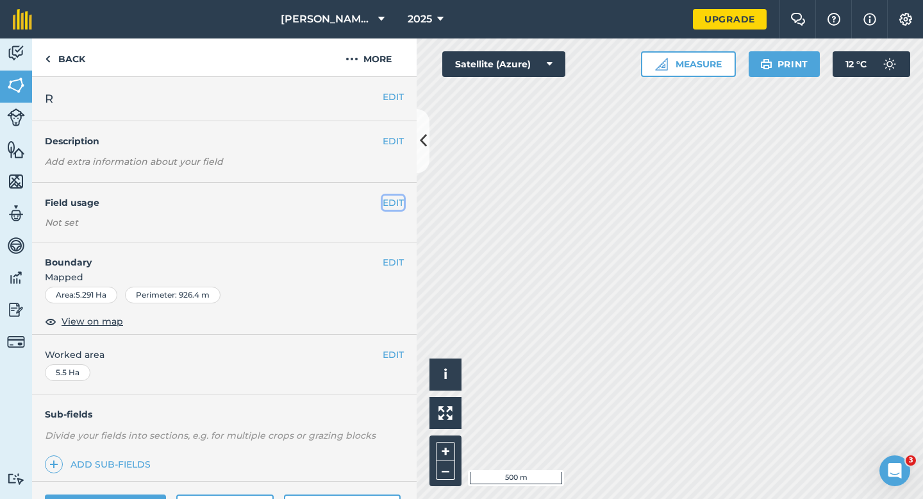
click at [390, 201] on button "EDIT" at bounding box center [393, 203] width 21 height 14
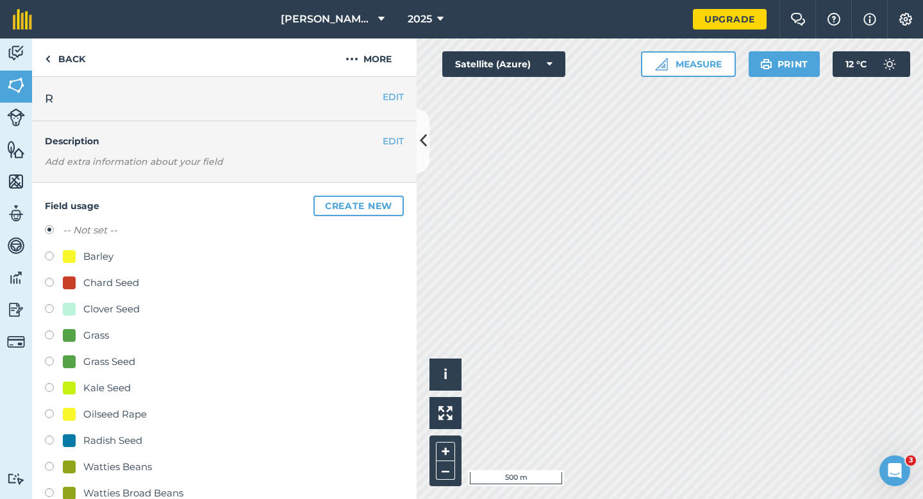
click at [96, 310] on div "Clover Seed" at bounding box center [111, 308] width 56 height 15
radio input "true"
radio input "false"
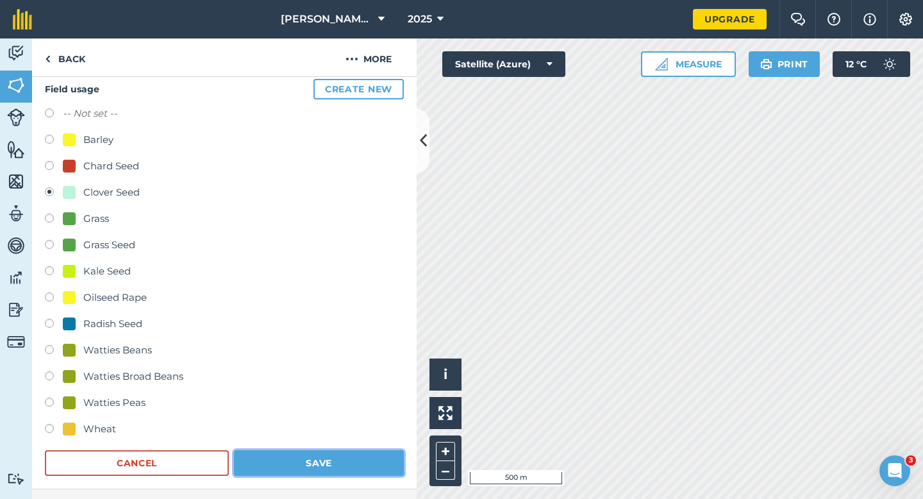
click at [312, 469] on button "Save" at bounding box center [319, 463] width 170 height 26
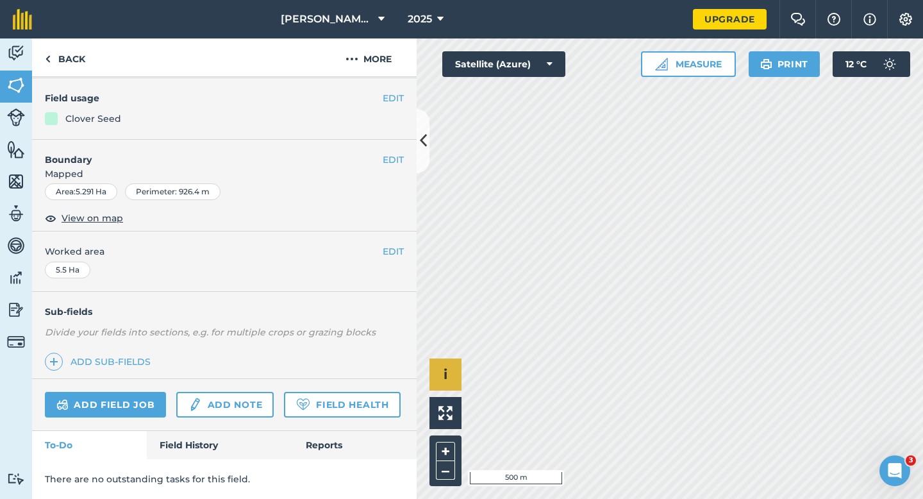
scroll to position [105, 0]
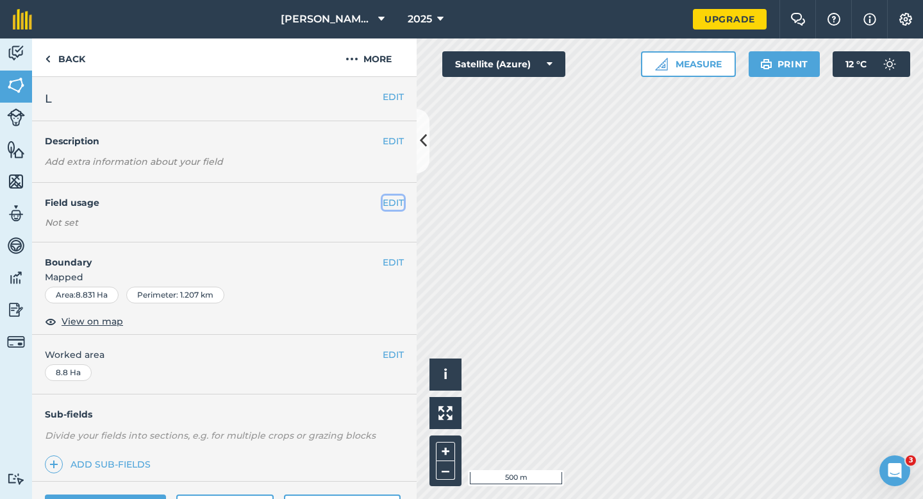
click at [391, 207] on button "EDIT" at bounding box center [393, 203] width 21 height 14
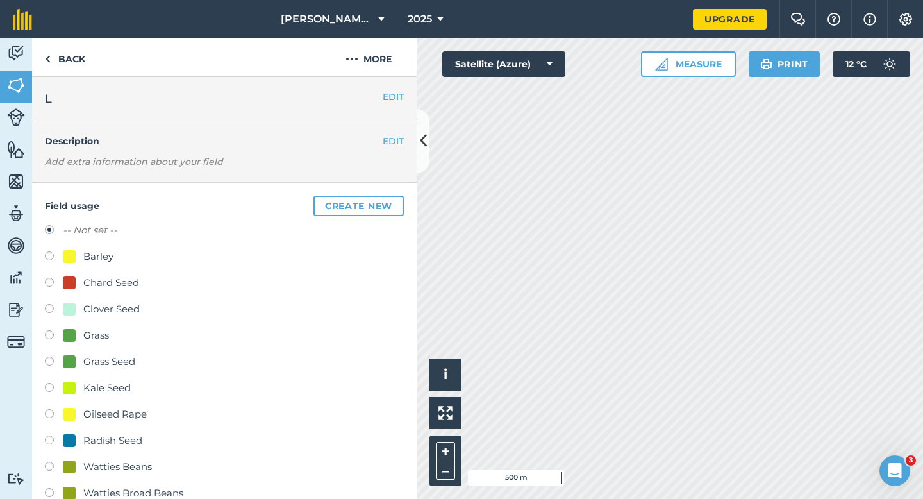
click at [106, 413] on div "Oilseed Rape" at bounding box center [114, 414] width 63 height 15
radio input "true"
radio input "false"
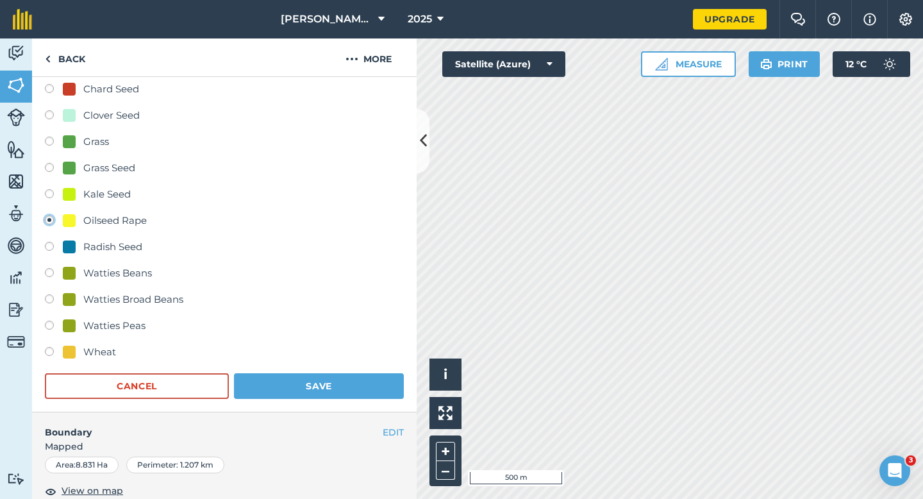
scroll to position [318, 0]
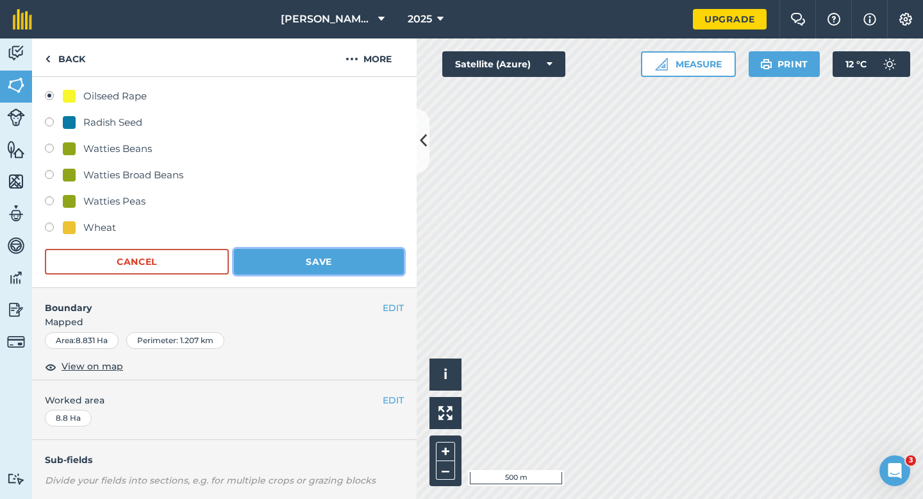
click at [312, 251] on button "Save" at bounding box center [319, 262] width 170 height 26
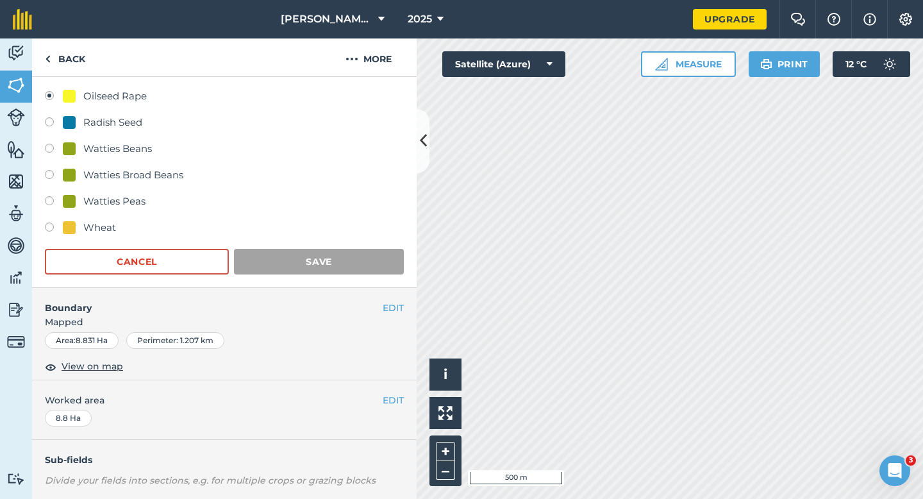
scroll to position [105, 0]
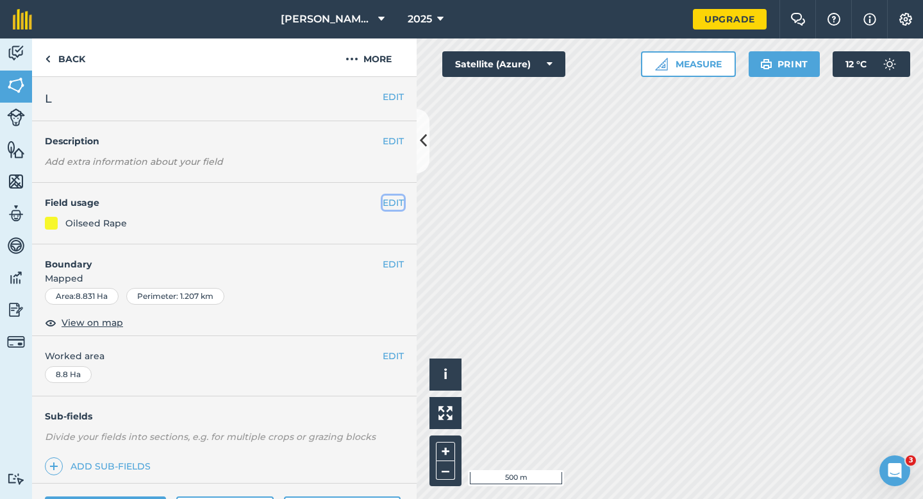
click at [394, 198] on button "EDIT" at bounding box center [393, 203] width 21 height 14
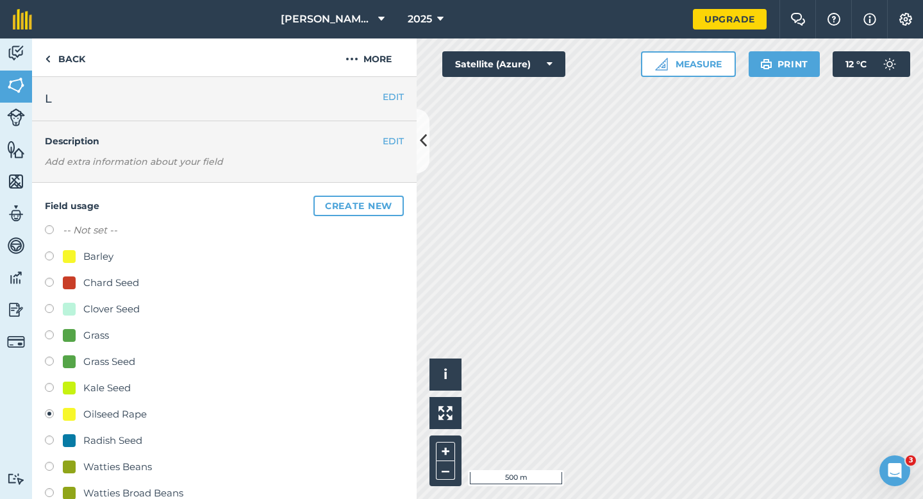
click at [110, 276] on div "Chard Seed" at bounding box center [111, 282] width 56 height 15
radio input "true"
radio input "false"
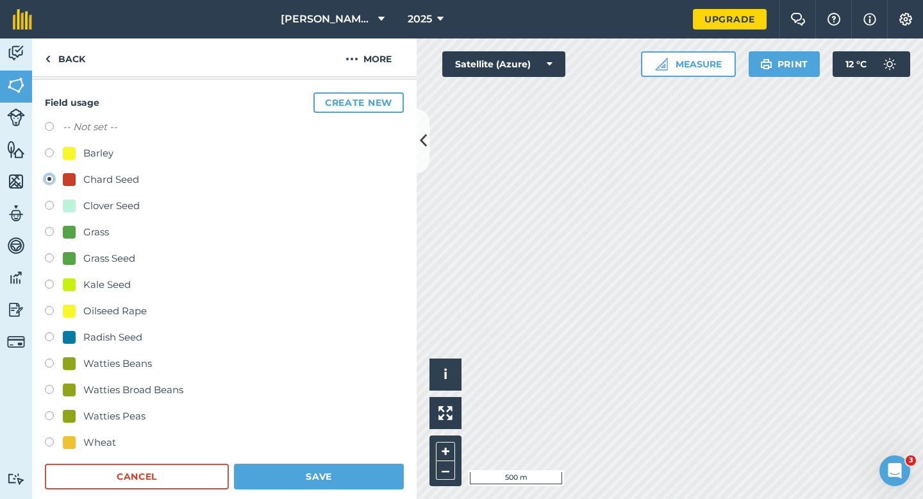
scroll to position [130, 0]
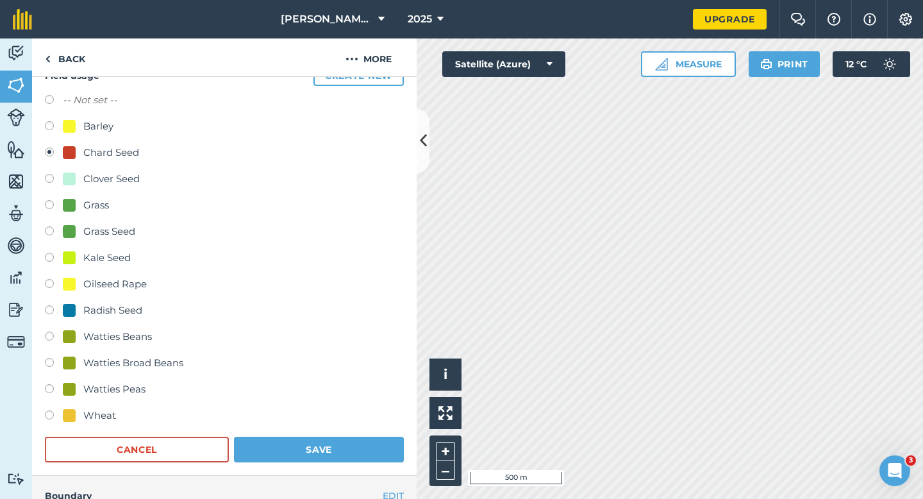
click at [328, 432] on form "-- Not set -- Barley Chard Seed Clover Seed Grass Grass Seed Kale Seed Oilseed …" at bounding box center [224, 277] width 359 height 370
click at [326, 446] on button "Save" at bounding box center [319, 450] width 170 height 26
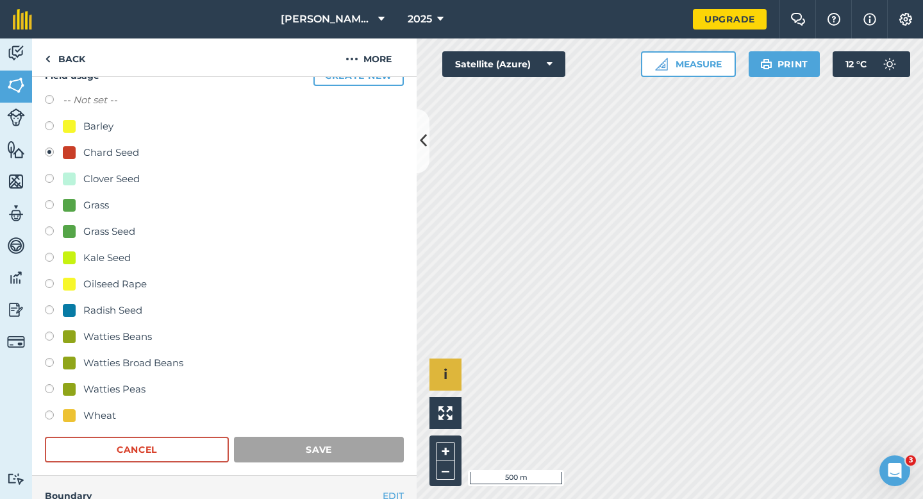
scroll to position [105, 0]
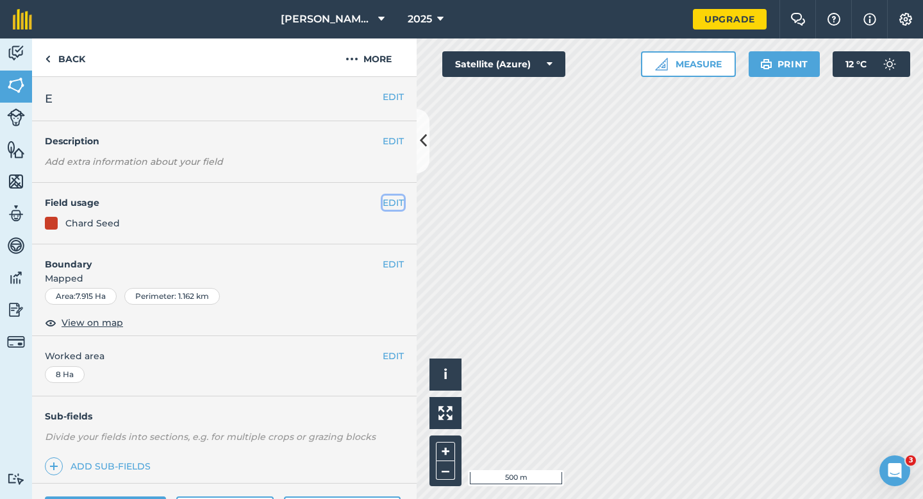
click at [394, 199] on button "EDIT" at bounding box center [393, 203] width 21 height 14
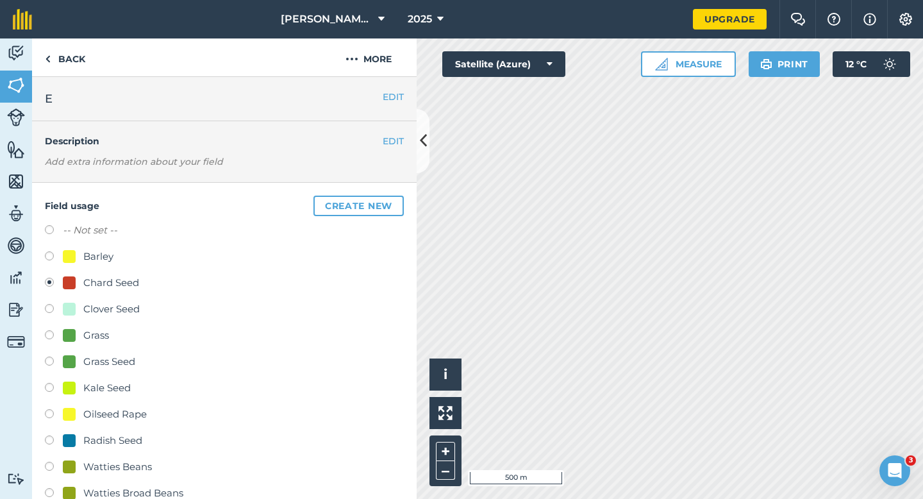
click at [99, 417] on div "Oilseed Rape" at bounding box center [114, 414] width 63 height 15
radio input "true"
radio input "false"
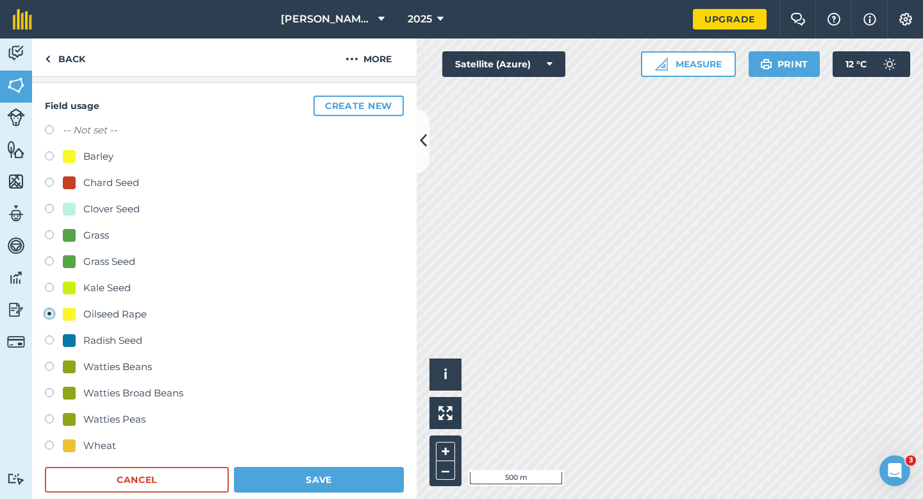
scroll to position [131, 0]
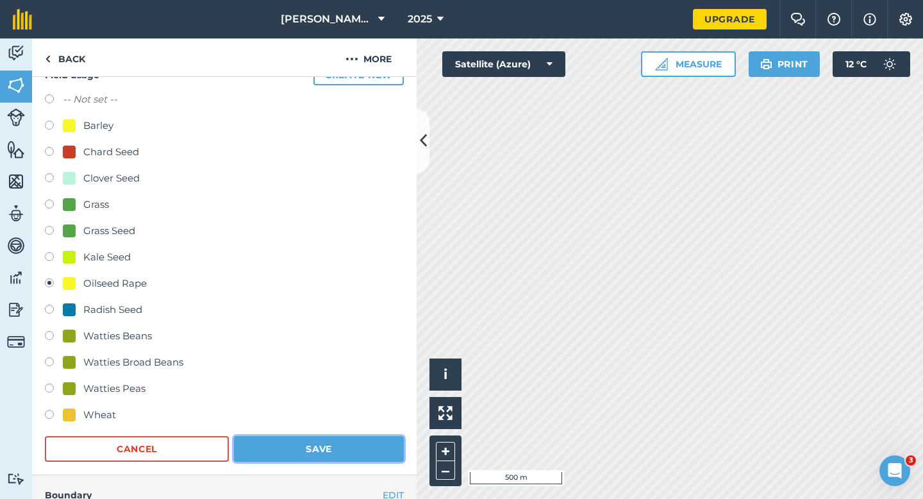
click at [295, 456] on button "Save" at bounding box center [319, 449] width 170 height 26
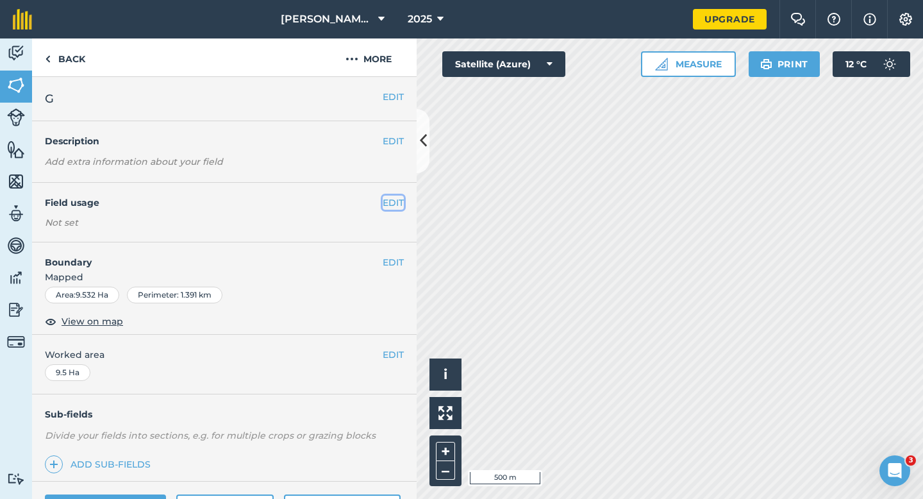
click at [401, 206] on button "EDIT" at bounding box center [393, 203] width 21 height 14
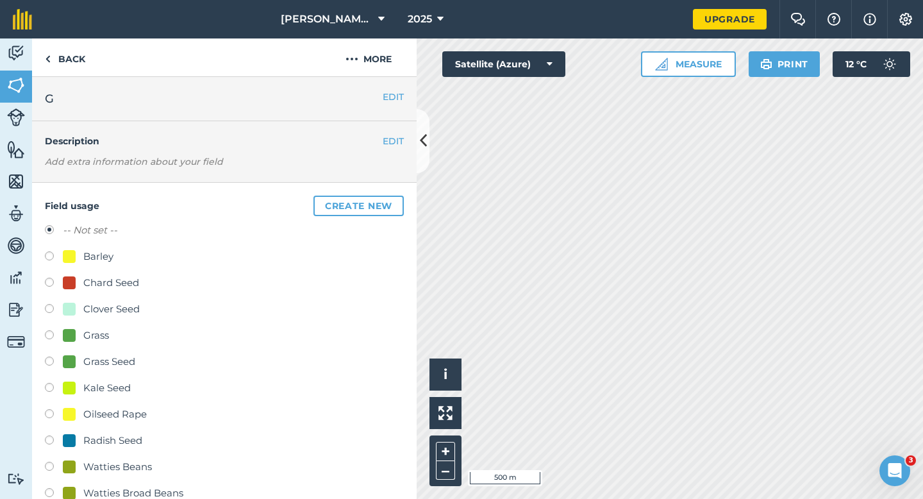
click at [105, 387] on div "Kale Seed" at bounding box center [106, 387] width 47 height 15
radio input "true"
radio input "false"
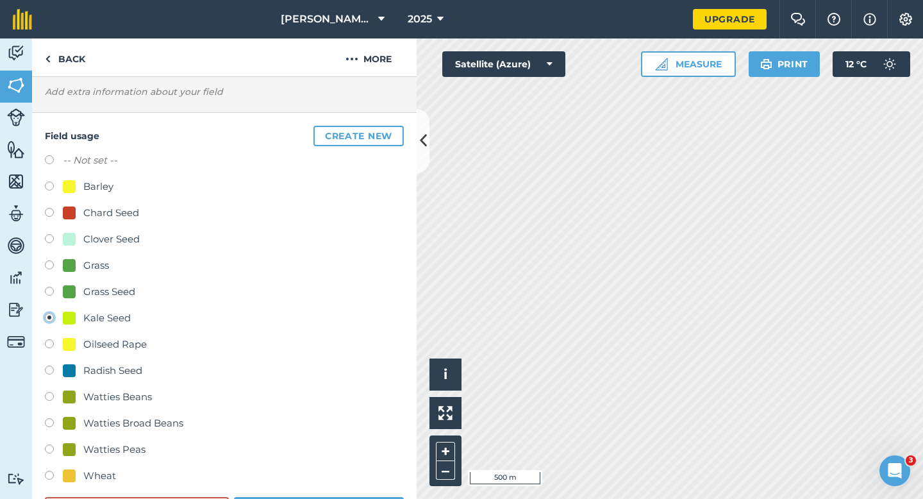
scroll to position [88, 0]
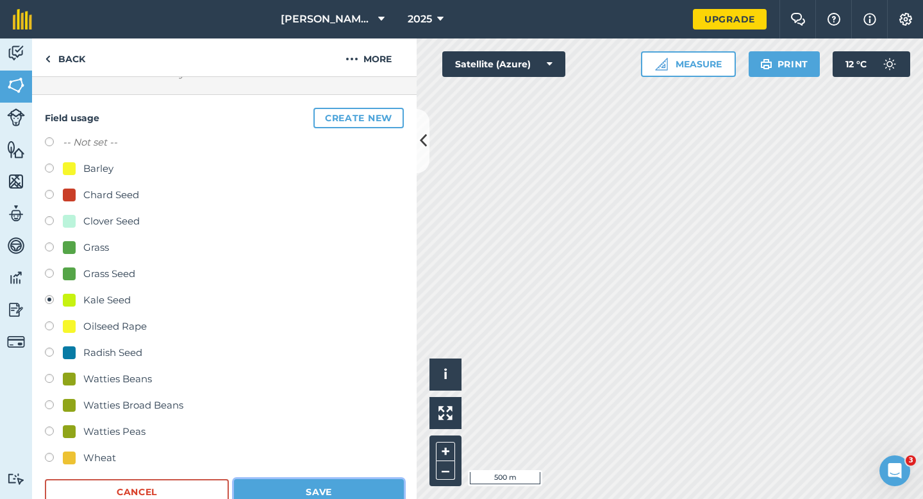
click at [312, 484] on button "Save" at bounding box center [319, 492] width 170 height 26
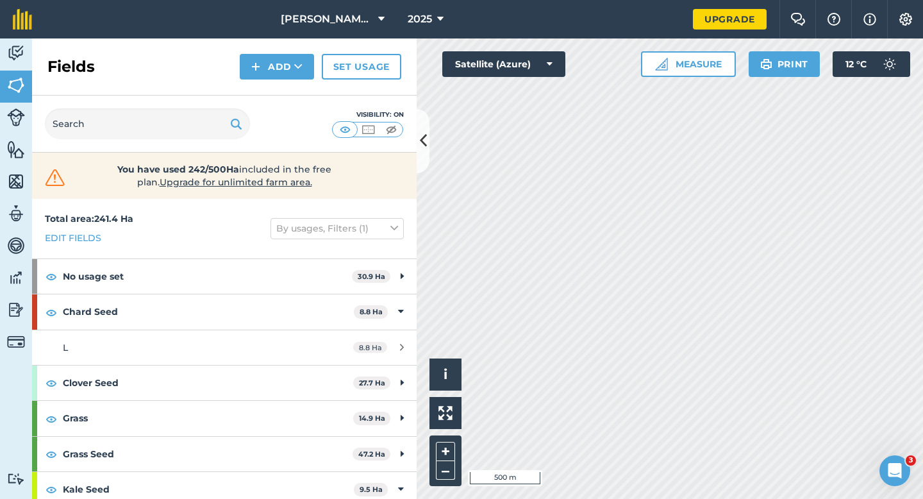
scroll to position [363, 0]
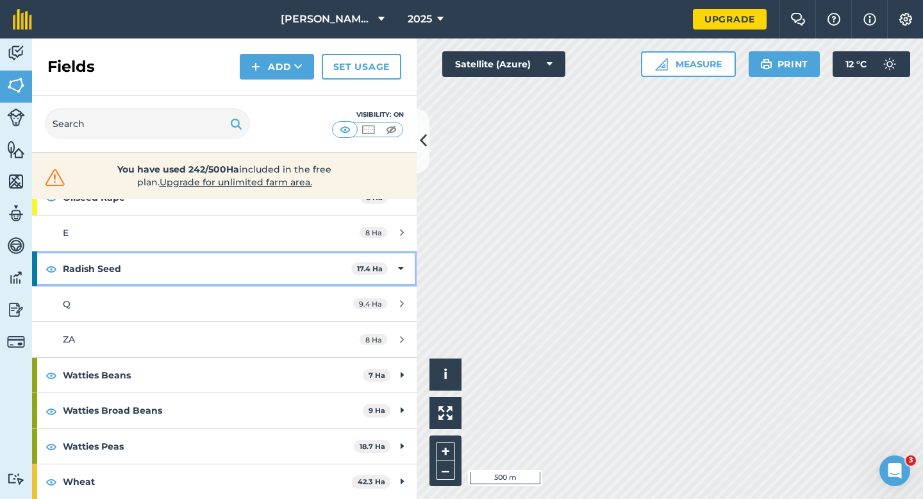
click at [398, 267] on icon at bounding box center [401, 269] width 6 height 14
click at [397, 265] on div "Oilseed Rape 8 Ha" at bounding box center [224, 268] width 385 height 35
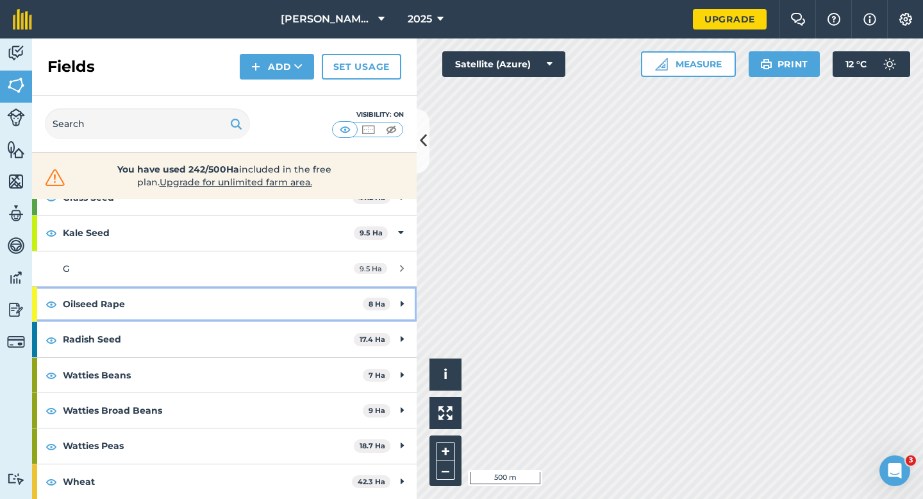
scroll to position [257, 0]
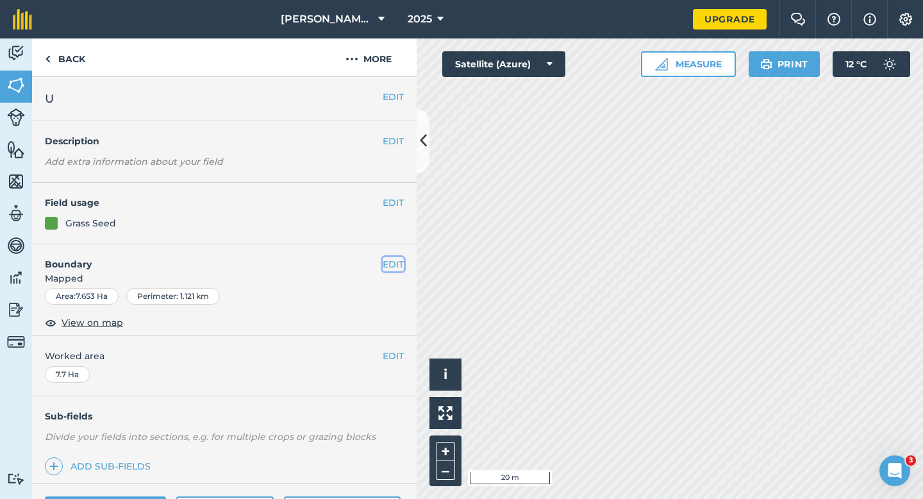
click at [392, 260] on button "EDIT" at bounding box center [393, 264] width 21 height 14
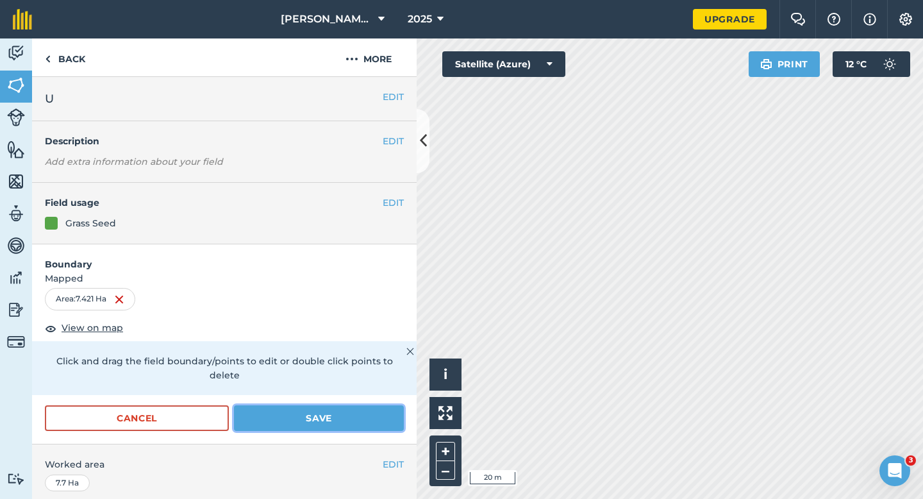
click at [376, 412] on button "Save" at bounding box center [319, 418] width 170 height 26
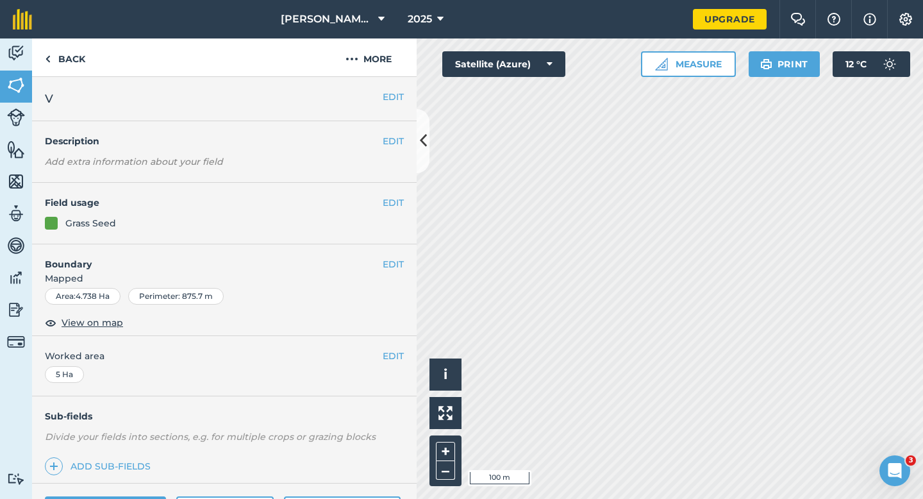
click at [398, 212] on div "EDIT Field usage Grass Seed" at bounding box center [224, 214] width 385 height 62
click at [398, 207] on button "EDIT" at bounding box center [393, 203] width 21 height 14
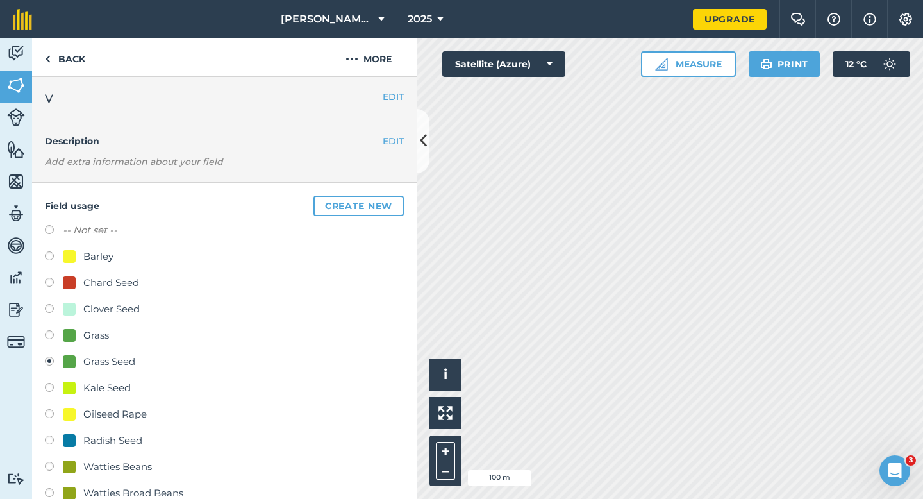
scroll to position [17, 0]
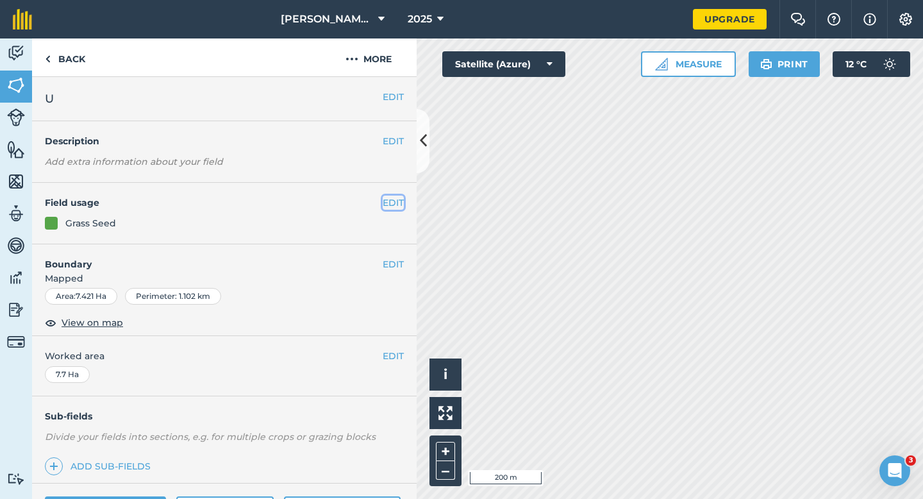
click at [392, 206] on button "EDIT" at bounding box center [393, 203] width 21 height 14
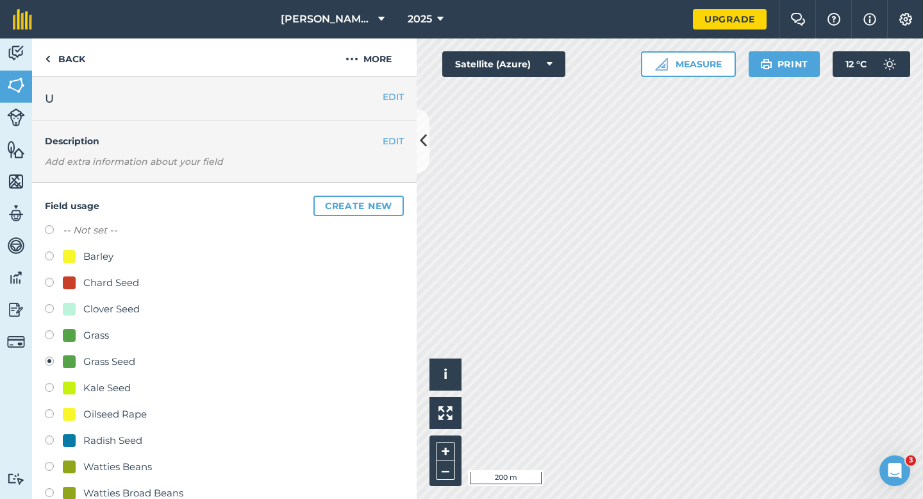
scroll to position [91, 0]
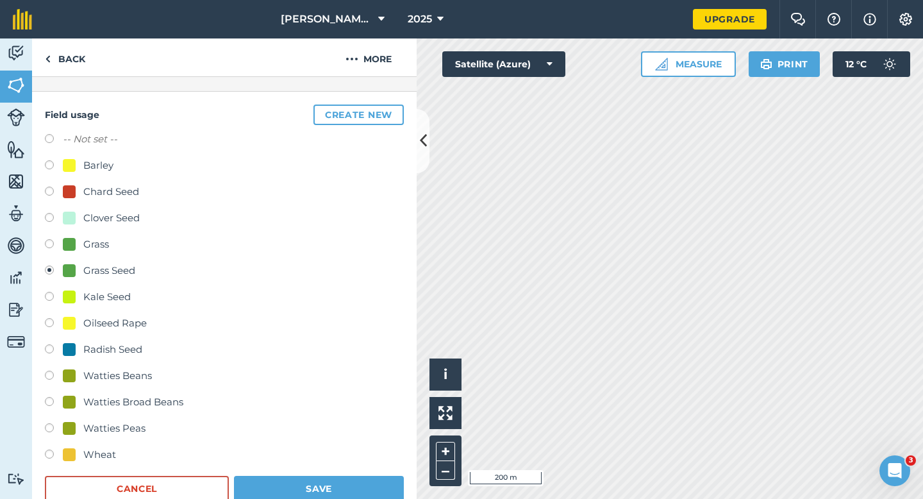
click at [117, 435] on div "Watties Peas" at bounding box center [114, 428] width 62 height 15
radio input "true"
radio input "false"
click at [117, 429] on div "Watties Peas" at bounding box center [114, 428] width 62 height 15
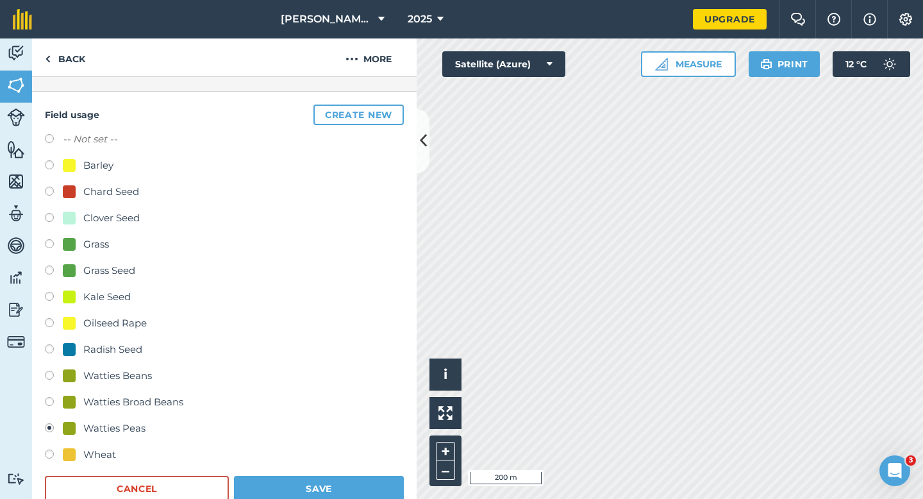
click at [313, 498] on button "Save" at bounding box center [319, 489] width 170 height 26
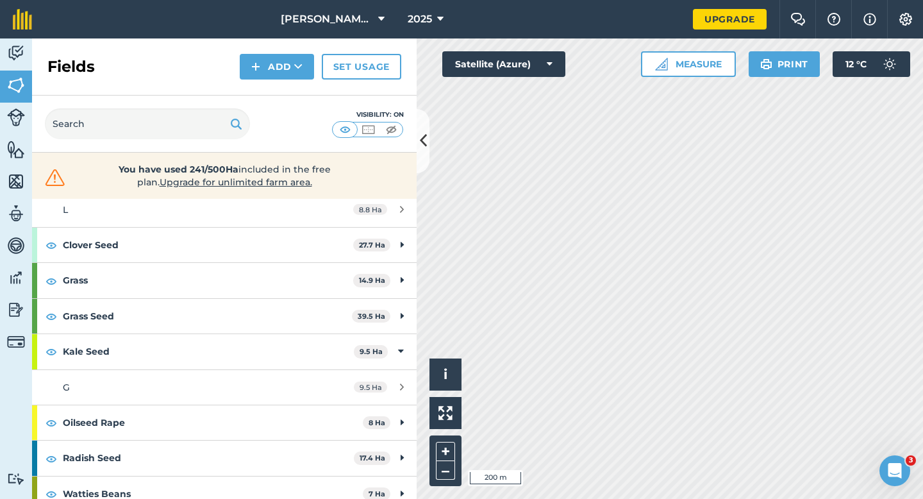
scroll to position [257, 0]
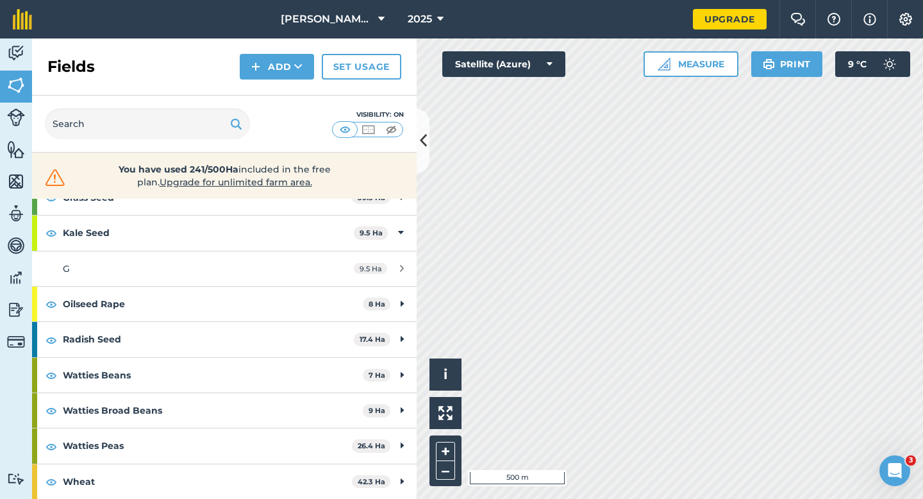
click at [410, 262] on div "Activity Fields Livestock Features Maps Team Vehicles Data Reporting Billing Tu…" at bounding box center [461, 268] width 923 height 460
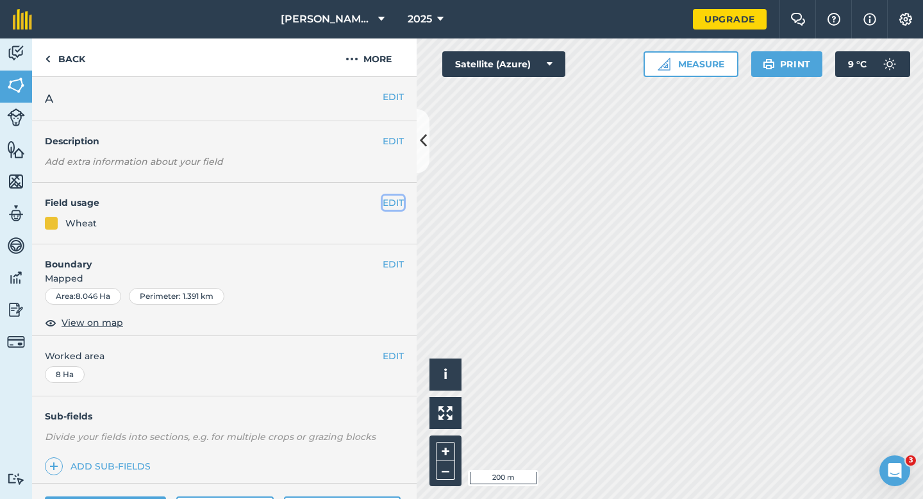
click at [386, 202] on button "EDIT" at bounding box center [393, 203] width 21 height 14
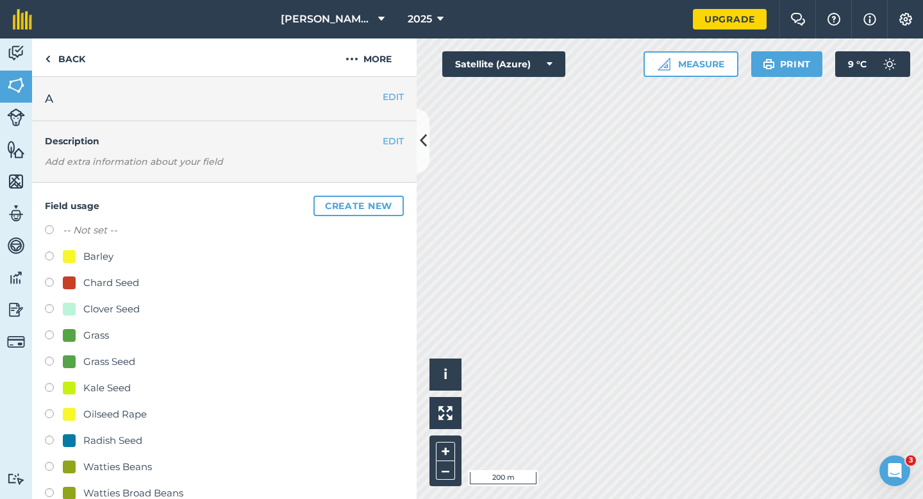
click at [108, 368] on div "Grass Seed" at bounding box center [109, 361] width 52 height 15
radio input "true"
radio input "false"
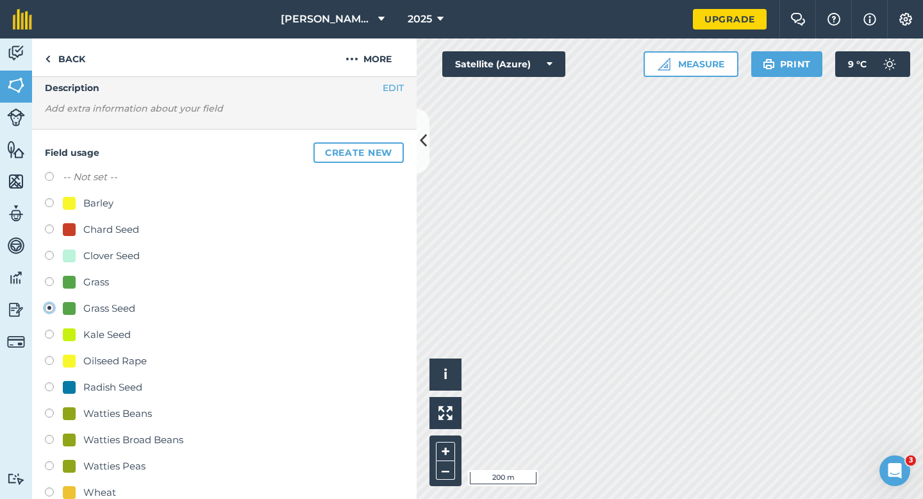
scroll to position [97, 0]
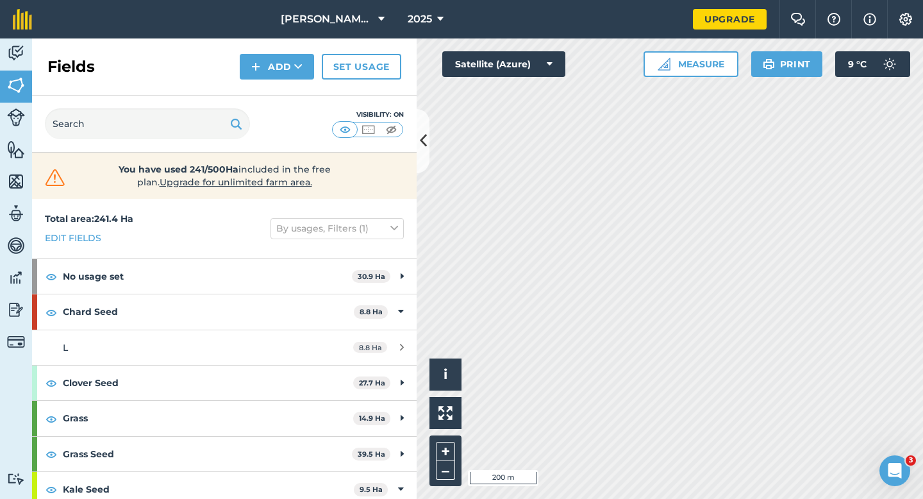
click at [404, 151] on div "Activity Fields Livestock Features Maps Team Vehicles Data Reporting Billing Tu…" at bounding box center [461, 268] width 923 height 460
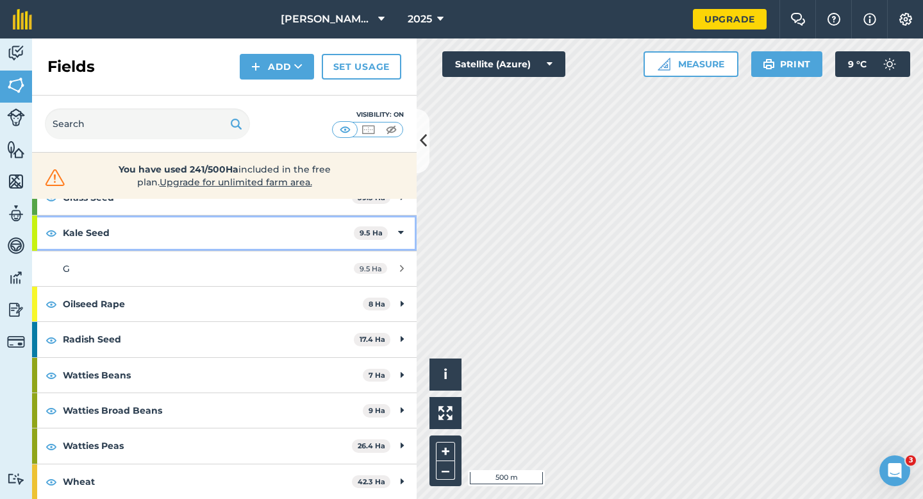
click at [400, 235] on icon at bounding box center [401, 233] width 6 height 14
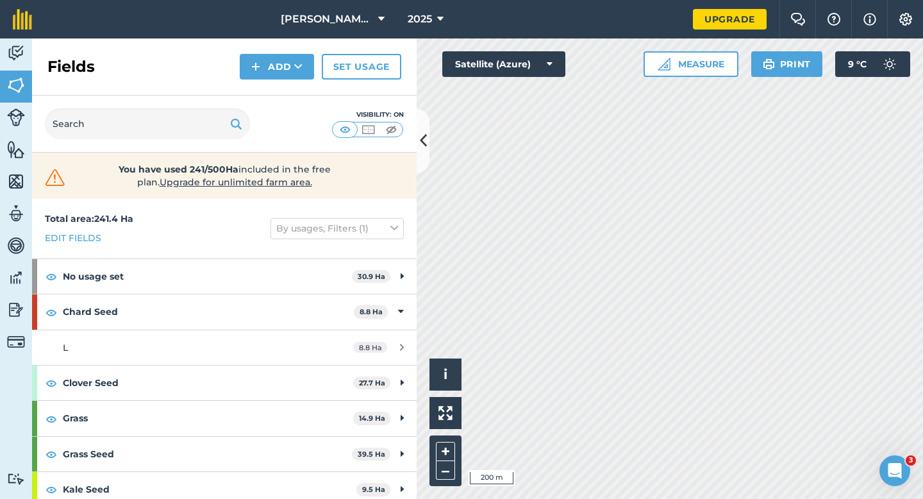
click at [420, 130] on div "Activity Fields Livestock Features Maps Team Vehicles Data Reporting Billing Tu…" at bounding box center [461, 268] width 923 height 460
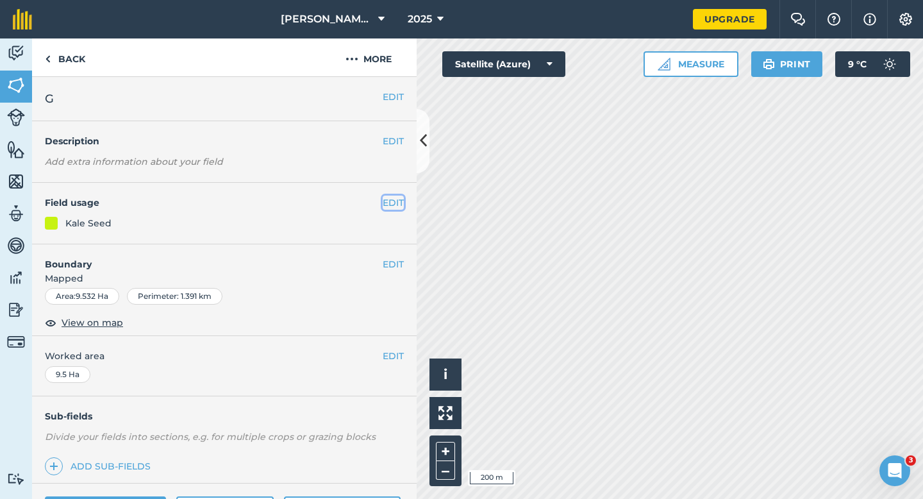
click at [389, 201] on button "EDIT" at bounding box center [393, 203] width 21 height 14
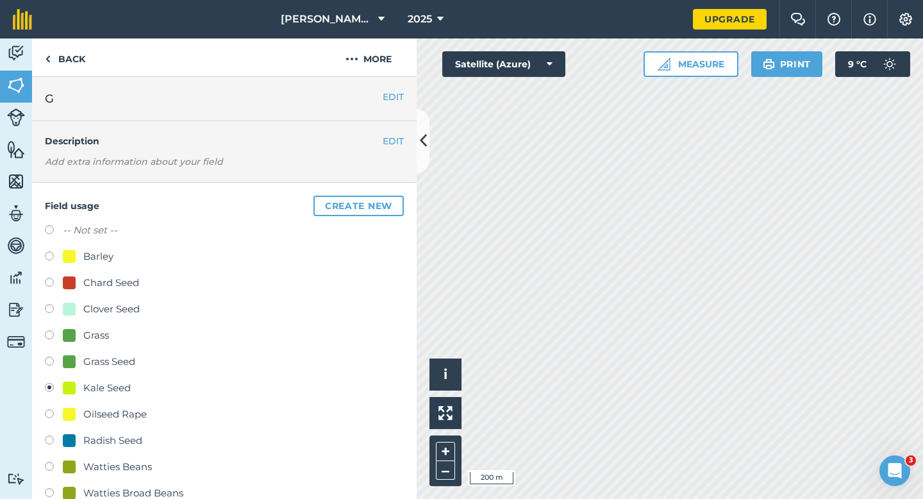
click at [86, 366] on div "Grass Seed" at bounding box center [109, 361] width 52 height 15
radio input "true"
radio input "false"
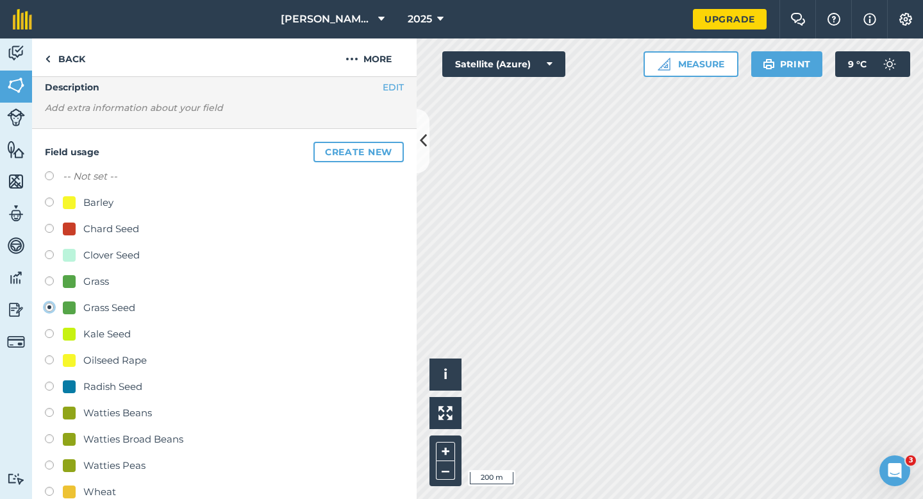
scroll to position [75, 0]
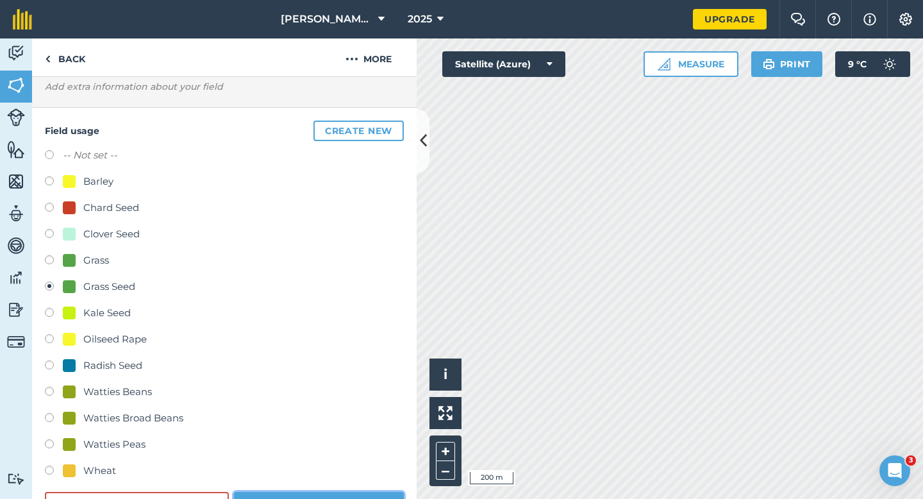
click at [299, 494] on button "Save" at bounding box center [319, 505] width 170 height 26
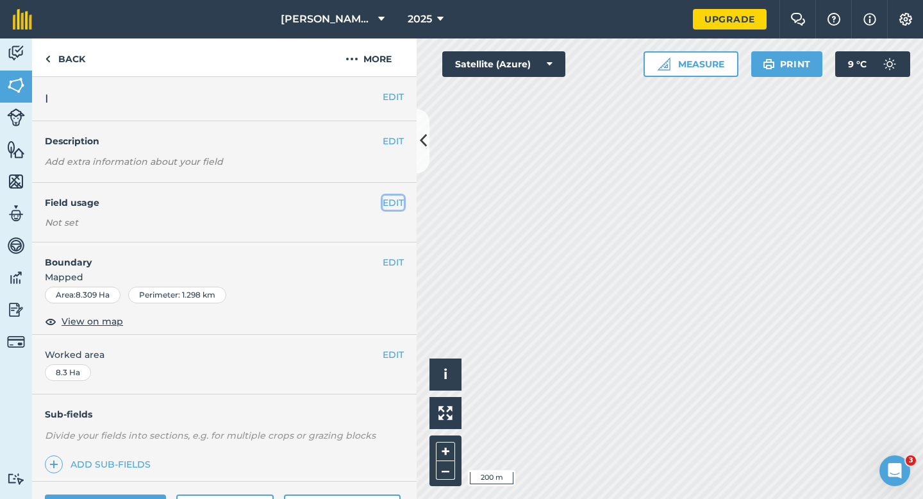
click at [388, 205] on button "EDIT" at bounding box center [393, 203] width 21 height 14
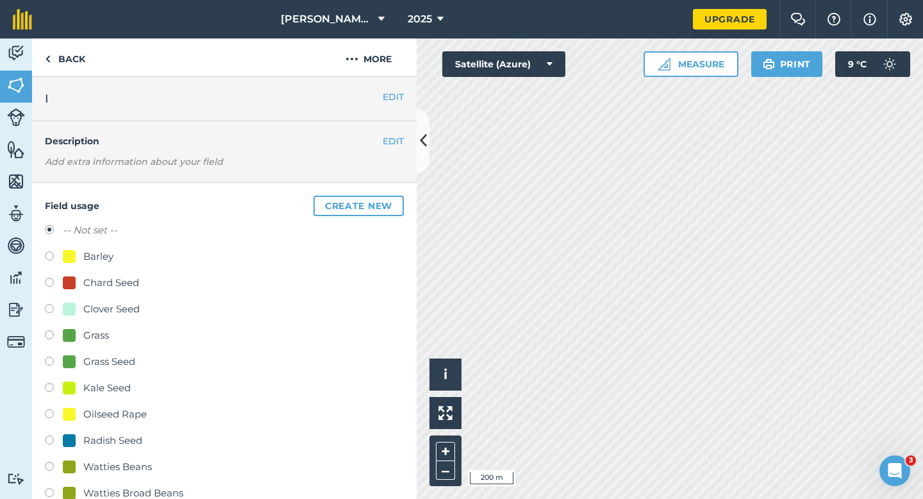
click at [116, 391] on div "Kale Seed" at bounding box center [106, 387] width 47 height 15
radio input "true"
radio input "false"
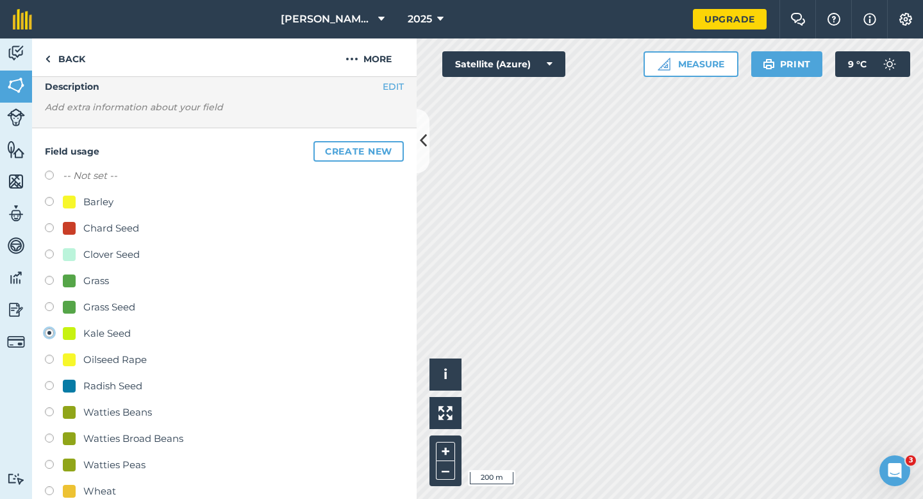
scroll to position [74, 0]
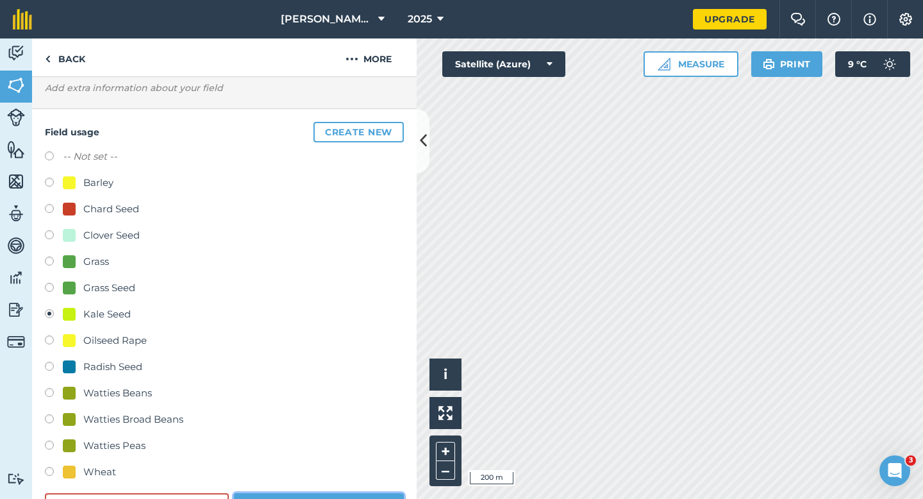
click at [328, 498] on button "Save" at bounding box center [319, 506] width 170 height 26
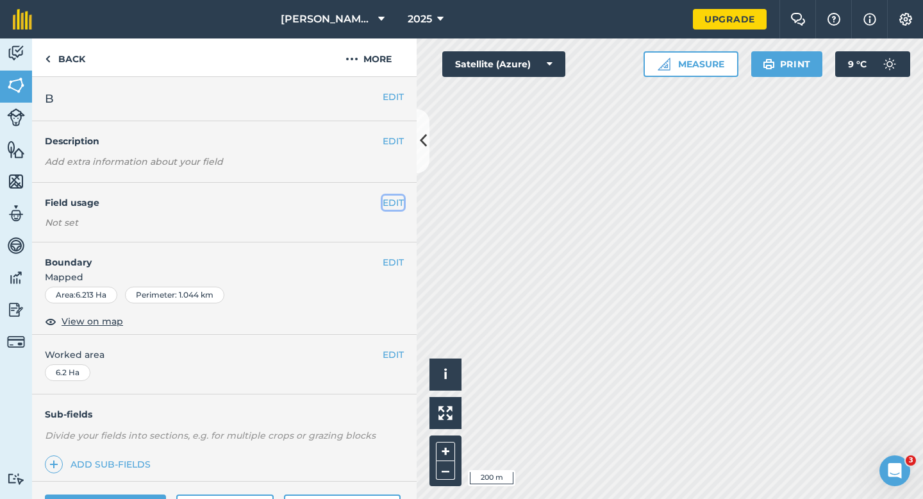
click at [388, 201] on button "EDIT" at bounding box center [393, 203] width 21 height 14
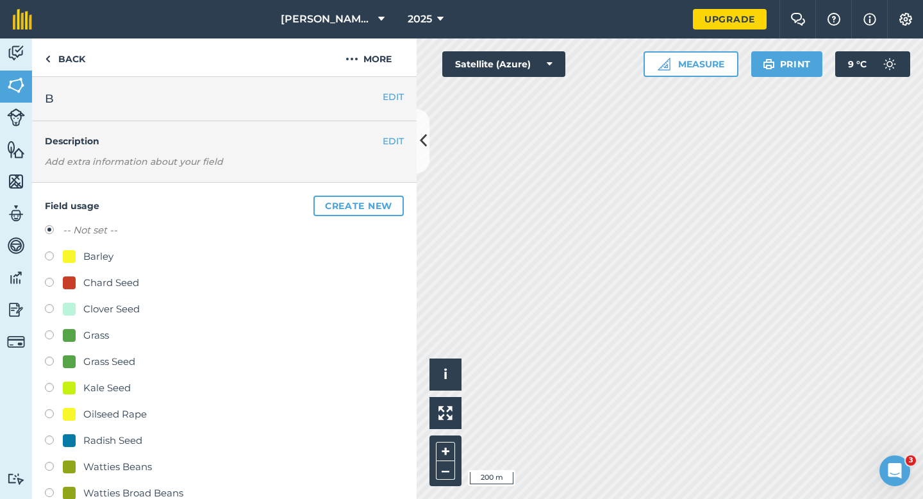
click at [89, 258] on div "Barley" at bounding box center [98, 256] width 30 height 15
radio input "true"
radio input "false"
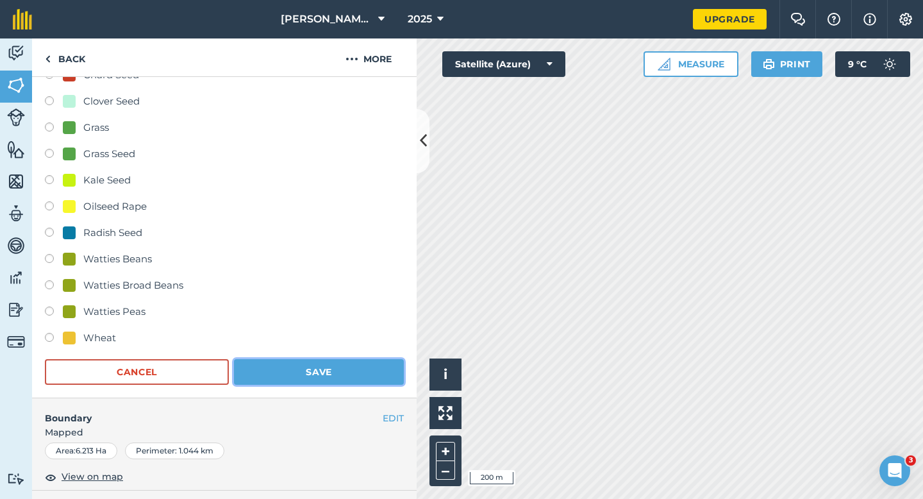
click at [312, 381] on button "Save" at bounding box center [319, 372] width 170 height 26
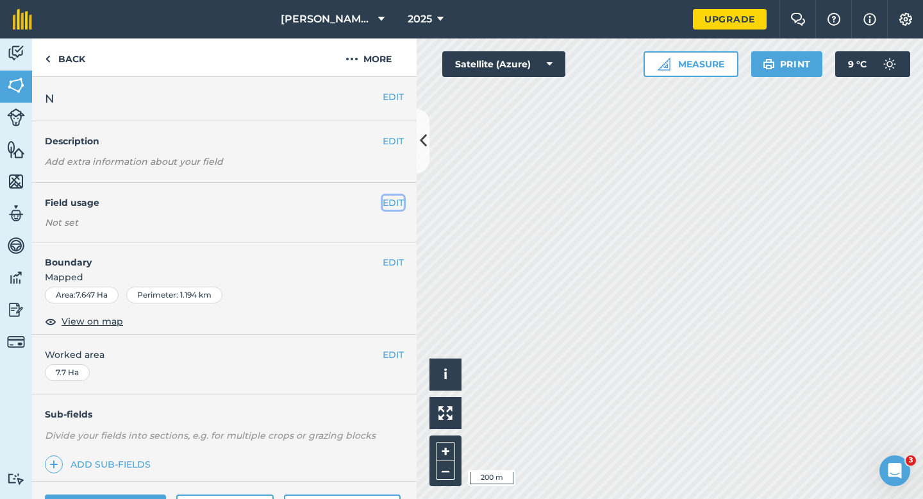
click at [393, 198] on button "EDIT" at bounding box center [393, 203] width 21 height 14
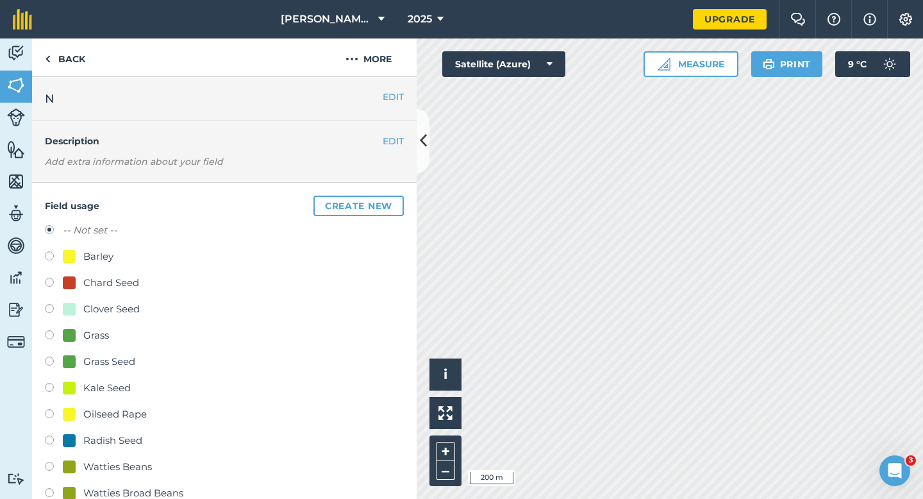
click at [89, 260] on div "Barley" at bounding box center [98, 256] width 30 height 15
radio input "true"
radio input "false"
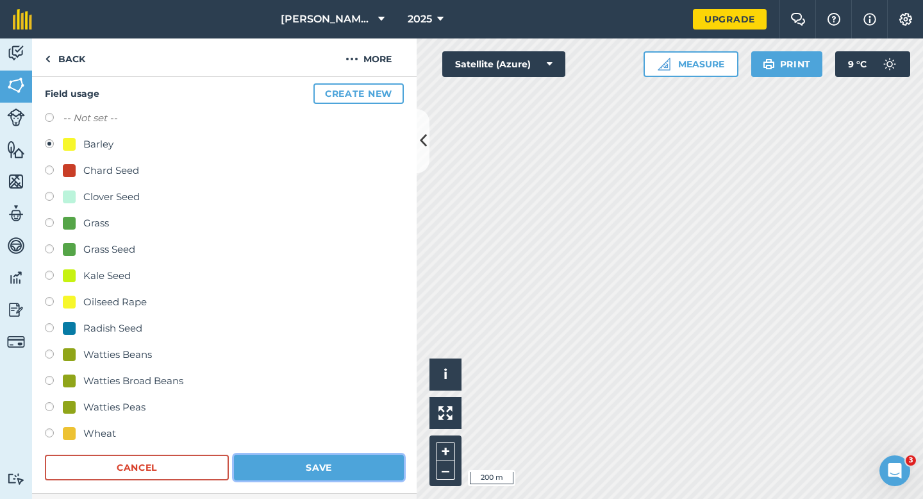
click at [341, 469] on button "Save" at bounding box center [319, 468] width 170 height 26
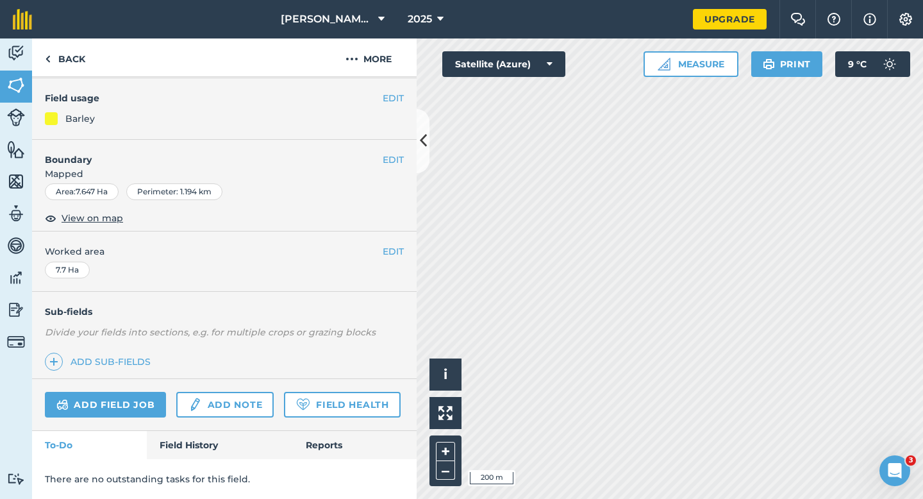
scroll to position [103, 0]
click at [397, 97] on button "EDIT" at bounding box center [393, 100] width 21 height 14
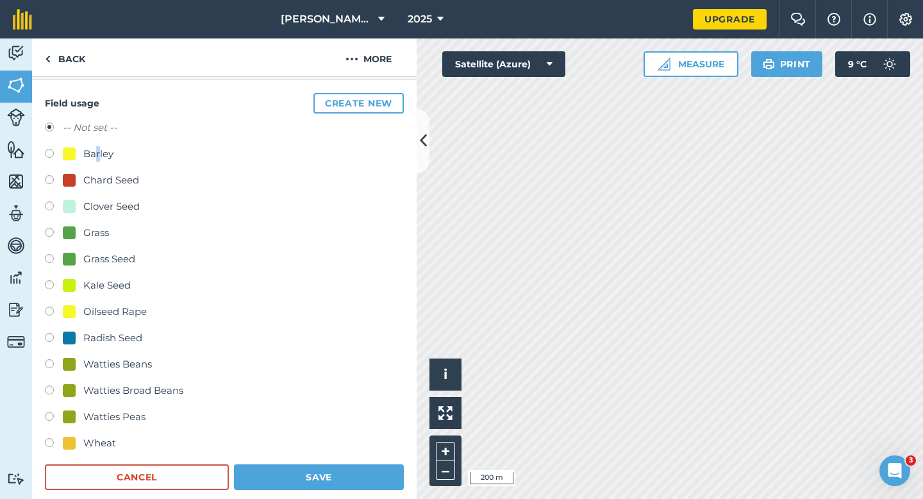
click at [97, 148] on div "Barley" at bounding box center [98, 153] width 30 height 15
click at [99, 153] on div "Barley" at bounding box center [98, 153] width 30 height 15
radio input "true"
radio input "false"
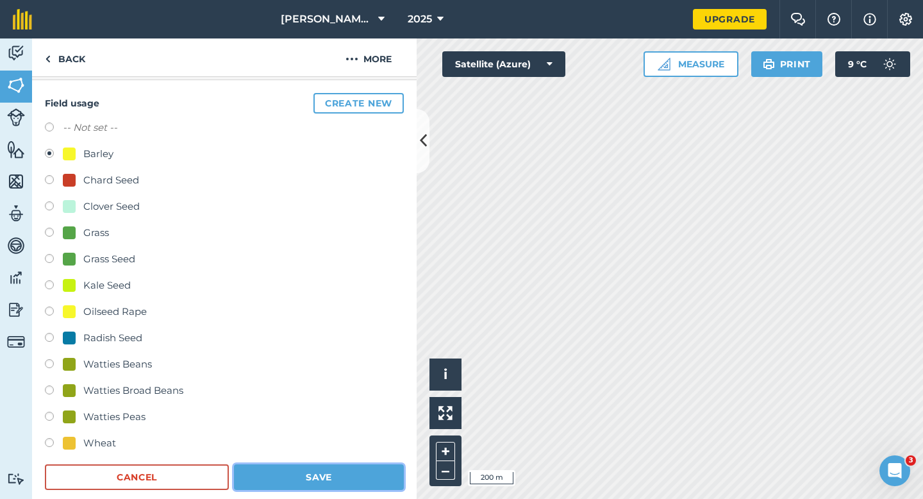
click at [337, 469] on button "Save" at bounding box center [319, 477] width 170 height 26
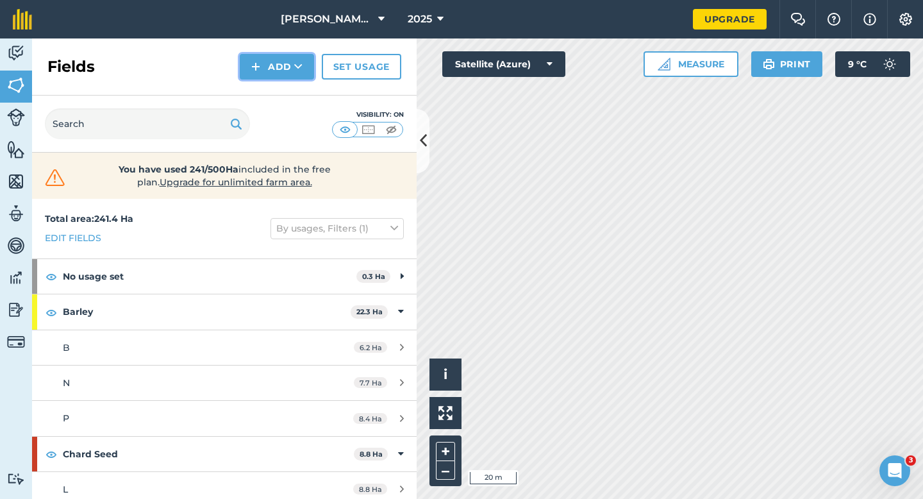
click at [250, 57] on button "Add" at bounding box center [277, 67] width 74 height 26
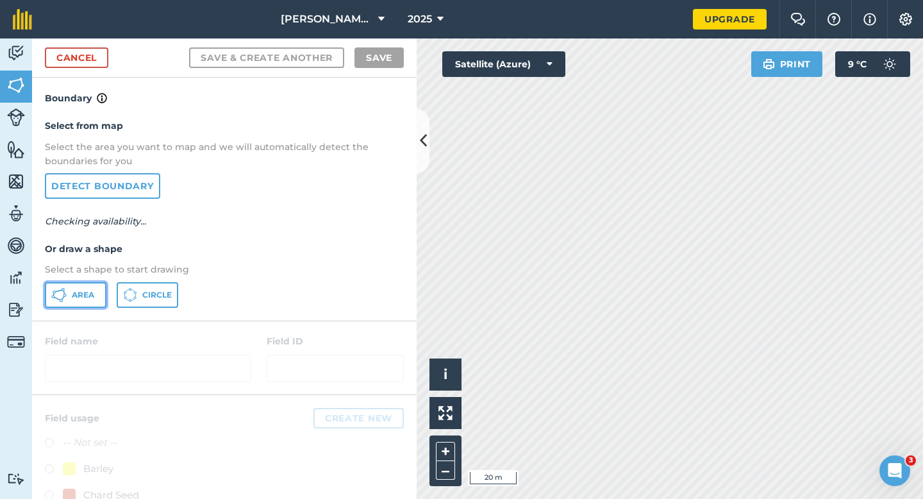
click at [87, 290] on span "Area" at bounding box center [83, 295] width 22 height 10
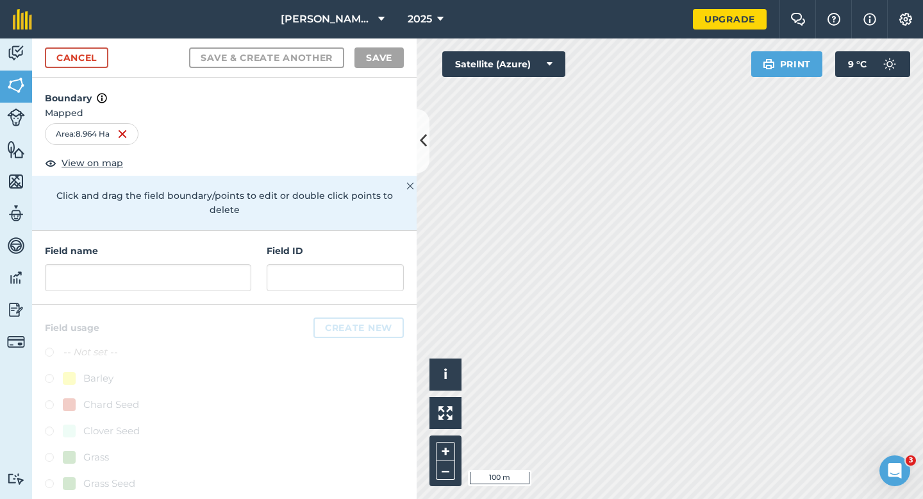
click at [194, 305] on div at bounding box center [224, 502] width 385 height 395
click at [194, 274] on input "text" at bounding box center [148, 277] width 207 height 27
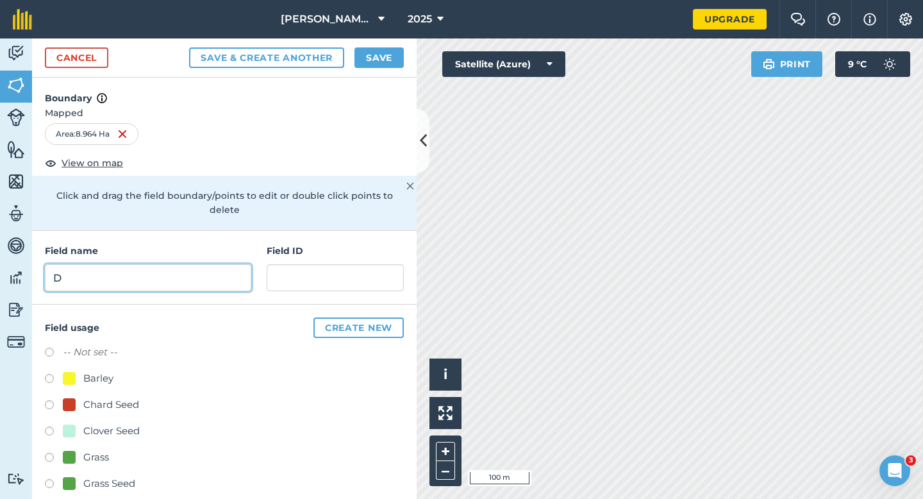
type input "D"
click at [365, 54] on button "Save" at bounding box center [379, 57] width 49 height 21
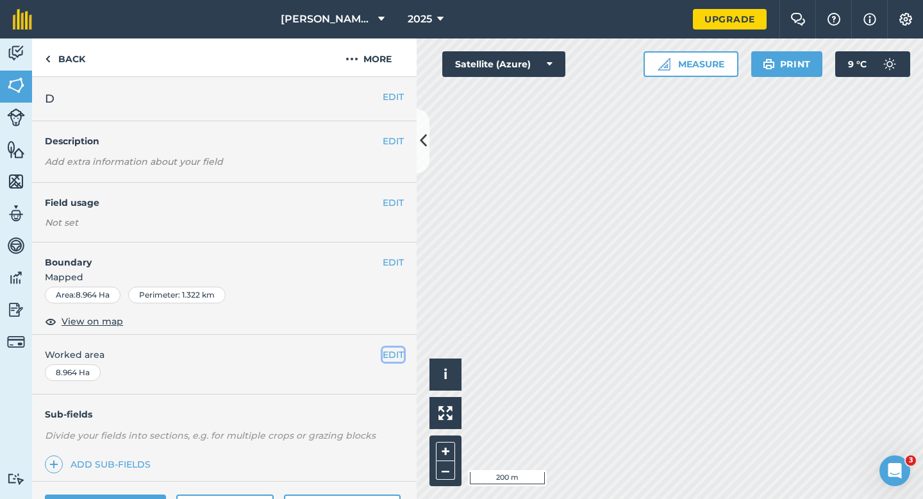
click at [391, 357] on button "EDIT" at bounding box center [393, 355] width 21 height 14
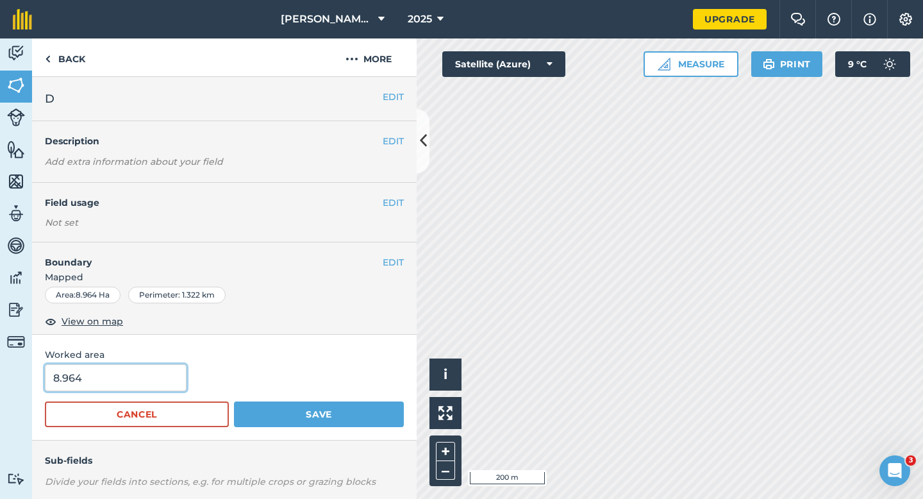
click at [106, 378] on input "8.964" at bounding box center [116, 377] width 142 height 27
type input "9"
click at [234, 401] on button "Save" at bounding box center [319, 414] width 170 height 26
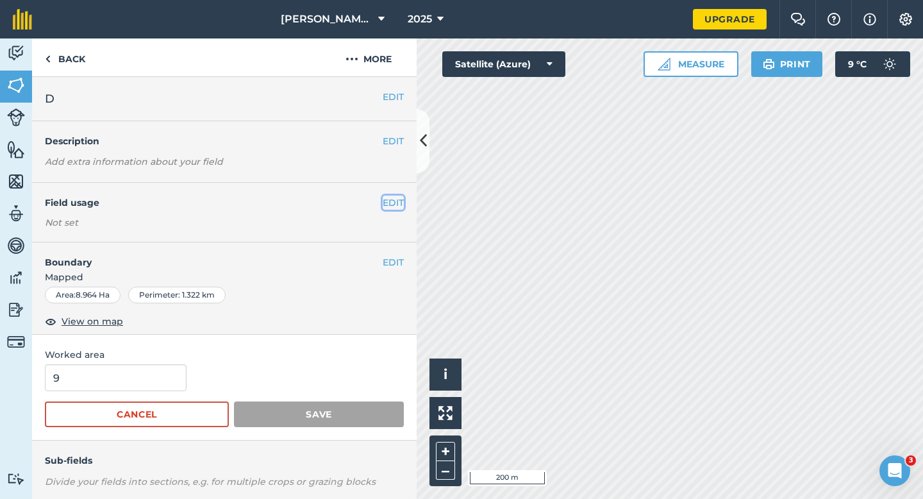
click at [388, 201] on button "EDIT" at bounding box center [393, 203] width 21 height 14
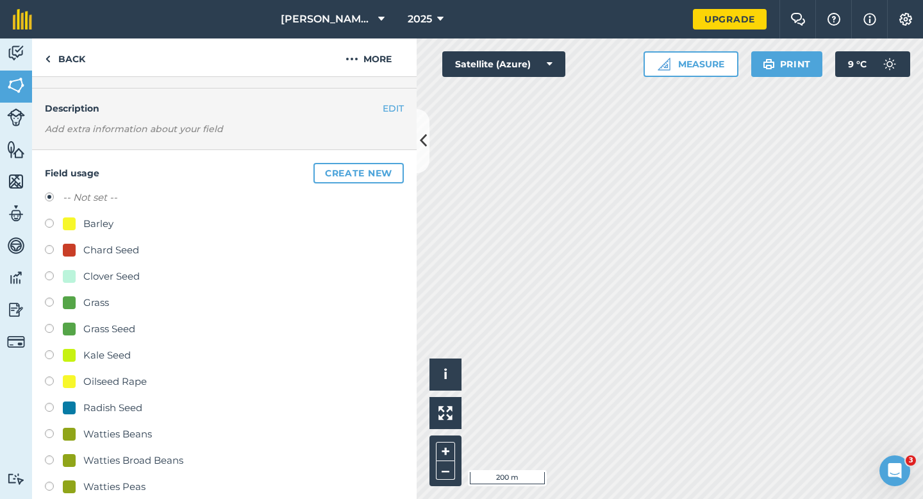
scroll to position [51, 0]
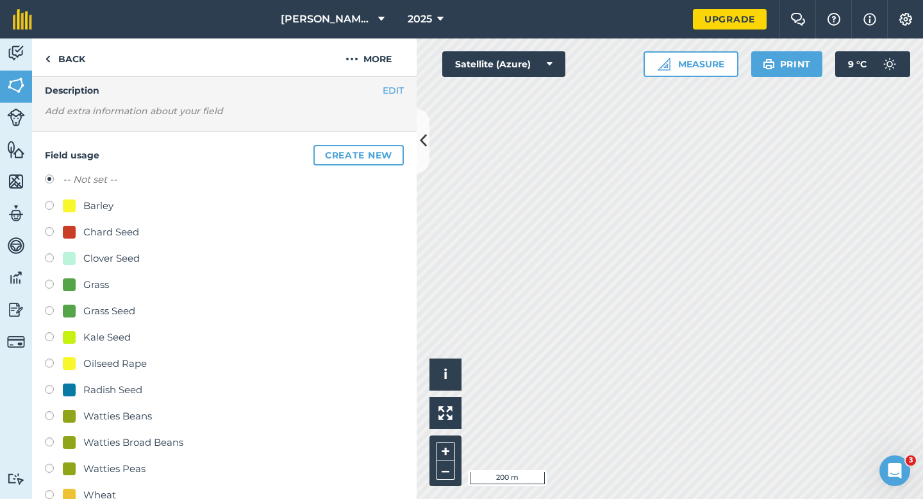
click at [115, 412] on div "Watties Beans" at bounding box center [117, 416] width 69 height 15
radio input "true"
radio input "false"
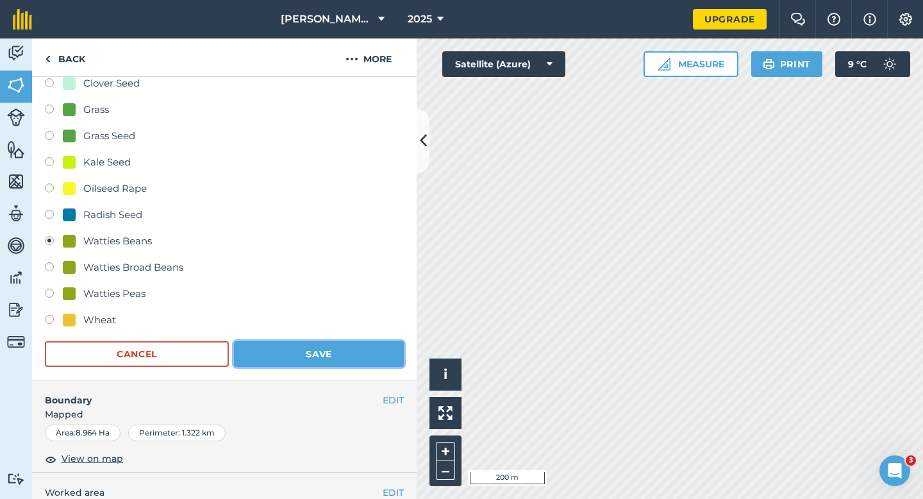
click at [278, 355] on button "Save" at bounding box center [319, 354] width 170 height 26
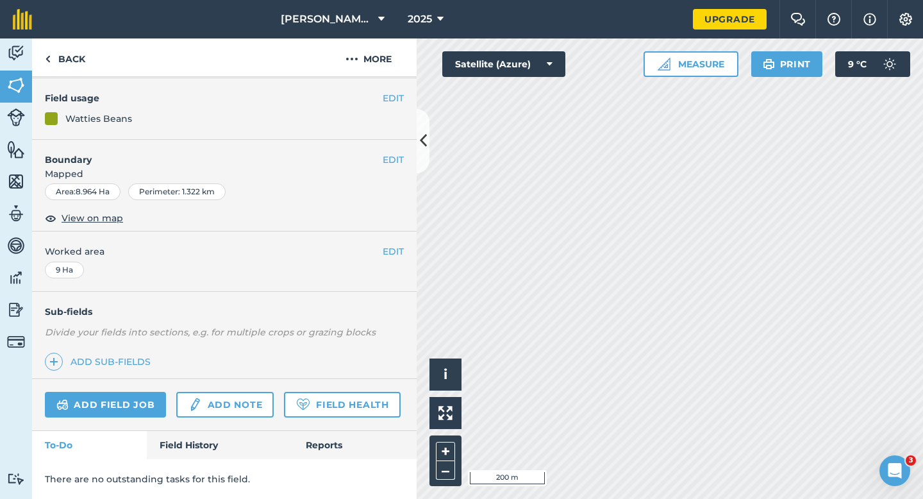
scroll to position [105, 0]
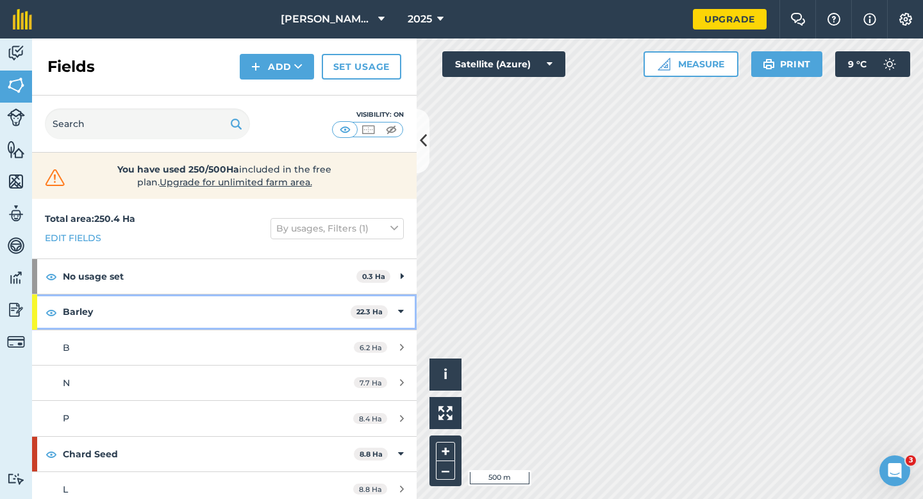
click at [409, 312] on div "Barley 22.3 Ha" at bounding box center [224, 311] width 385 height 35
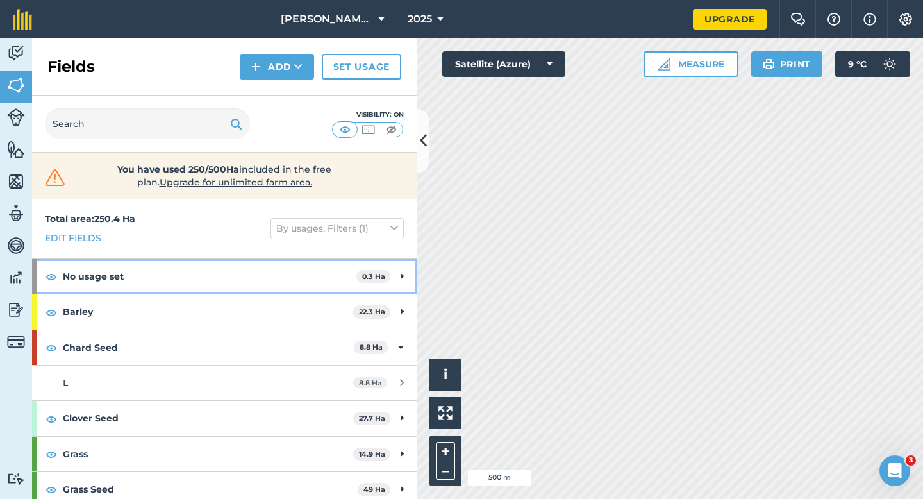
click at [395, 276] on div "No usage set 0.3 Ha" at bounding box center [224, 276] width 385 height 35
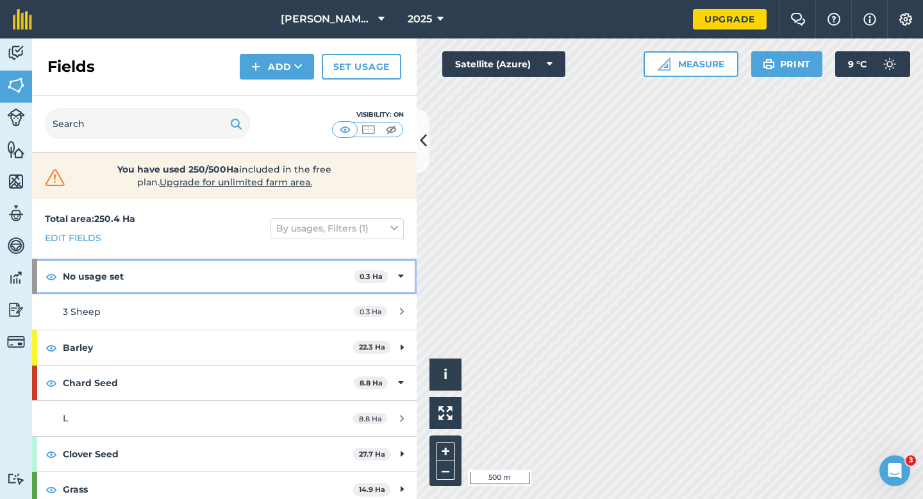
click at [395, 276] on div "No usage set 0.3 Ha" at bounding box center [224, 276] width 385 height 35
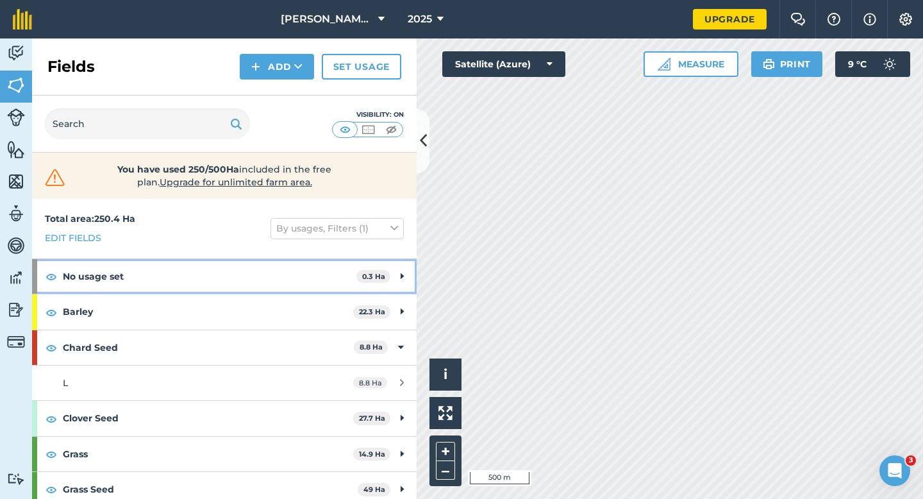
click at [396, 279] on div "No usage set 0.3 Ha" at bounding box center [224, 276] width 385 height 35
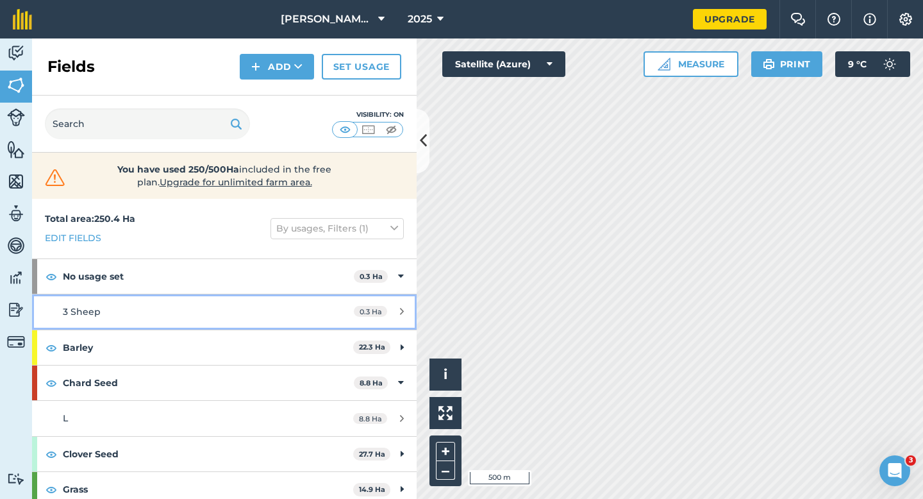
click at [398, 303] on link "3 Sheep 0.3 Ha" at bounding box center [224, 311] width 385 height 35
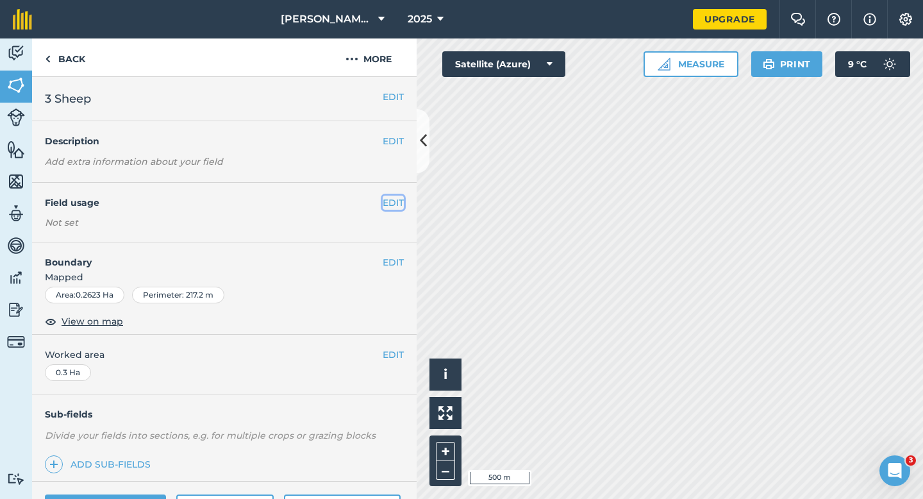
click at [391, 207] on button "EDIT" at bounding box center [393, 203] width 21 height 14
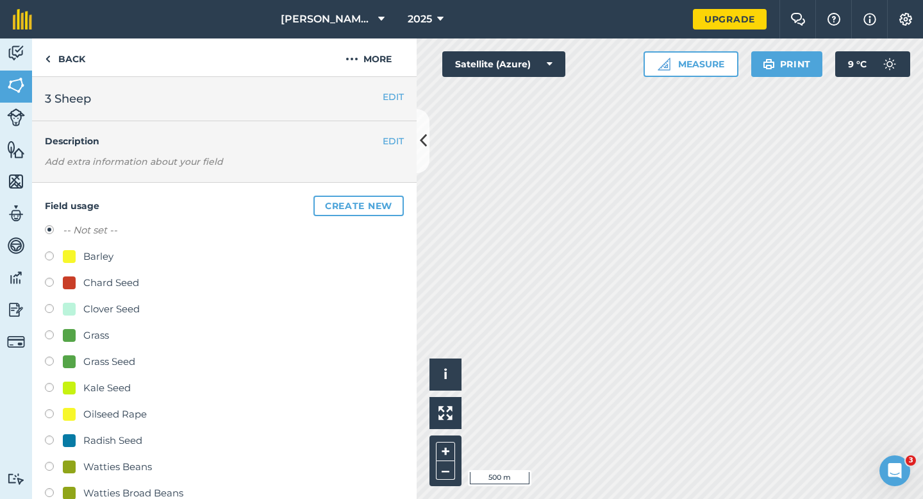
click at [89, 338] on div "Grass" at bounding box center [96, 335] width 26 height 15
radio input "true"
radio input "false"
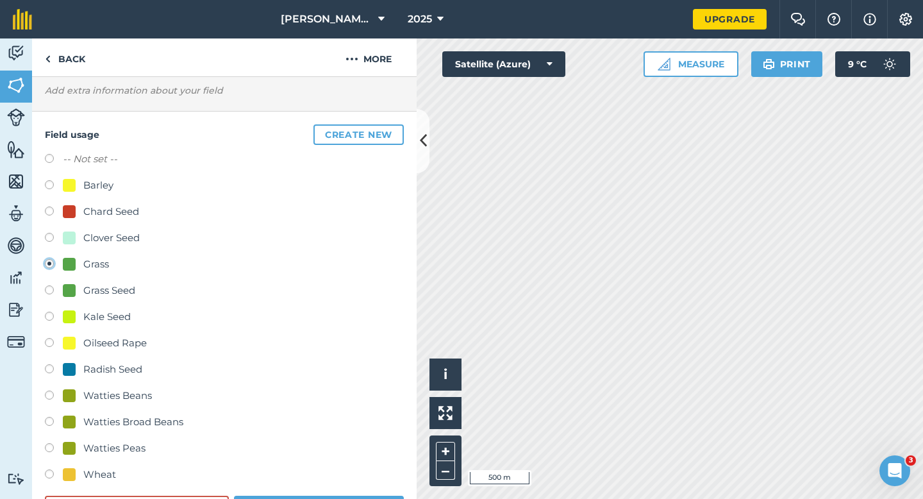
scroll to position [136, 0]
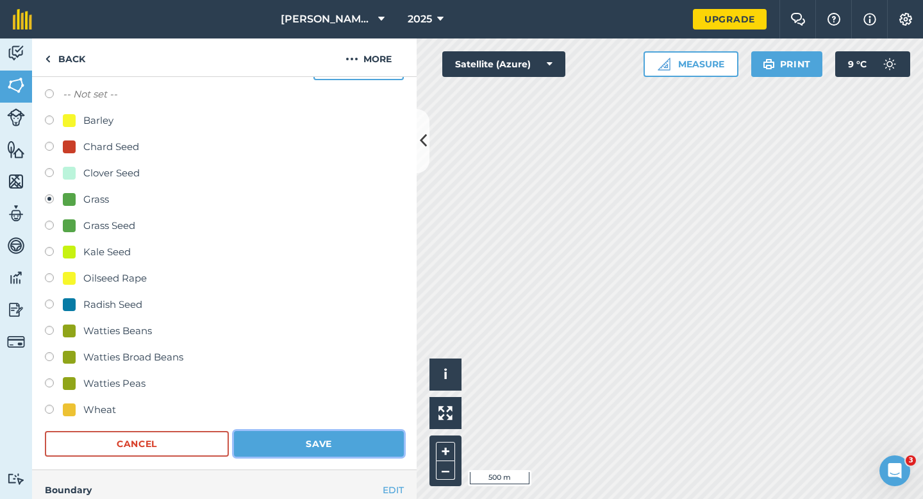
click at [310, 452] on button "Save" at bounding box center [319, 444] width 170 height 26
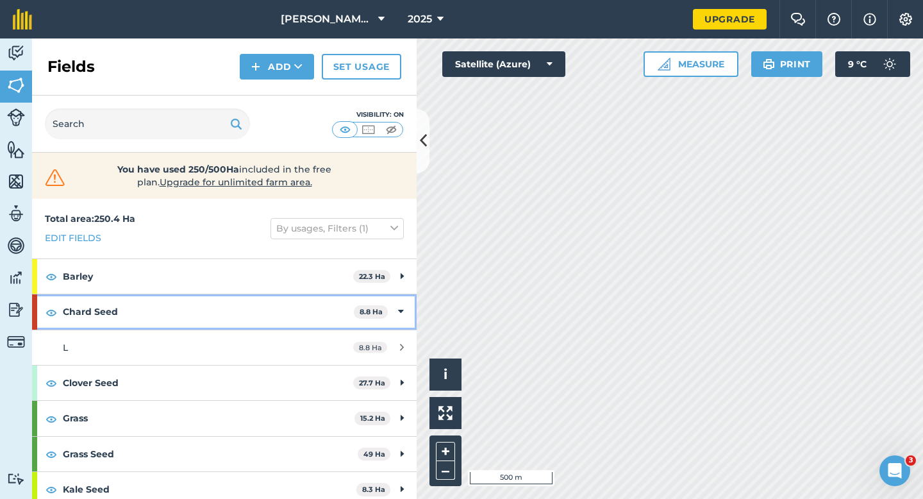
click at [392, 307] on div "Chard Seed 8.8 Ha" at bounding box center [224, 311] width 385 height 35
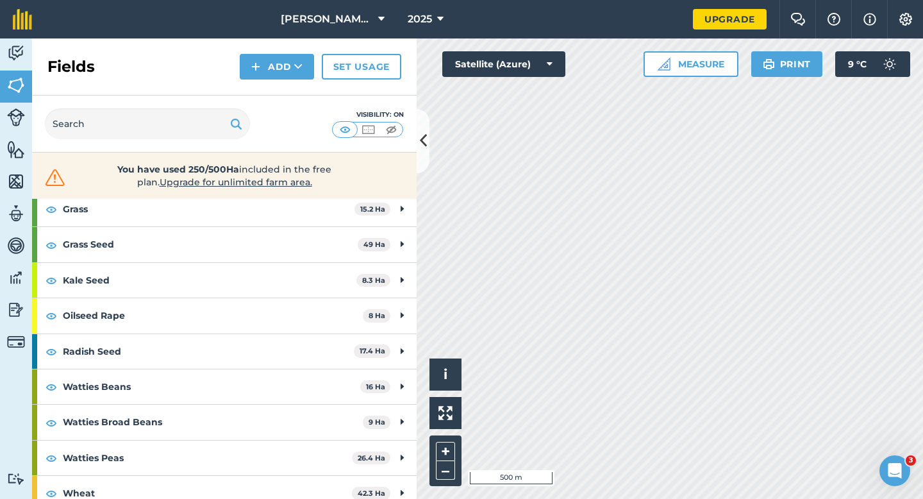
scroll to position [185, 0]
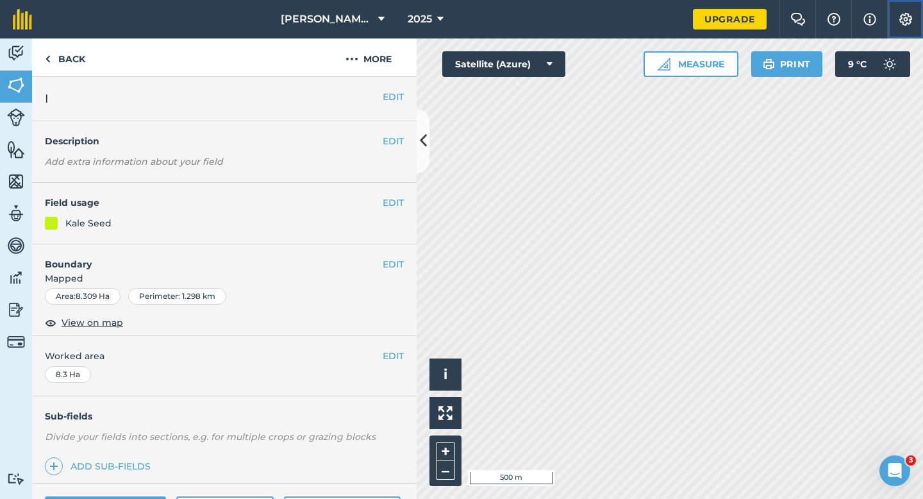
click at [907, 21] on img at bounding box center [905, 19] width 15 height 13
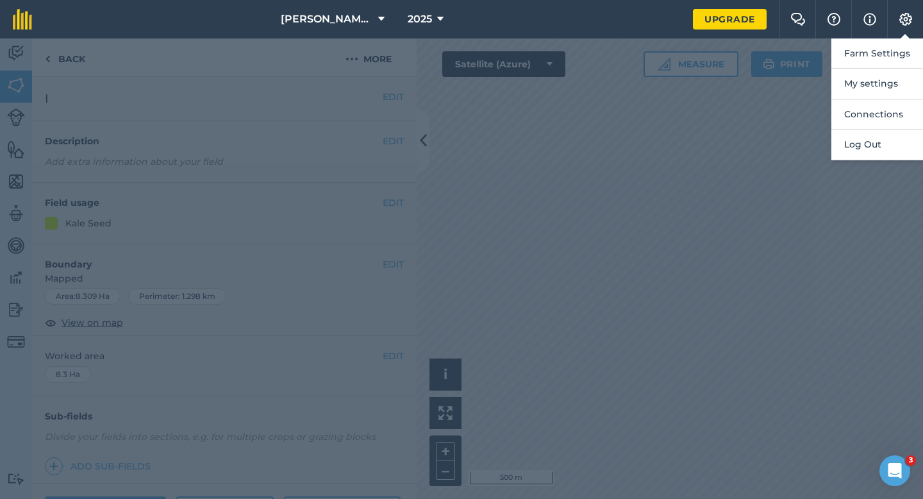
click at [923, 36] on div "Farm Settings My settings Connections Log Out" at bounding box center [923, 19] width 0 height 38
click at [906, 41] on button "Farm Settings" at bounding box center [878, 53] width 92 height 30
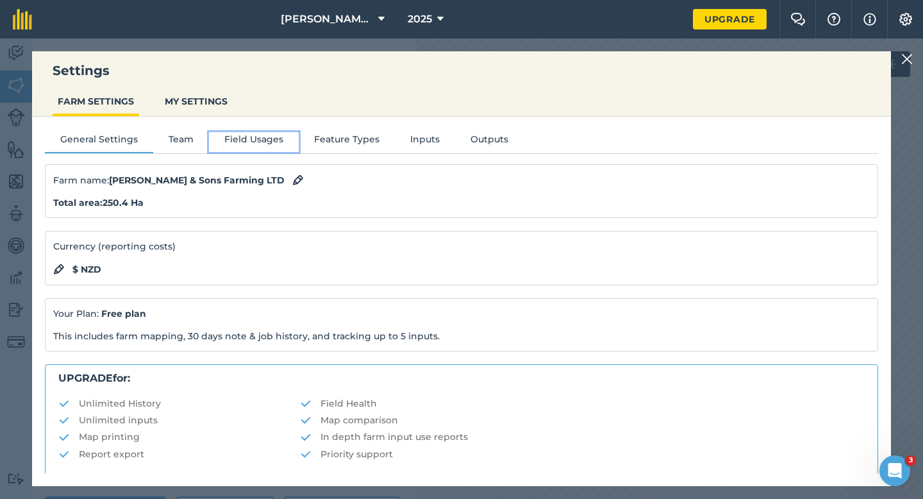
click at [274, 134] on button "Field Usages" at bounding box center [254, 141] width 90 height 19
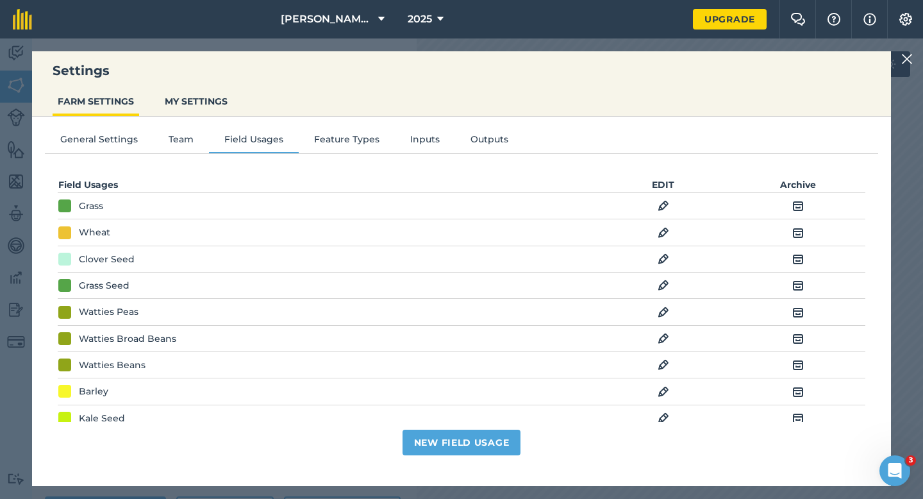
click at [664, 417] on img at bounding box center [664, 417] width 12 height 15
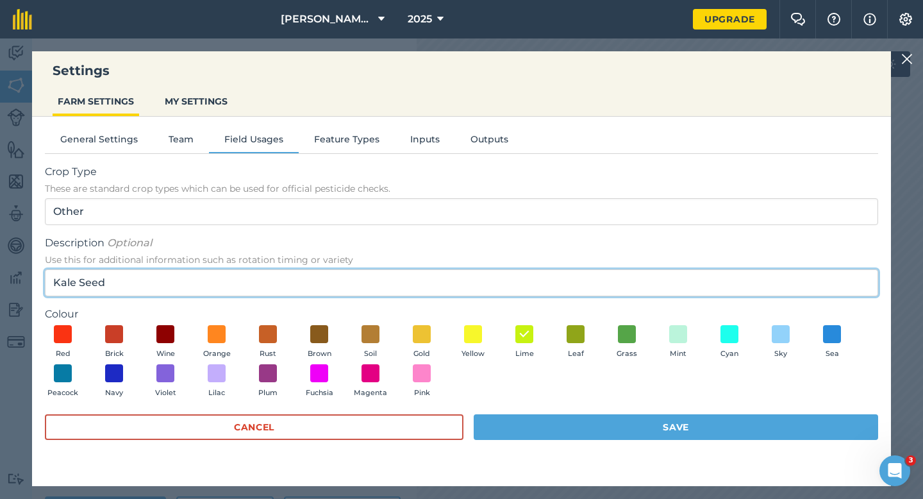
drag, startPoint x: 114, startPoint y: 282, endPoint x: 59, endPoint y: 280, distance: 55.2
click at [59, 280] on input "Kale Seed" at bounding box center [462, 282] width 834 height 27
type input "K"
type input "Broad Bean Seed"
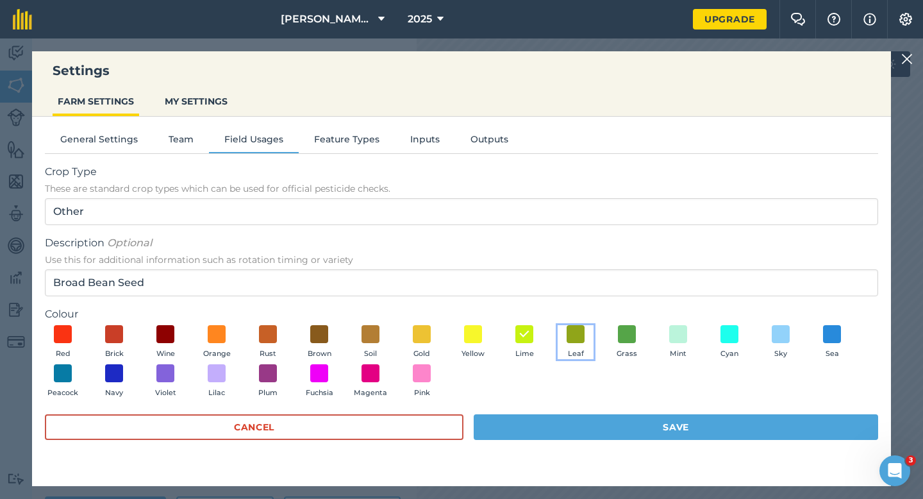
click at [570, 344] on button "Leaf" at bounding box center [576, 342] width 36 height 35
click at [571, 441] on div "Cancel Save" at bounding box center [462, 433] width 834 height 38
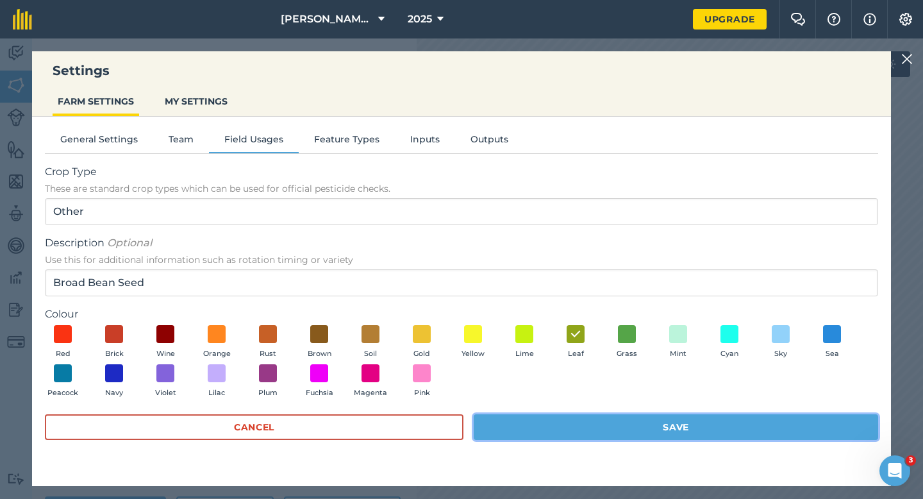
click at [571, 426] on button "Save" at bounding box center [676, 427] width 405 height 26
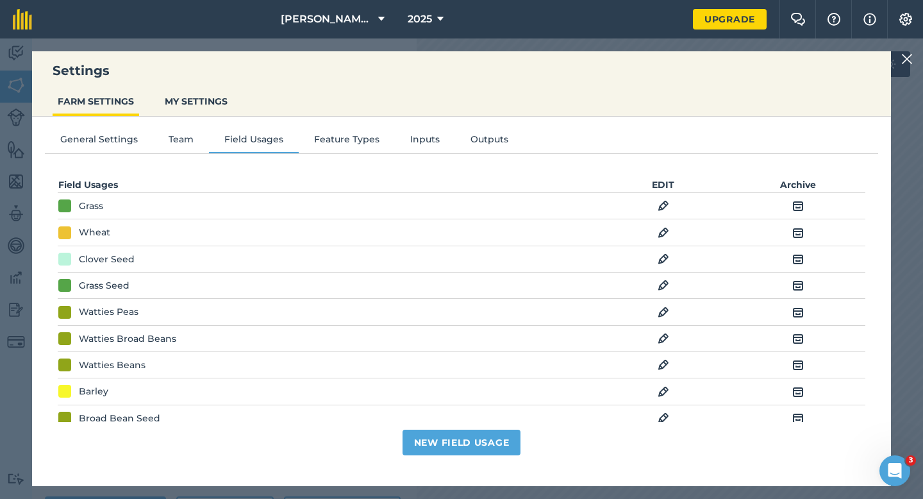
click at [906, 67] on div "Settings FARM SETTINGS MY SETTINGS General Settings Team Field Usages Feature T…" at bounding box center [461, 268] width 923 height 460
